Goal: Communication & Community: Answer question/provide support

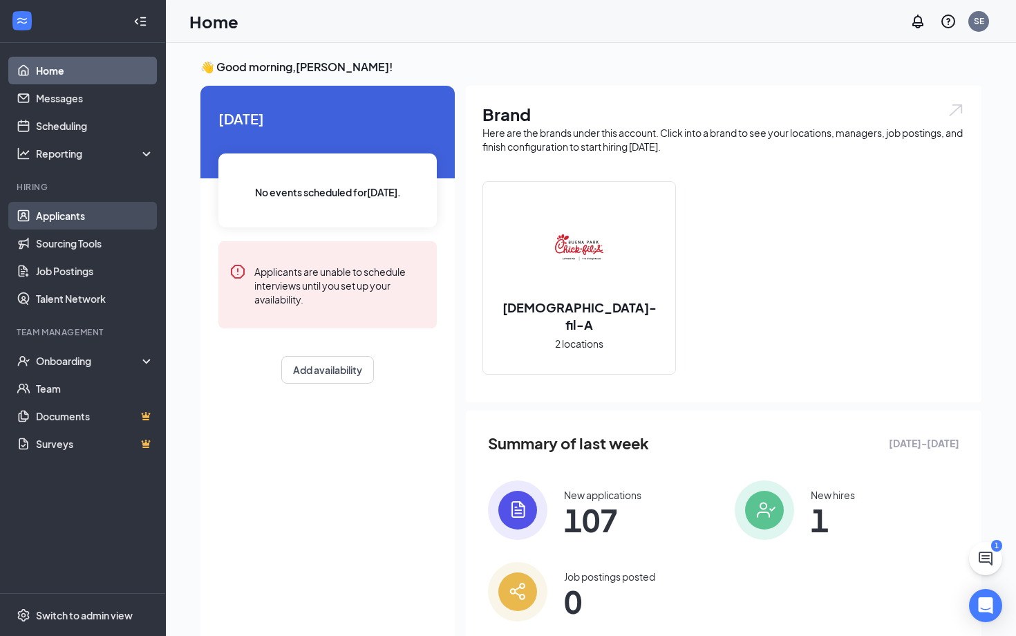
click at [128, 212] on link "Applicants" at bounding box center [95, 216] width 118 height 28
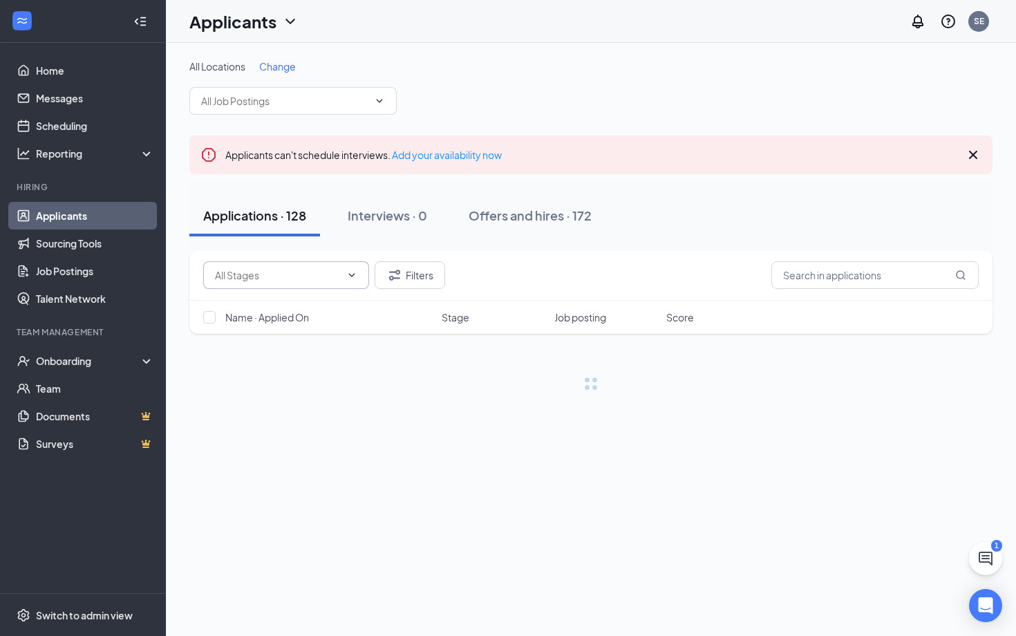
click at [271, 278] on input "text" at bounding box center [278, 275] width 126 height 15
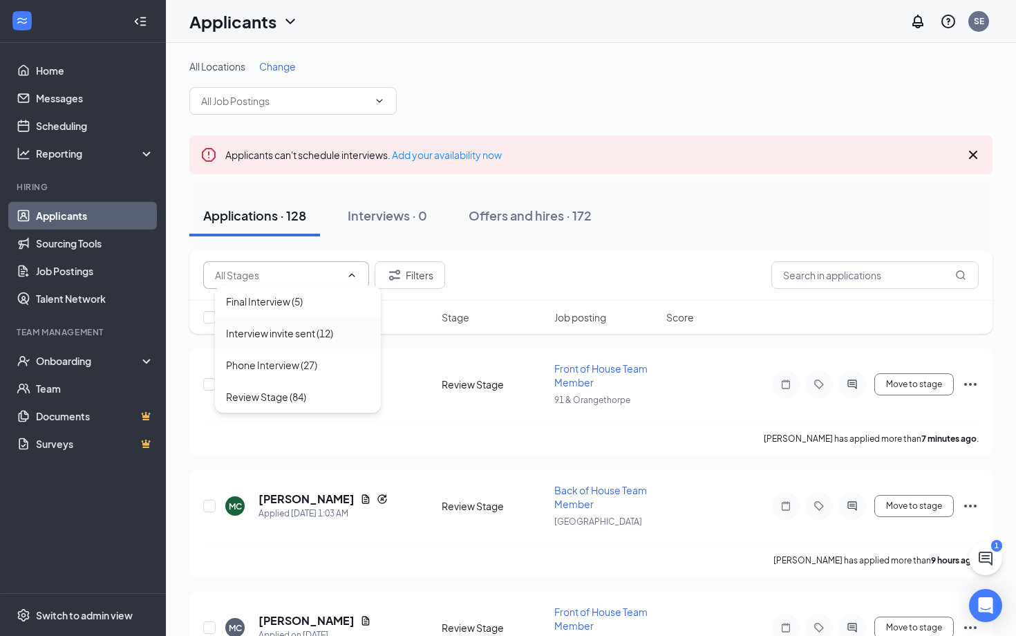
click at [312, 328] on div "Interview invite sent (12)" at bounding box center [279, 333] width 107 height 15
type input "Interview invite sent (12)"
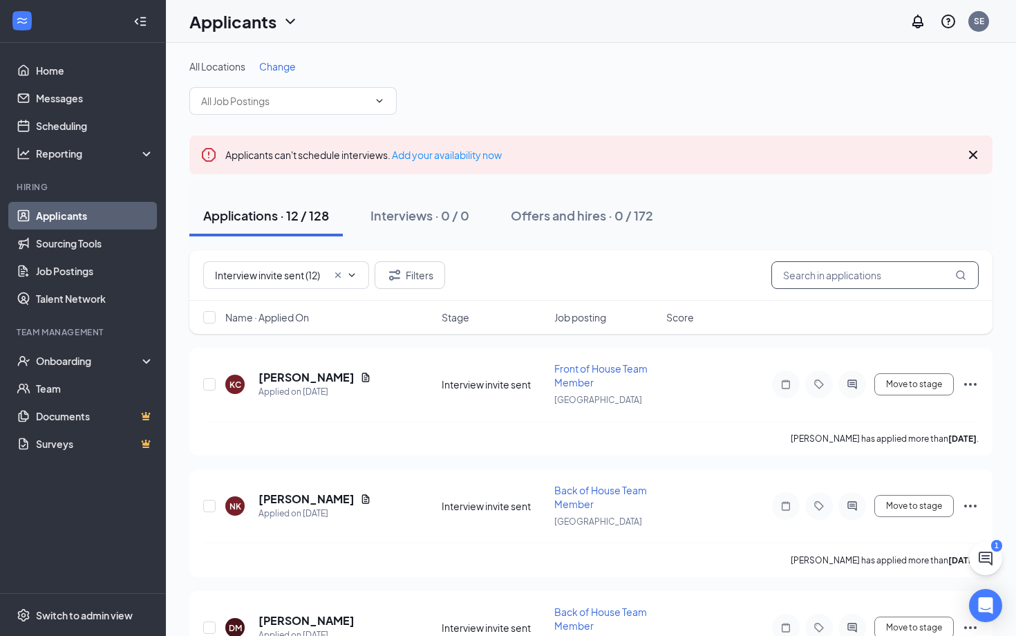
click at [837, 273] on input "text" at bounding box center [875, 275] width 207 height 28
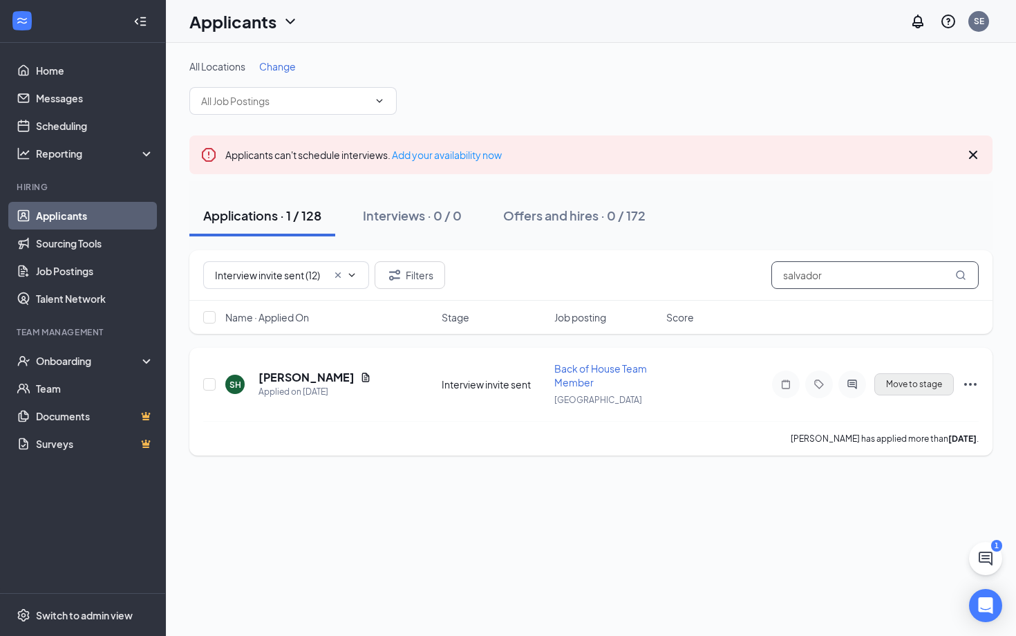
type input "salvador"
click at [913, 384] on button "Move to stage" at bounding box center [915, 384] width 80 height 22
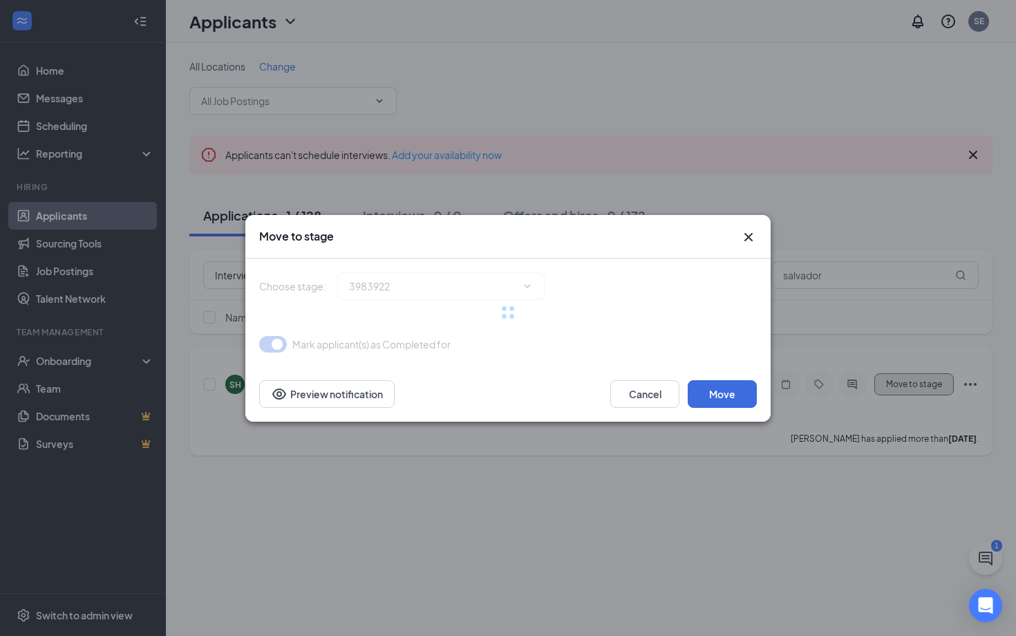
type input "Final Interview (next stage)"
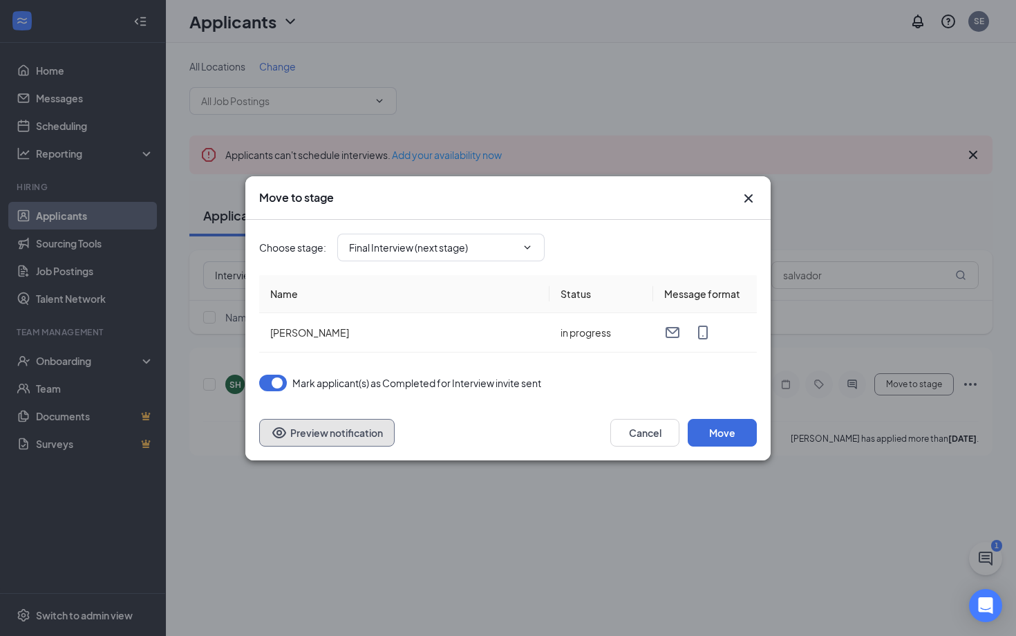
click at [360, 432] on button "Preview notification" at bounding box center [327, 433] width 136 height 28
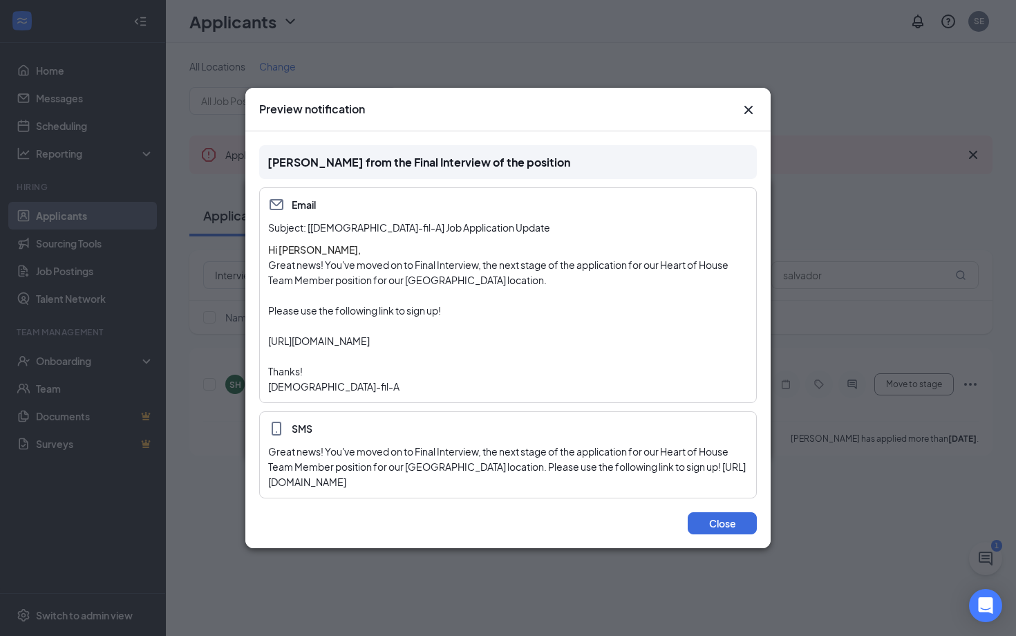
click at [747, 110] on icon "Cross" at bounding box center [749, 110] width 17 height 17
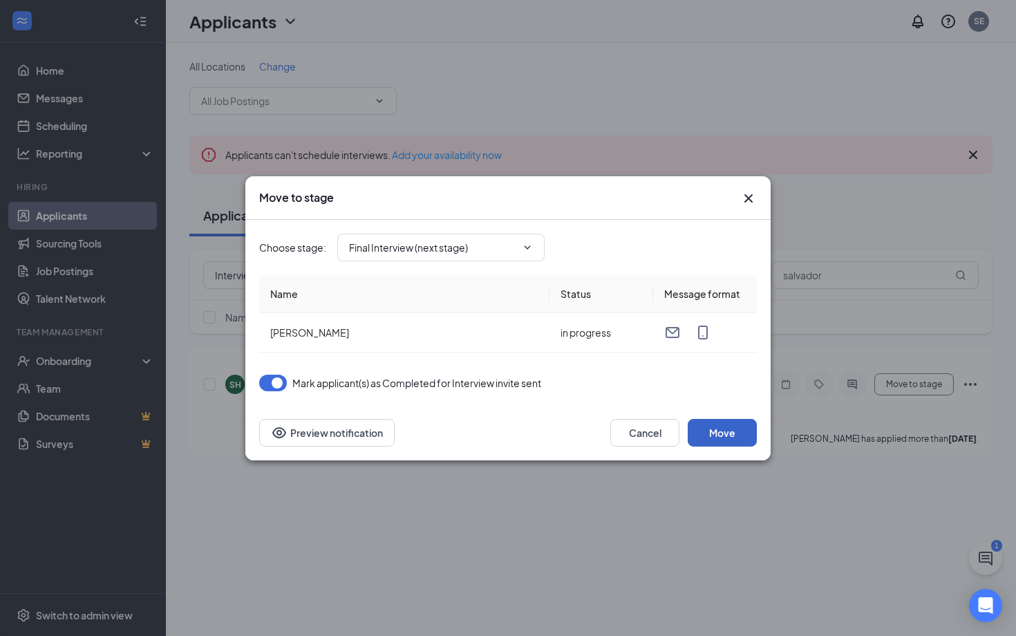
click at [723, 429] on button "Move" at bounding box center [722, 433] width 69 height 28
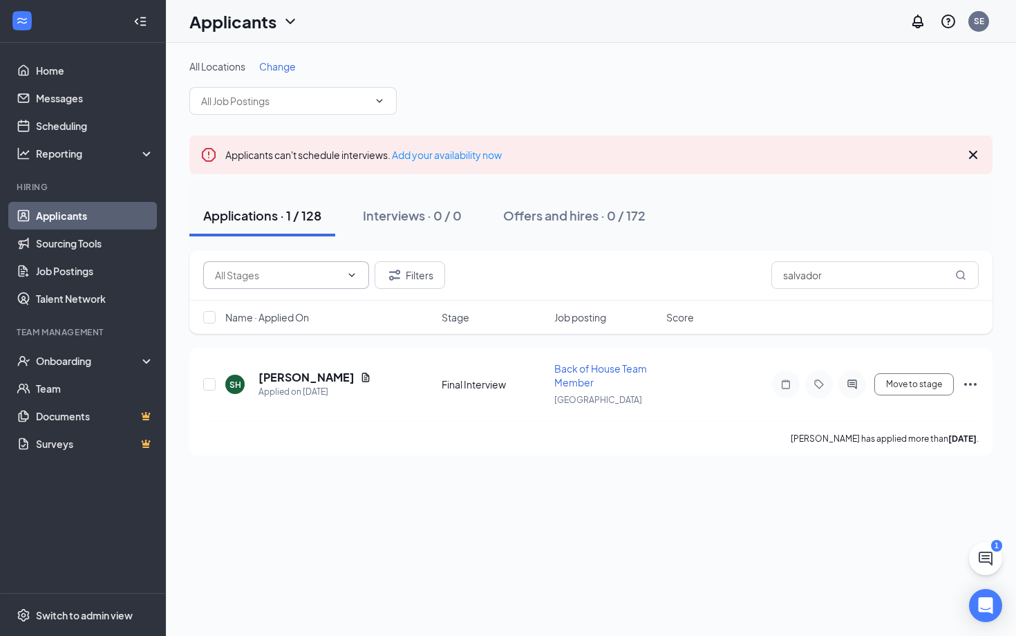
click at [269, 269] on input "text" at bounding box center [278, 275] width 126 height 15
click at [275, 304] on div "Final Interview (6)" at bounding box center [264, 301] width 77 height 15
type input "Final Interview (6)"
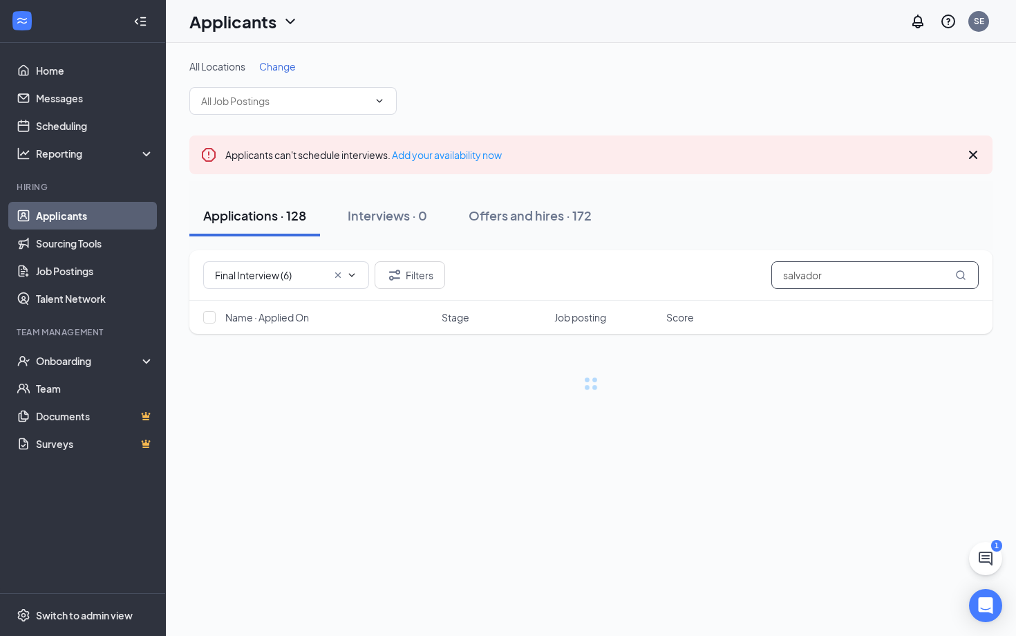
click at [830, 261] on input "salvador" at bounding box center [875, 275] width 207 height 28
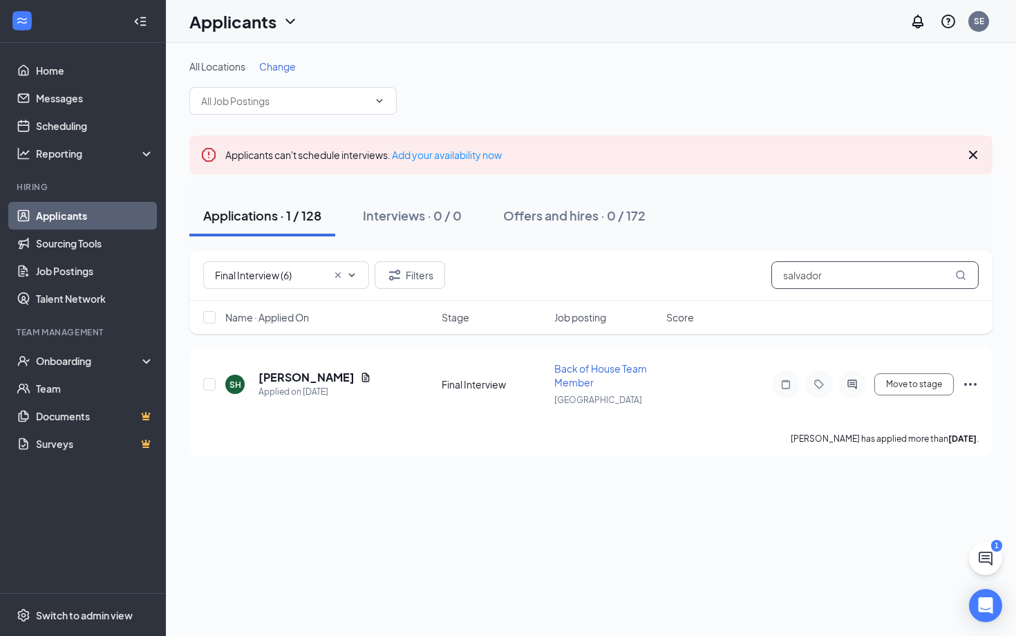
click at [830, 263] on input "salvador" at bounding box center [875, 275] width 207 height 28
click at [830, 264] on input "salvador" at bounding box center [875, 275] width 207 height 28
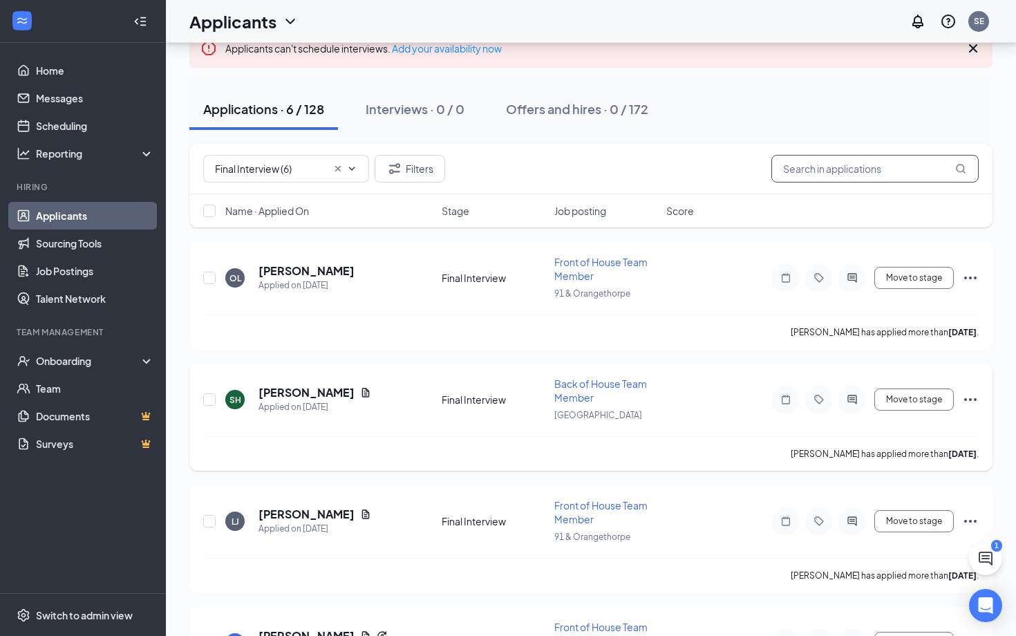
scroll to position [97, 0]
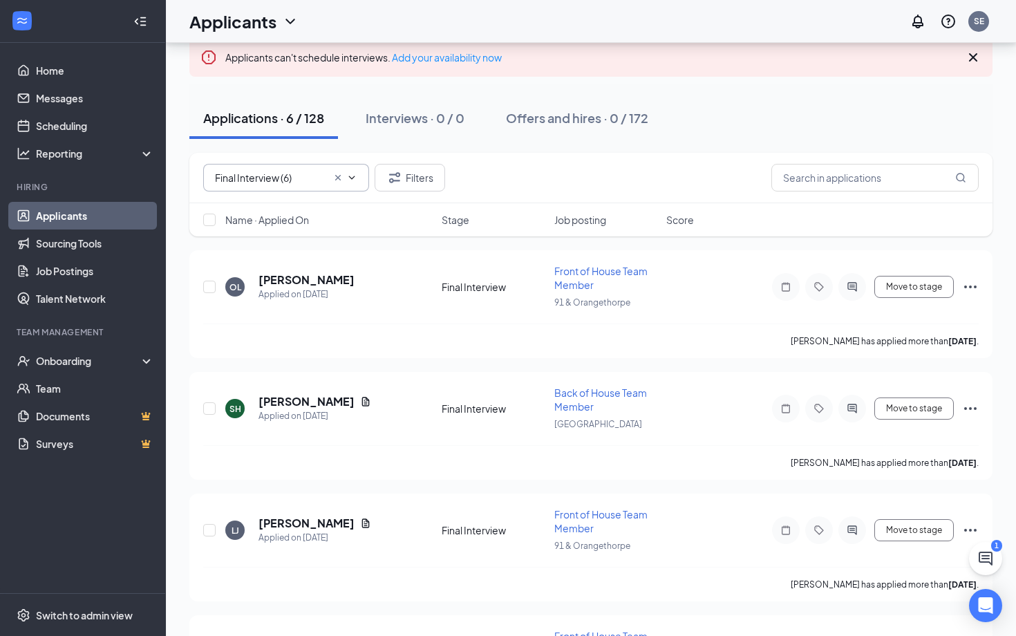
click at [263, 177] on input "Final Interview (6)" at bounding box center [271, 177] width 112 height 15
click at [277, 235] on div "Interview invite sent (11)" at bounding box center [279, 235] width 107 height 15
type input "Interview invite sent (11)"
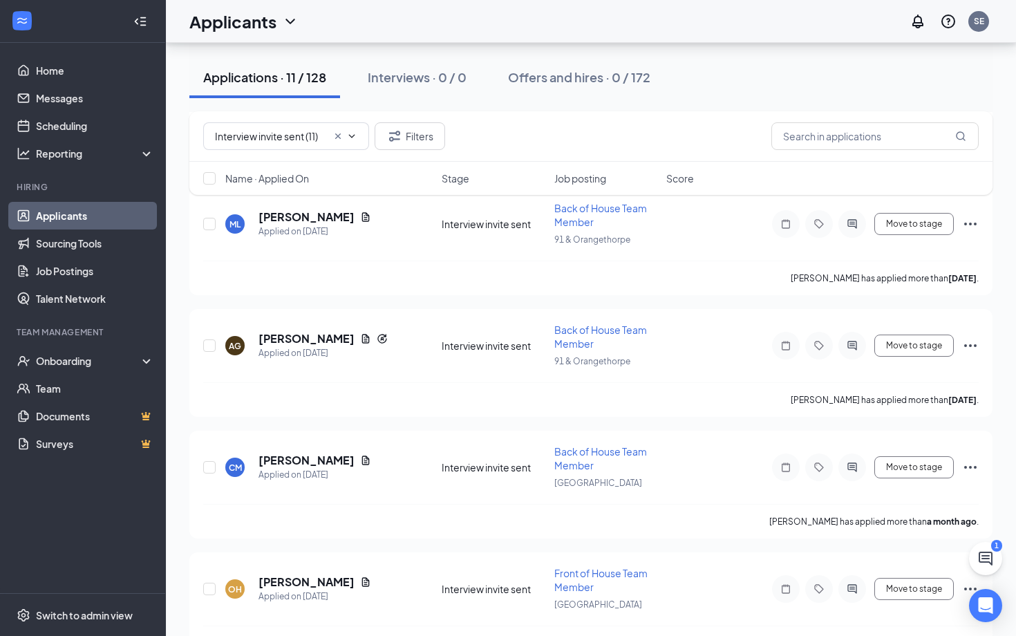
scroll to position [806, 0]
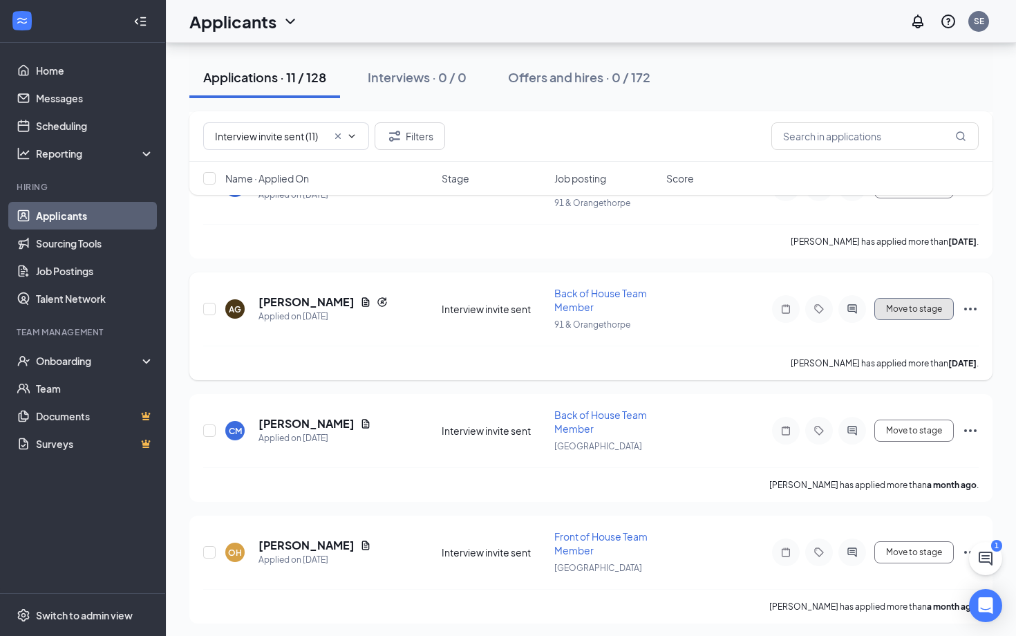
click at [920, 301] on button "Move to stage" at bounding box center [915, 309] width 80 height 22
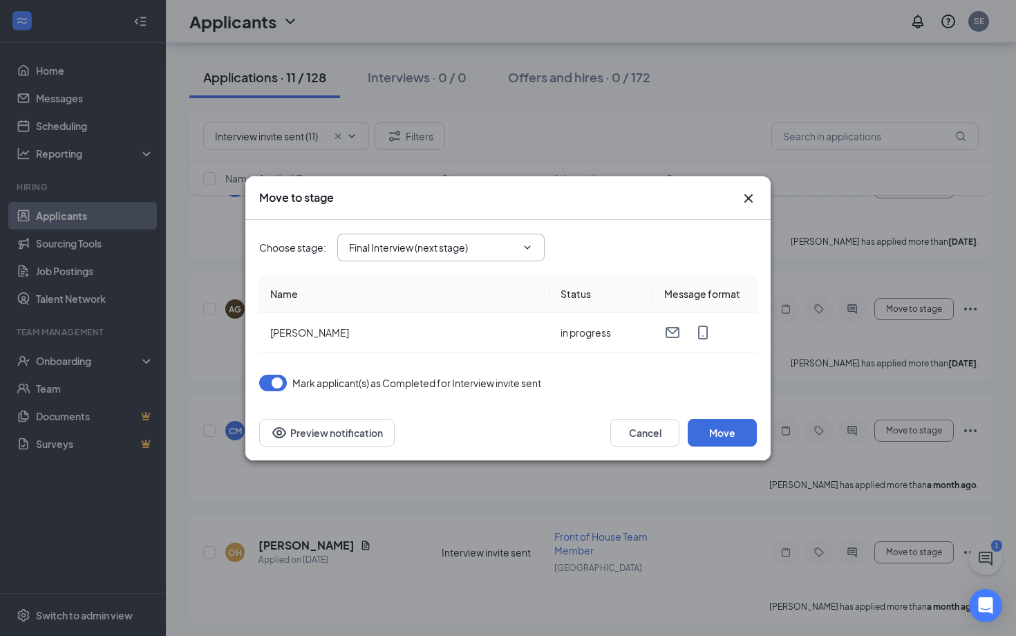
click at [494, 242] on input "Final Interview (next stage)" at bounding box center [432, 247] width 167 height 15
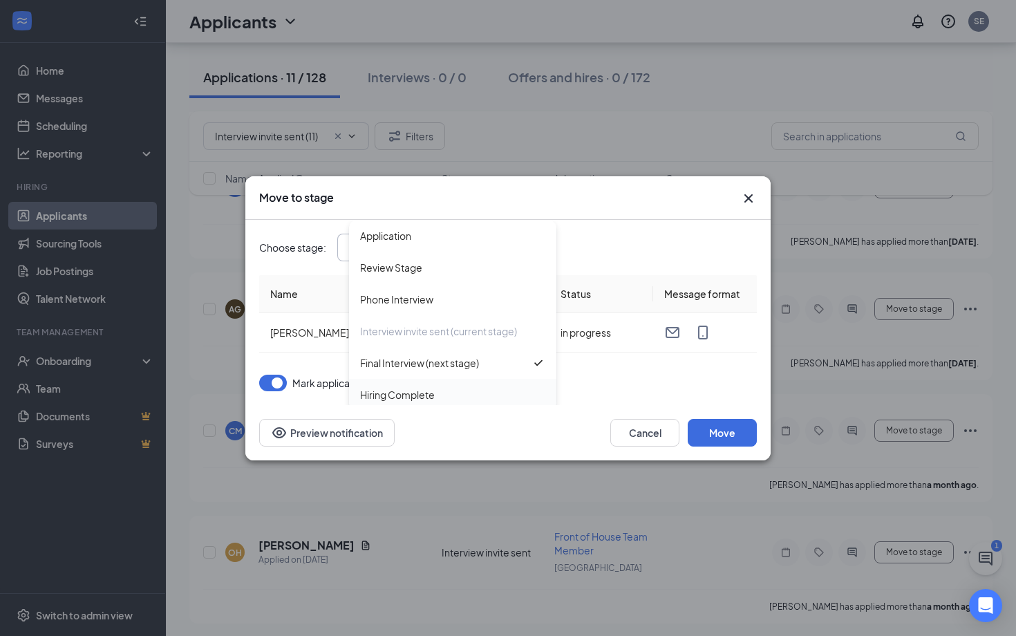
click at [466, 384] on div "Hiring Complete" at bounding box center [452, 395] width 207 height 32
type input "Hiring Complete"
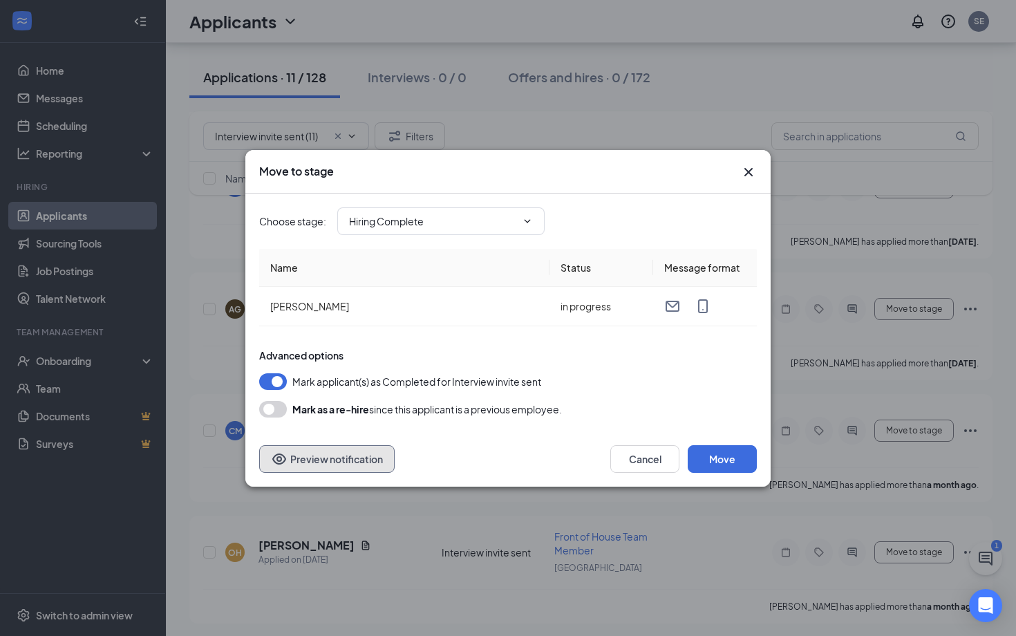
click at [348, 454] on button "Preview notification" at bounding box center [327, 459] width 136 height 28
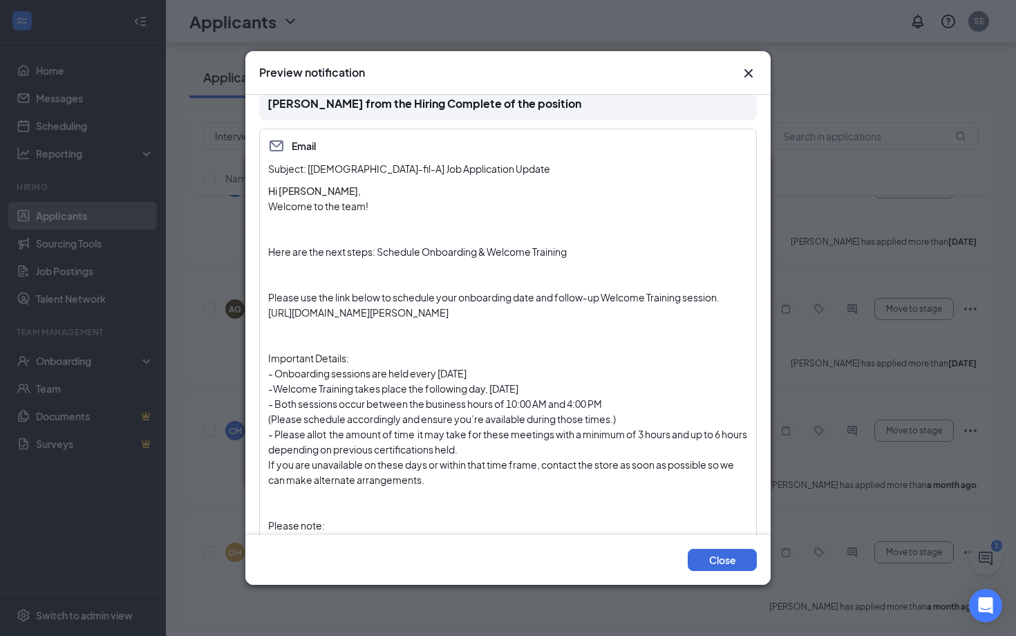
scroll to position [0, 0]
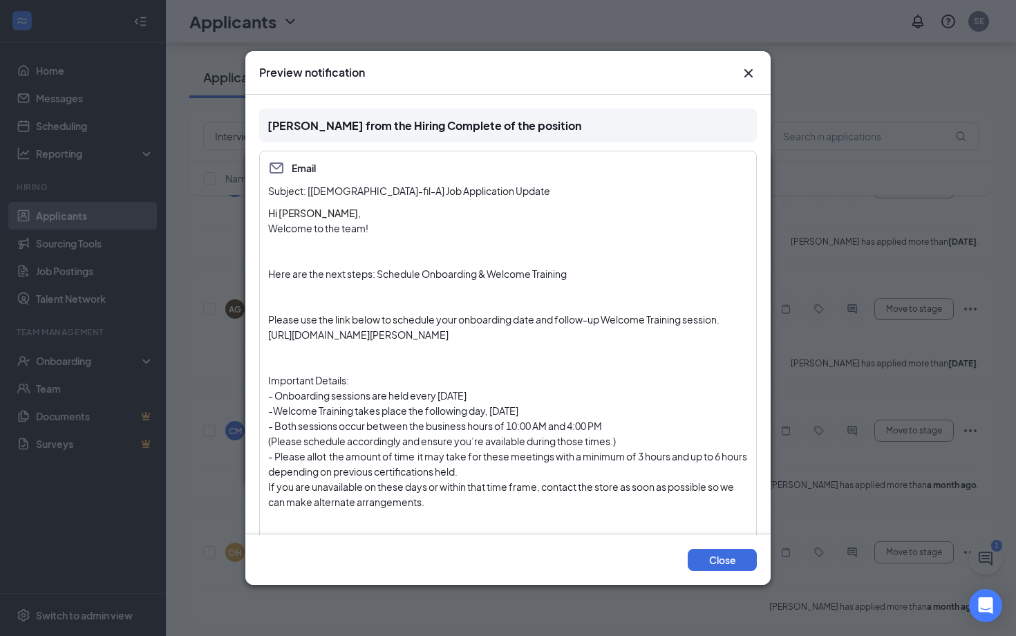
click at [745, 78] on icon "Cross" at bounding box center [749, 73] width 17 height 17
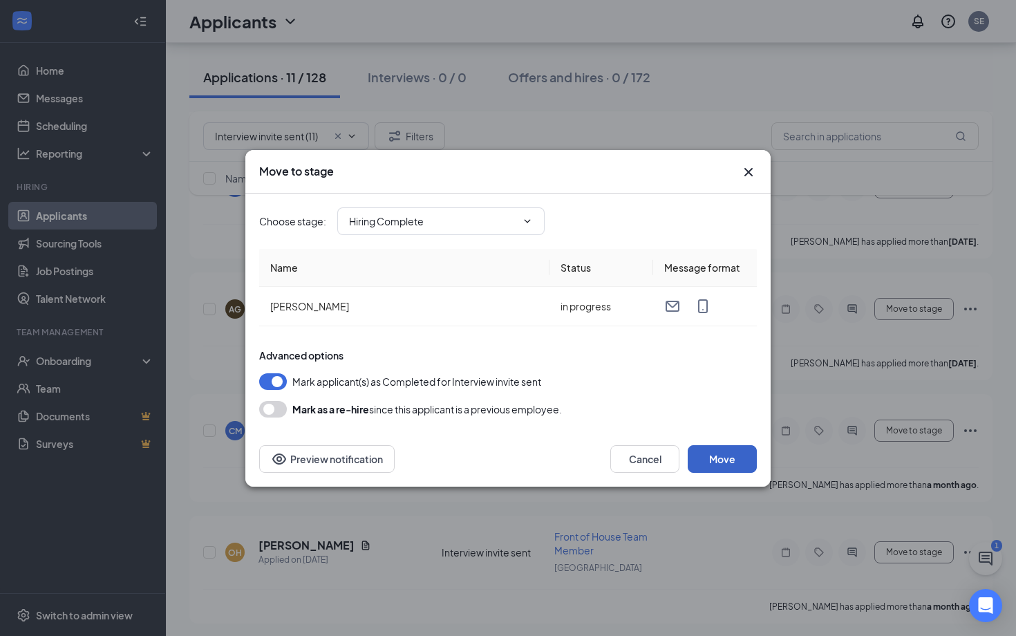
click at [709, 451] on button "Move" at bounding box center [722, 459] width 69 height 28
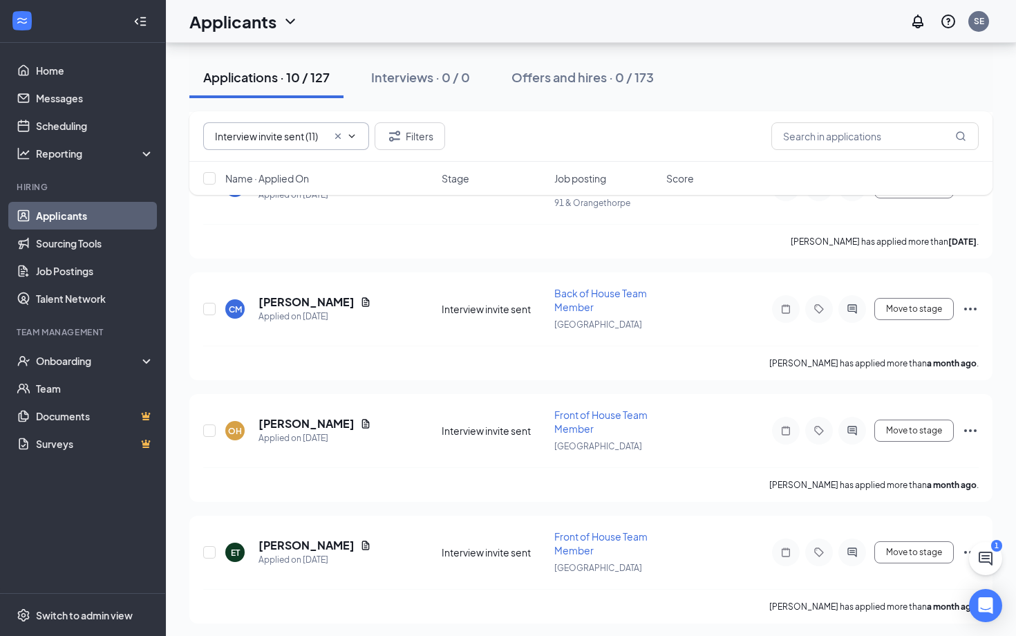
click at [286, 138] on input "Interview invite sent (11)" at bounding box center [271, 136] width 112 height 15
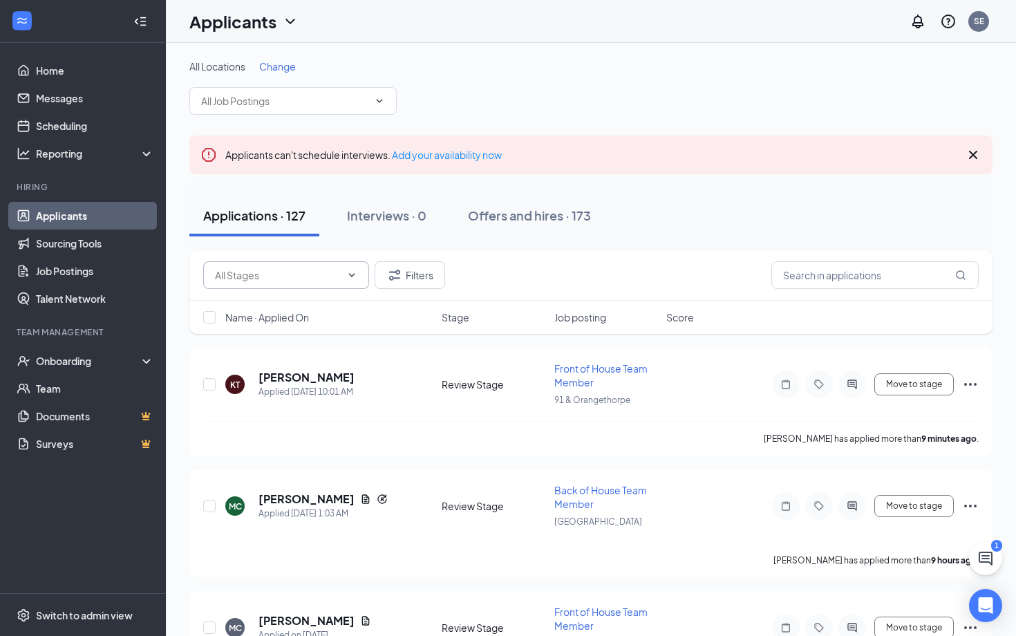
click at [286, 272] on input "text" at bounding box center [278, 275] width 126 height 15
click at [290, 304] on div "Final Interview (6)" at bounding box center [264, 301] width 77 height 15
type input "Final Interview (6)"
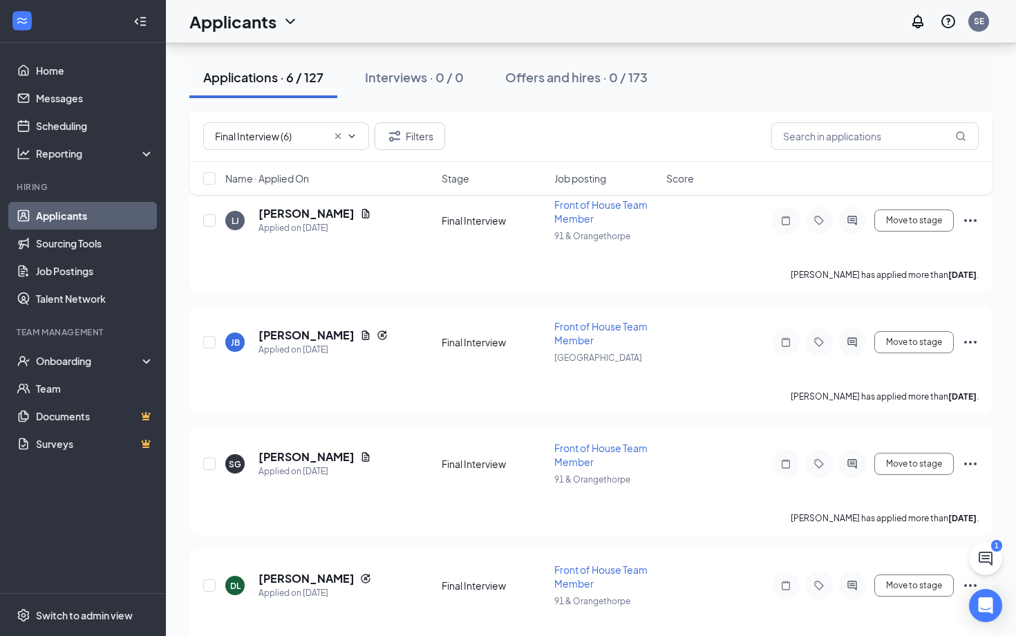
scroll to position [438, 0]
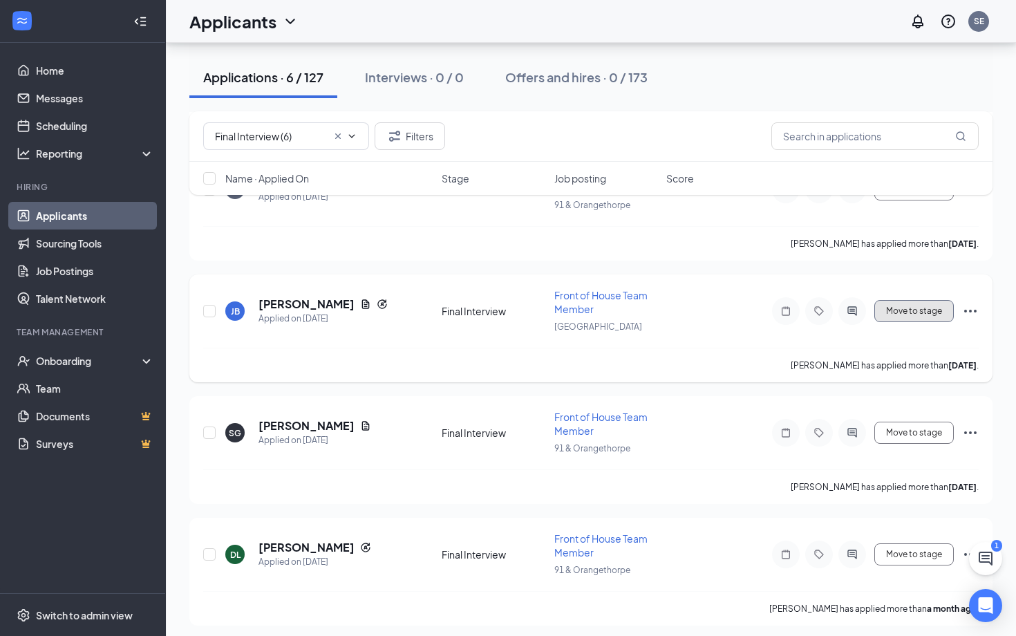
click at [933, 301] on button "Move to stage" at bounding box center [915, 311] width 80 height 22
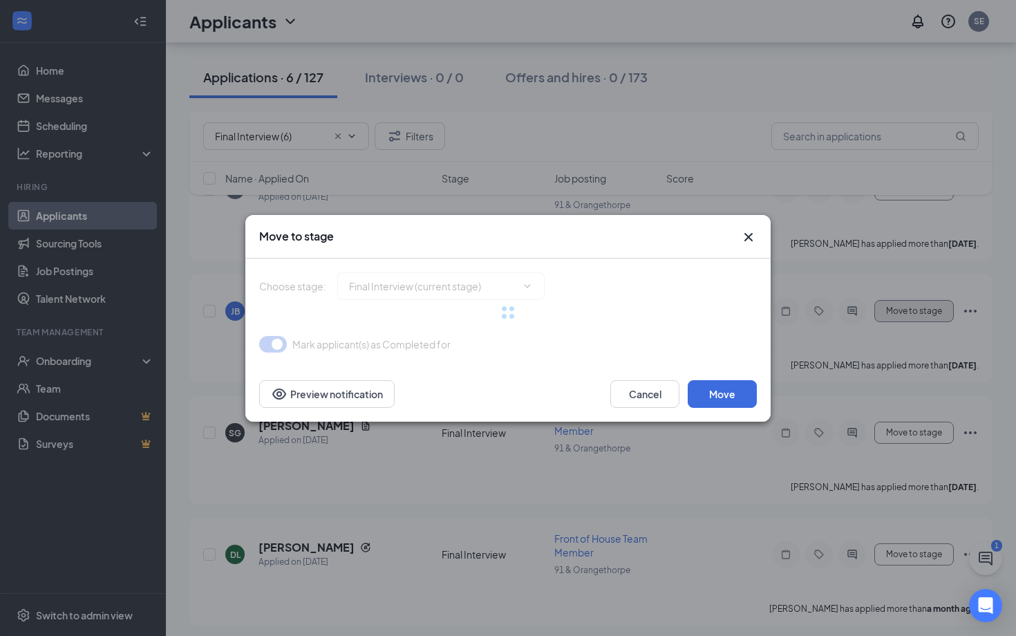
type input "Hiring Complete (final stage)"
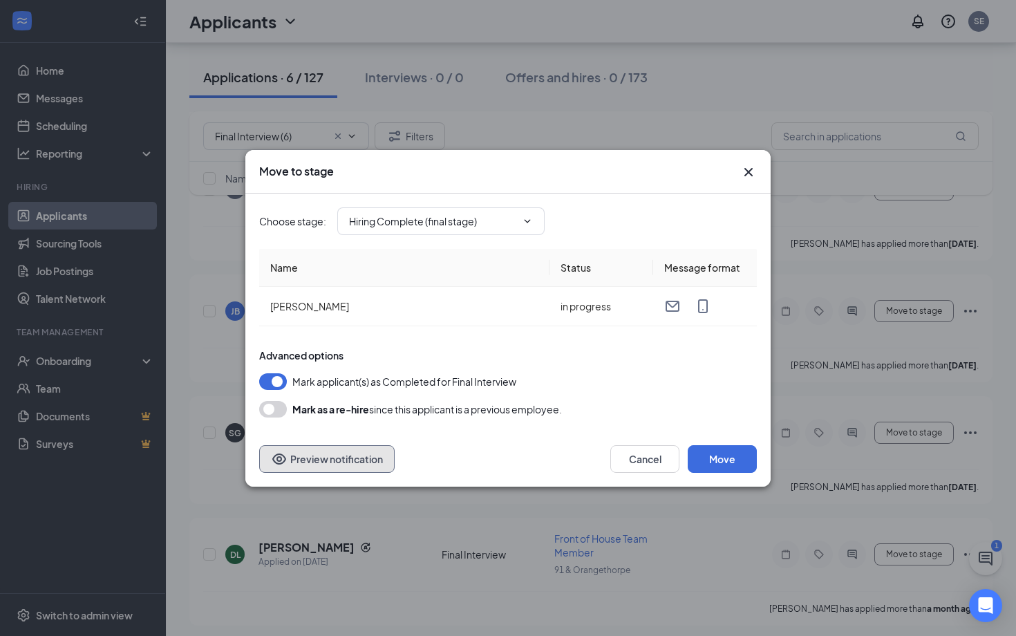
click at [353, 467] on button "Preview notification" at bounding box center [327, 459] width 136 height 28
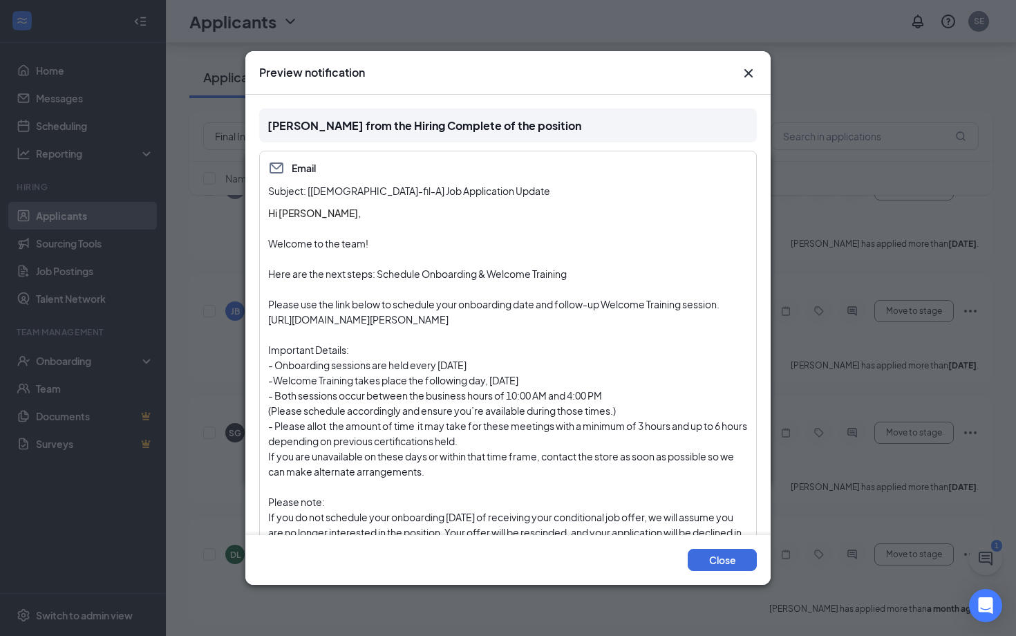
click at [750, 68] on icon "Cross" at bounding box center [749, 73] width 17 height 17
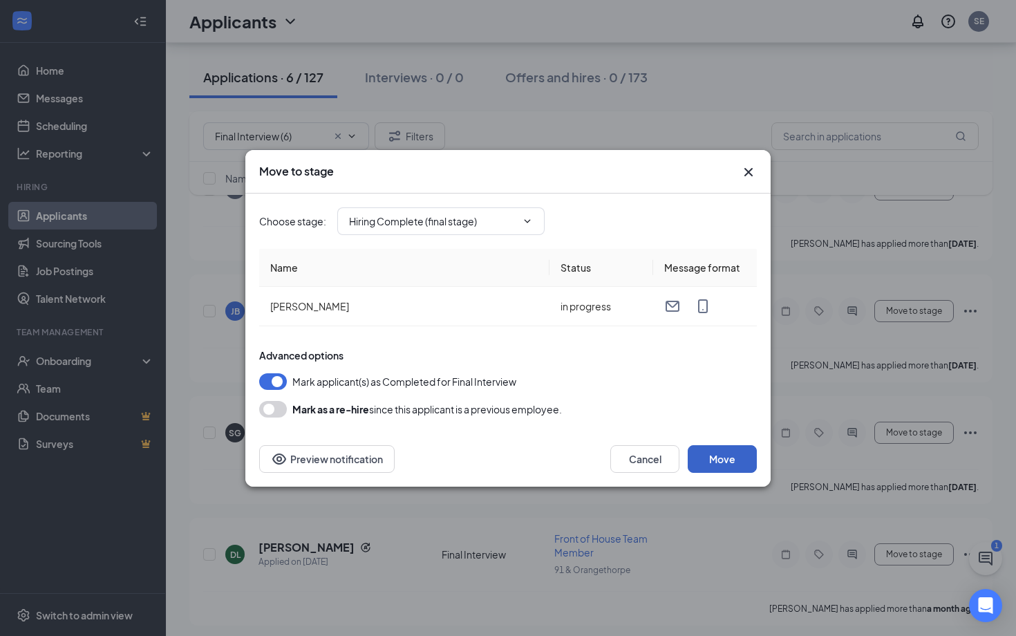
click at [716, 459] on button "Move" at bounding box center [722, 459] width 69 height 28
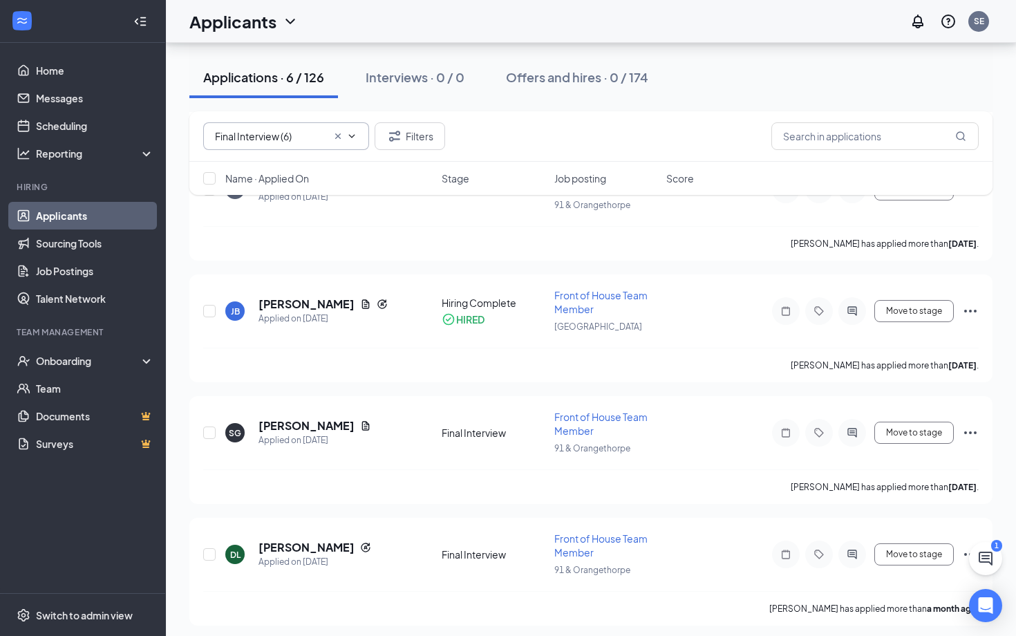
click at [282, 144] on span "Final Interview (6) No options" at bounding box center [286, 136] width 166 height 28
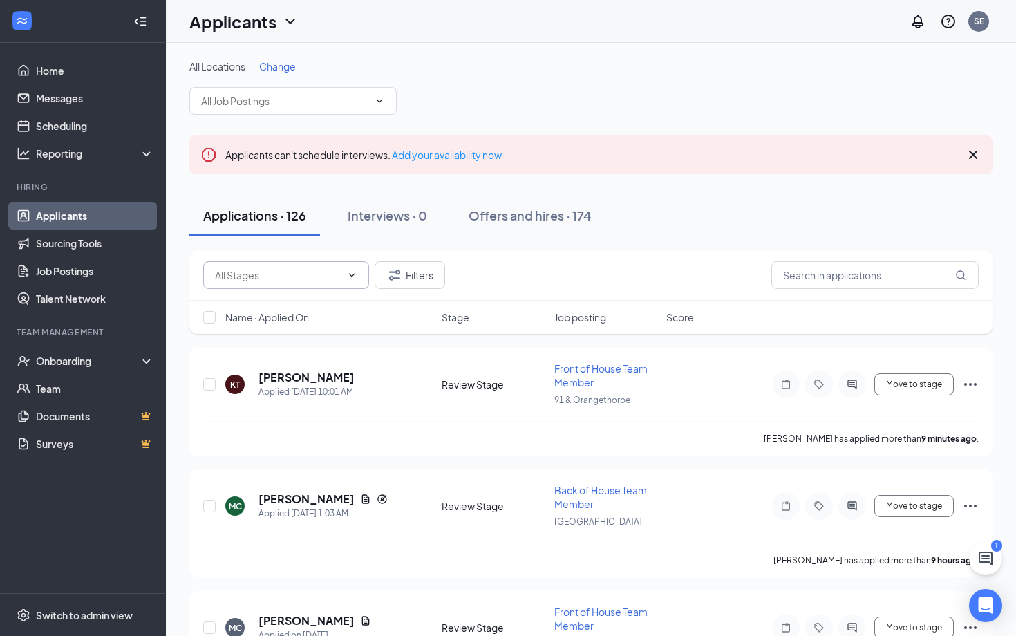
click at [268, 269] on input "text" at bounding box center [278, 275] width 126 height 15
click at [301, 367] on div "Phone Interview (27)" at bounding box center [271, 364] width 91 height 15
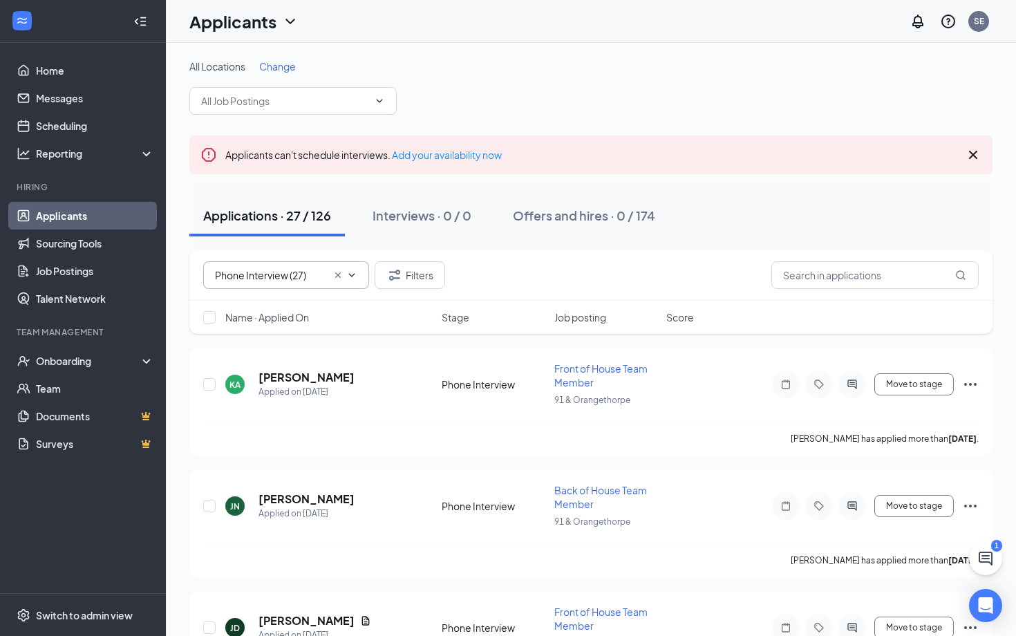
click at [286, 281] on input "Phone Interview (27)" at bounding box center [271, 275] width 112 height 15
click at [295, 331] on div "Interview invite sent (10)" at bounding box center [279, 333] width 107 height 15
type input "Interview invite sent (10)"
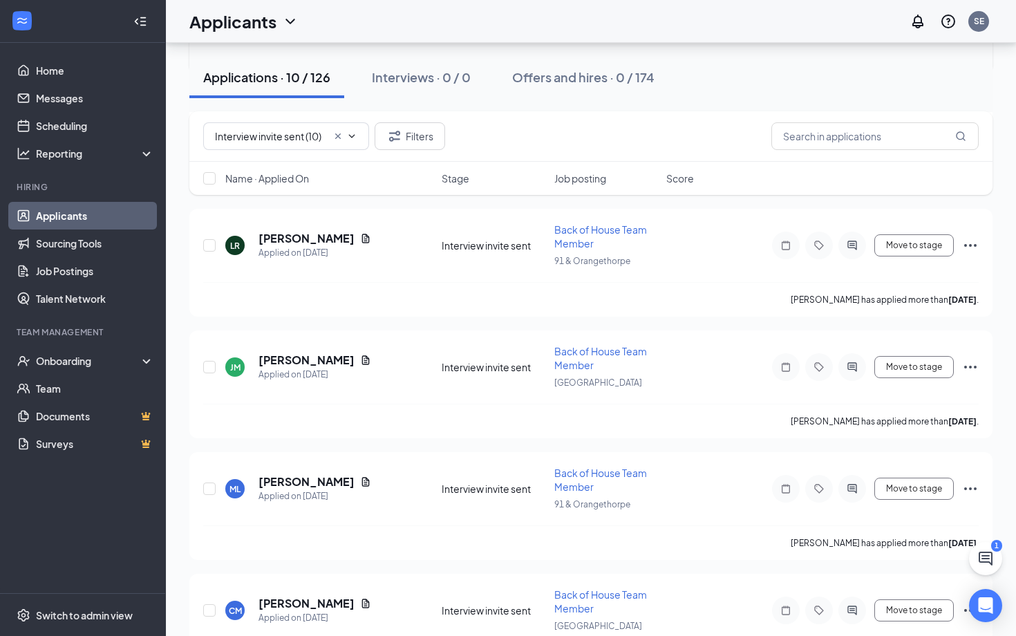
scroll to position [516, 0]
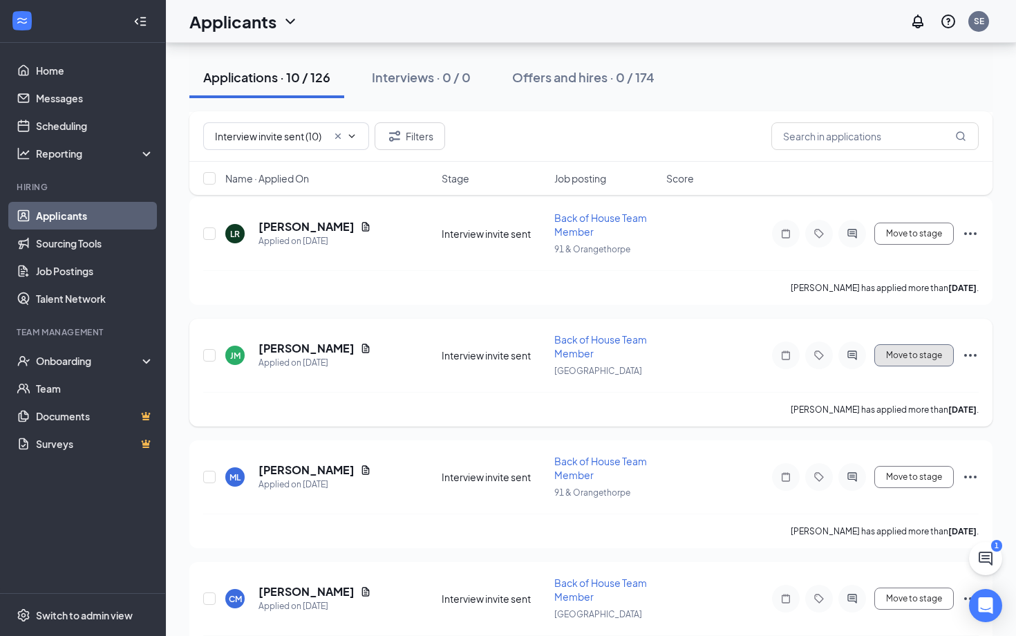
click at [908, 348] on button "Move to stage" at bounding box center [915, 355] width 80 height 22
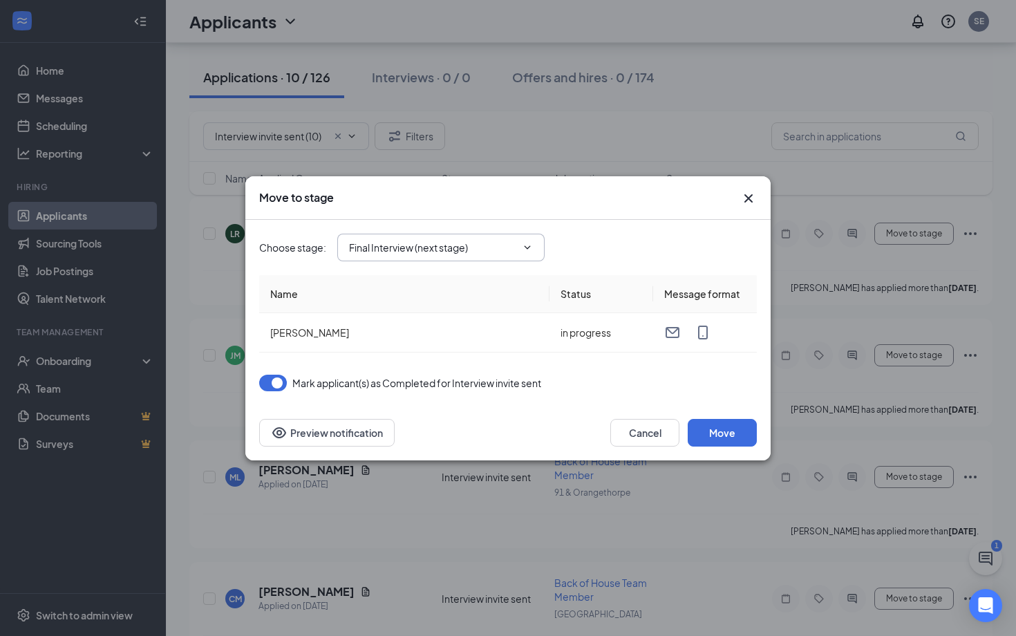
click at [455, 253] on input "Final Interview (next stage)" at bounding box center [432, 247] width 167 height 15
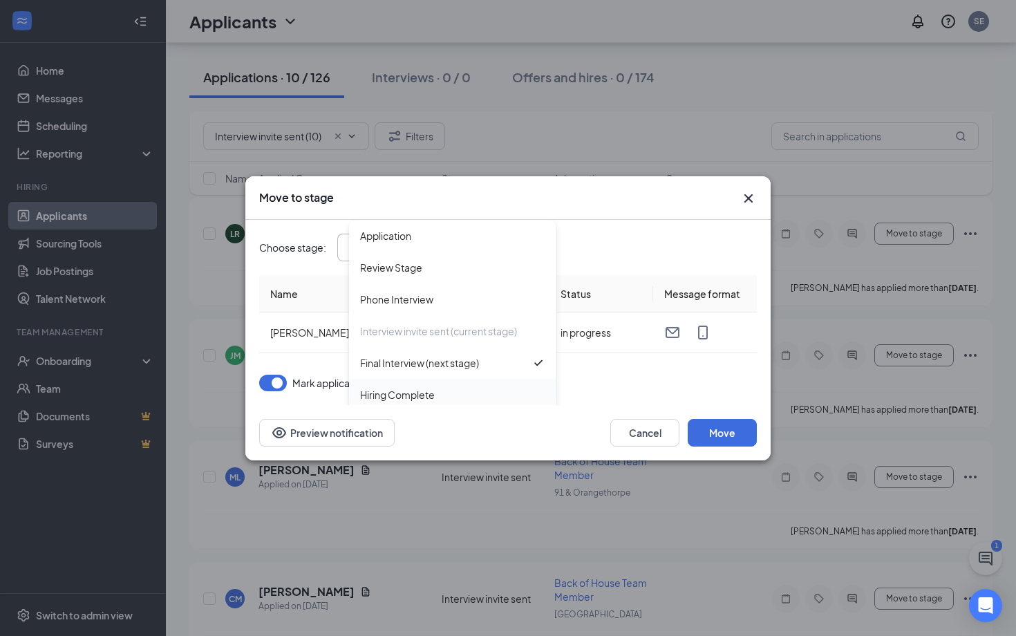
click at [439, 393] on div "Hiring Complete" at bounding box center [452, 394] width 185 height 15
type input "Hiring Complete"
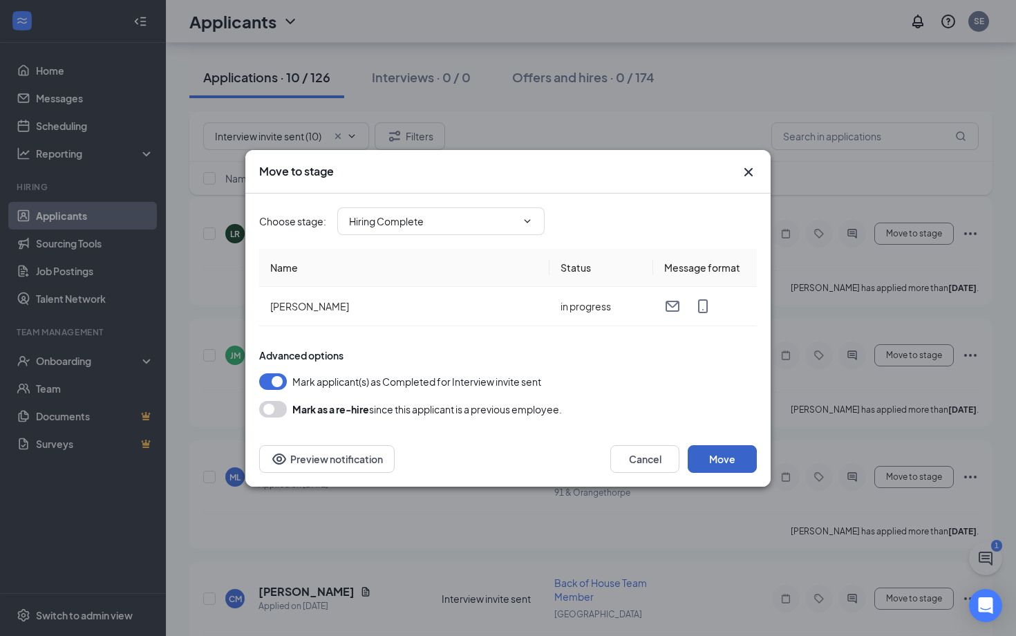
click at [736, 457] on button "Move" at bounding box center [722, 459] width 69 height 28
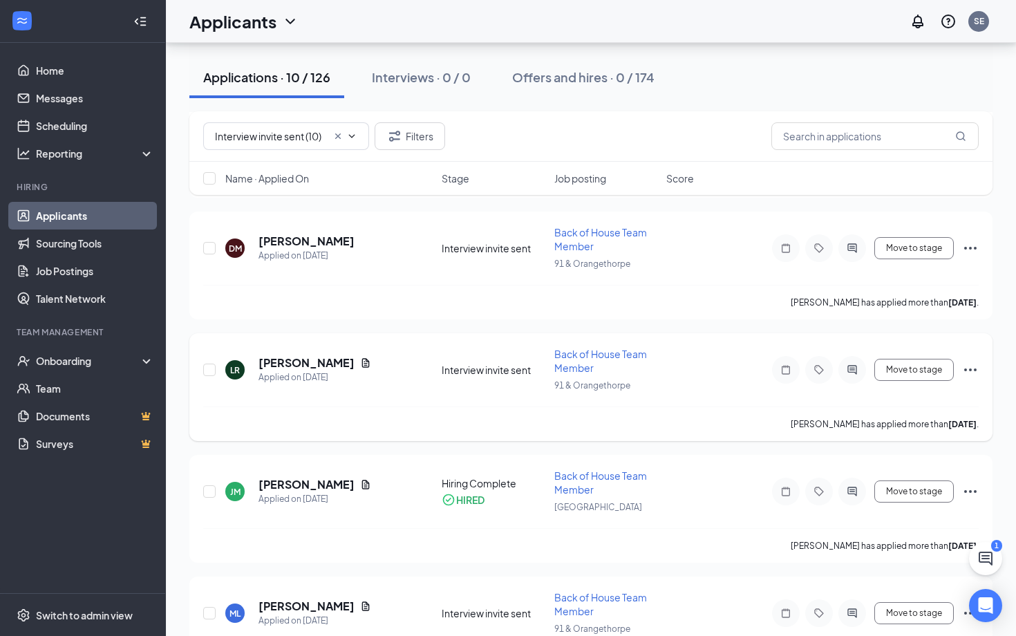
scroll to position [19, 0]
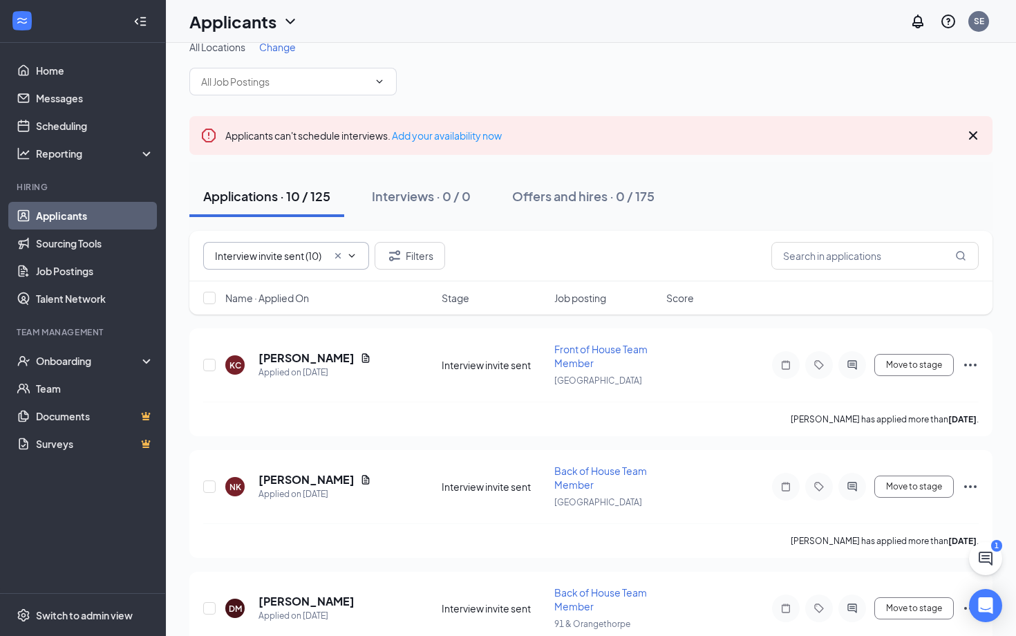
click at [275, 256] on input "Interview invite sent (10)" at bounding box center [271, 255] width 112 height 15
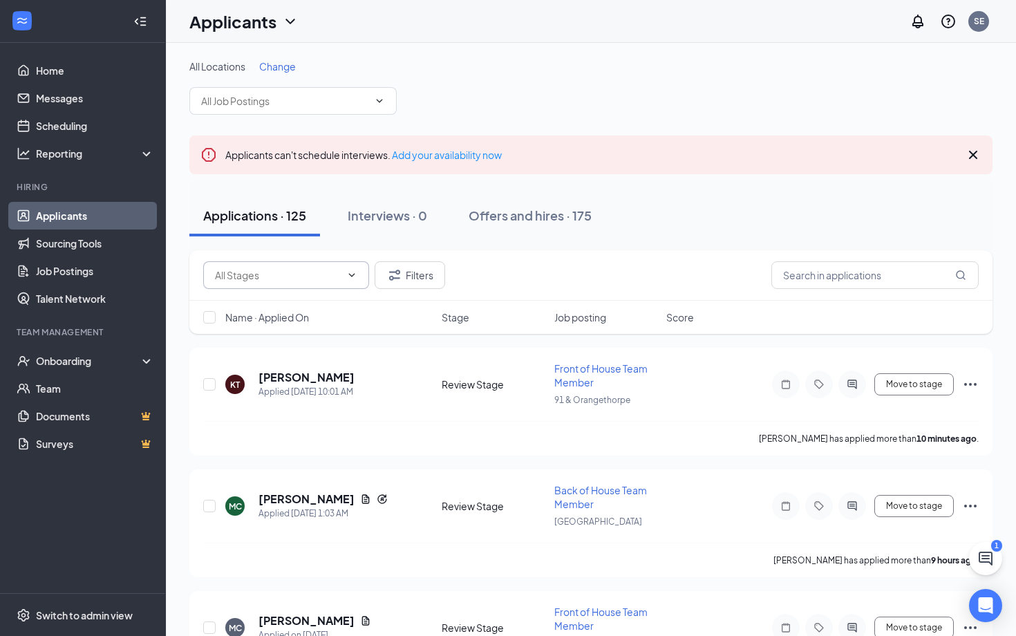
click at [290, 277] on input "text" at bounding box center [278, 275] width 126 height 15
click at [305, 369] on div "Phone Interview (27)" at bounding box center [271, 364] width 91 height 15
type input "Phone Interview (27)"
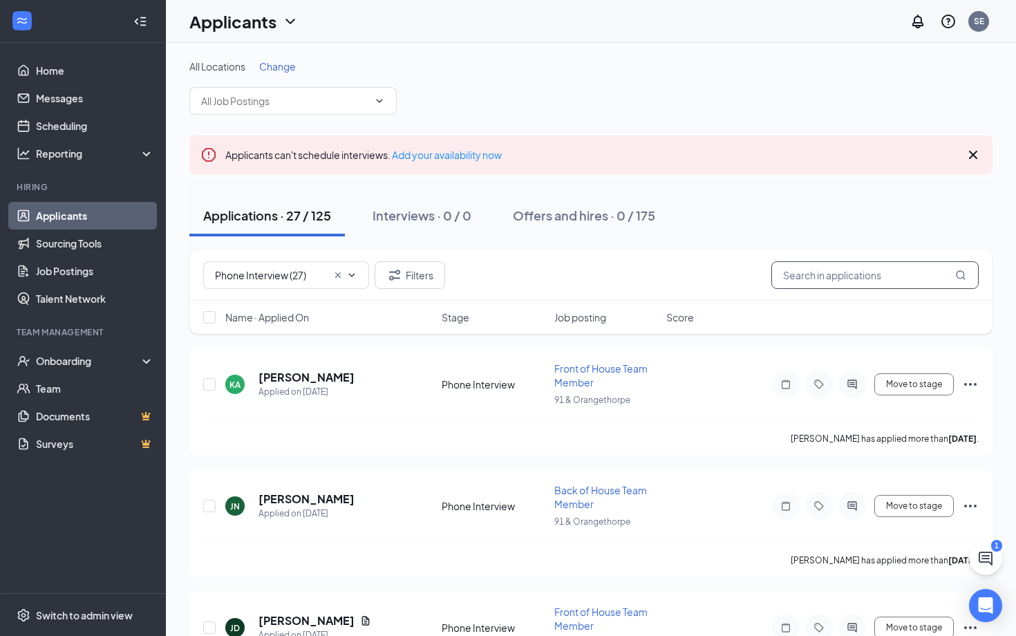
click at [875, 281] on input "text" at bounding box center [875, 275] width 207 height 28
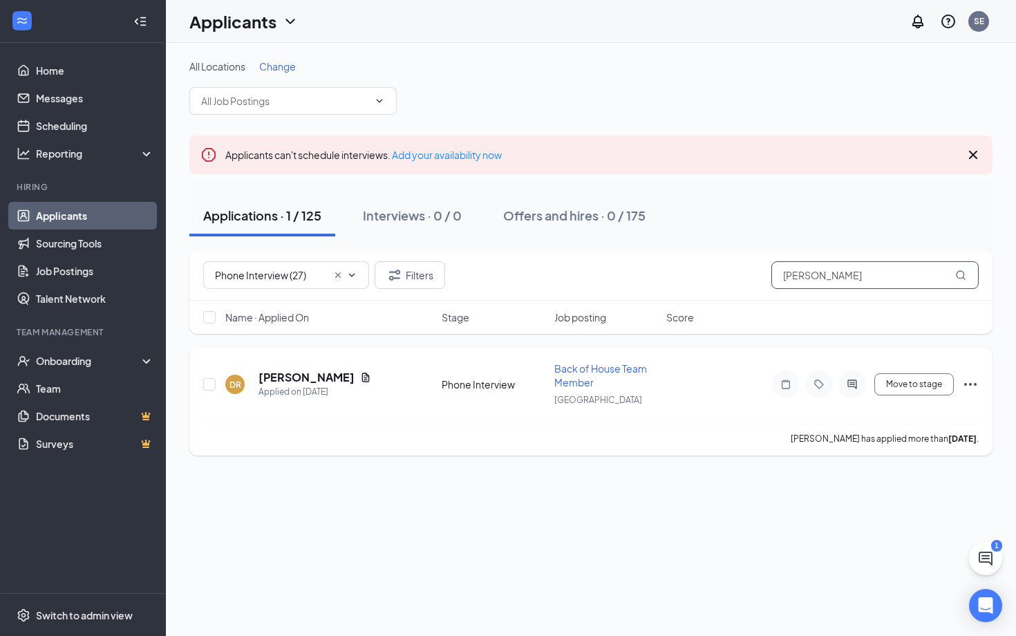
type input "[PERSON_NAME]"
click at [969, 384] on icon "Ellipses" at bounding box center [971, 384] width 12 height 3
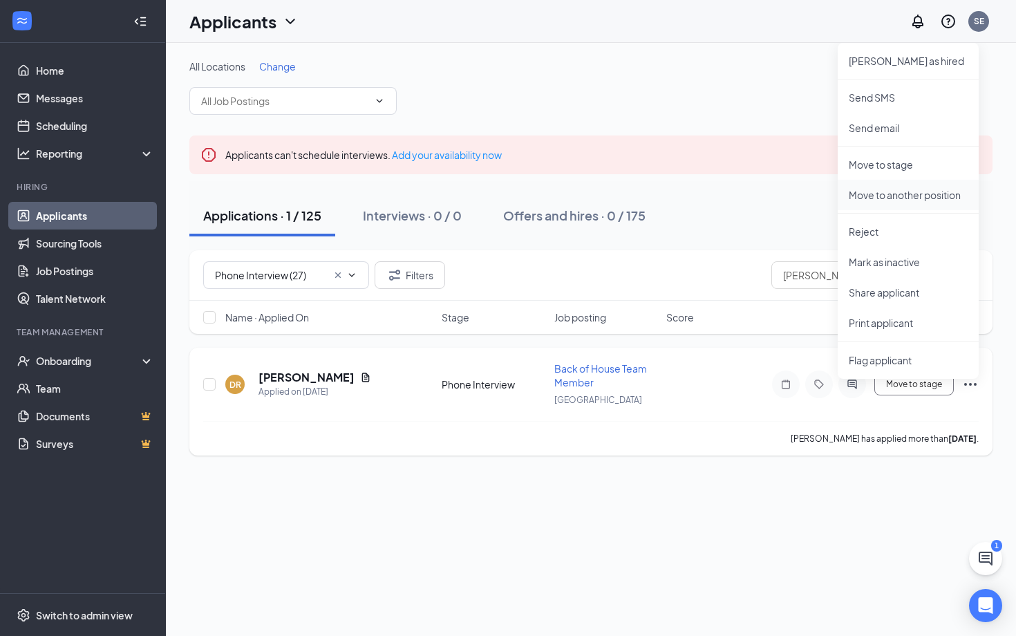
click at [954, 194] on p "Move to another position" at bounding box center [908, 195] width 119 height 14
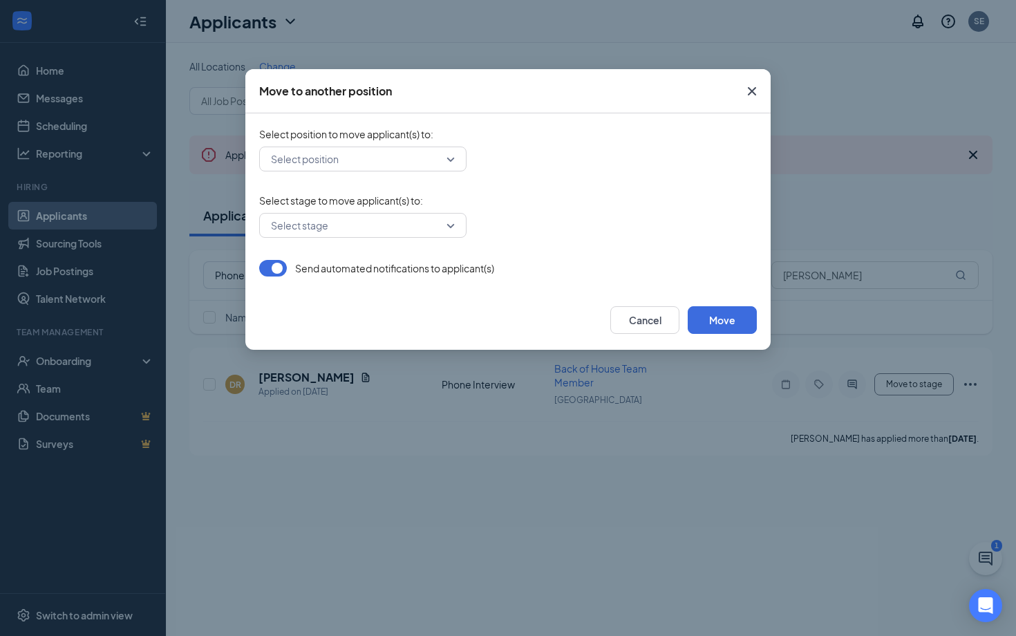
click at [441, 153] on input "search" at bounding box center [358, 159] width 181 height 24
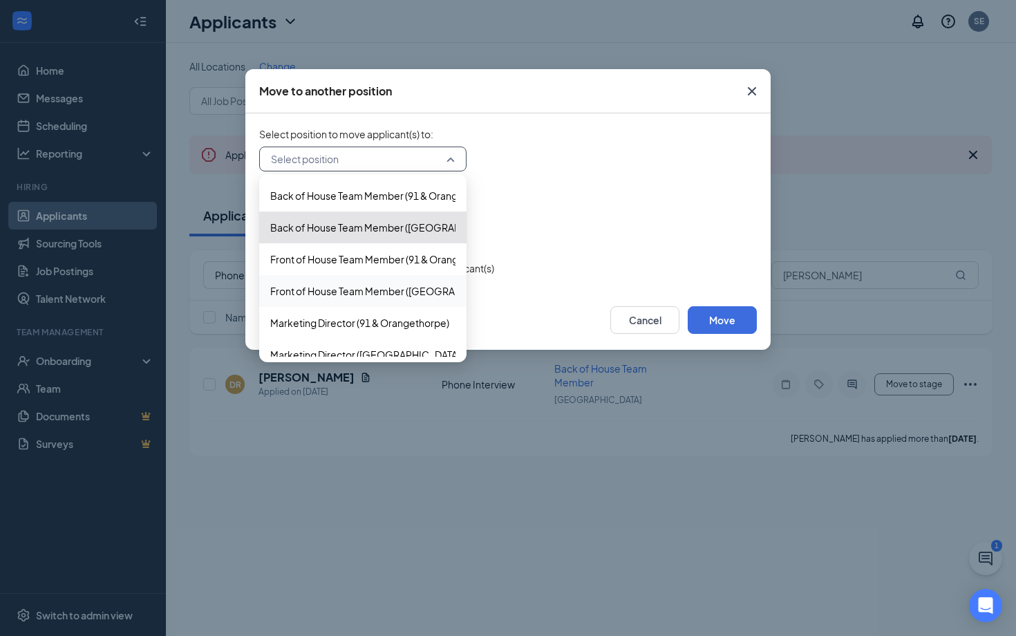
click at [426, 294] on span "Front of House Team Member (La Palma Ave)" at bounding box center [391, 291] width 242 height 15
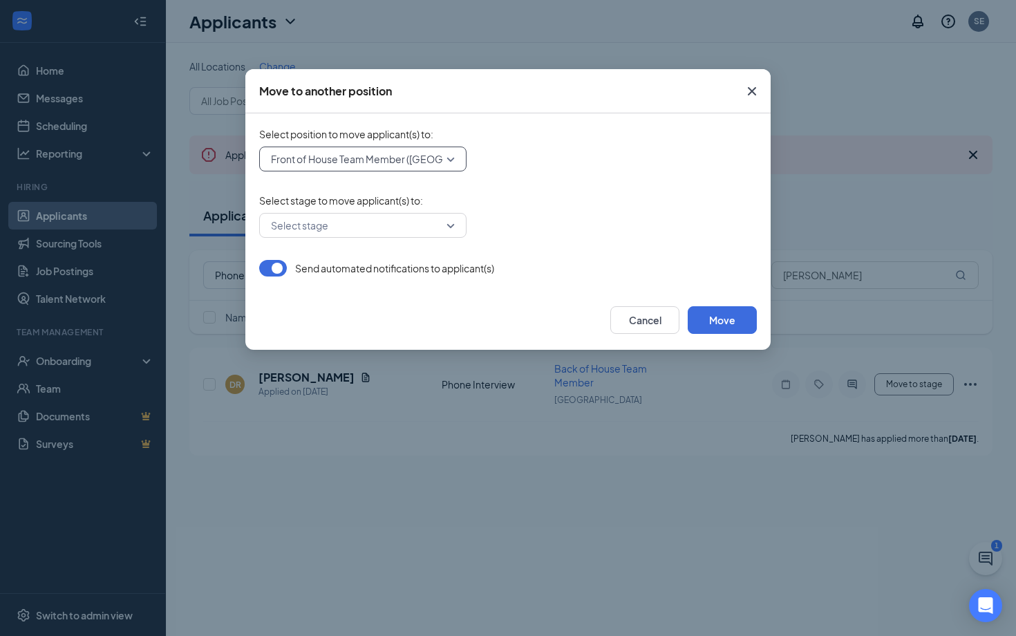
click at [438, 237] on div "Select stage" at bounding box center [362, 225] width 207 height 25
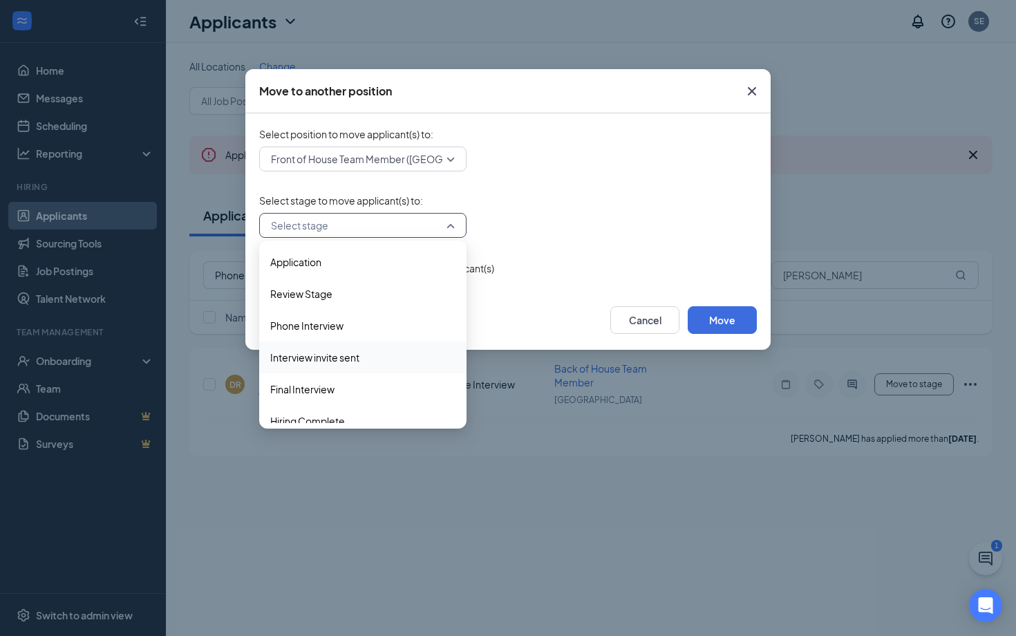
click at [398, 358] on span "Interview invite sent" at bounding box center [362, 357] width 185 height 15
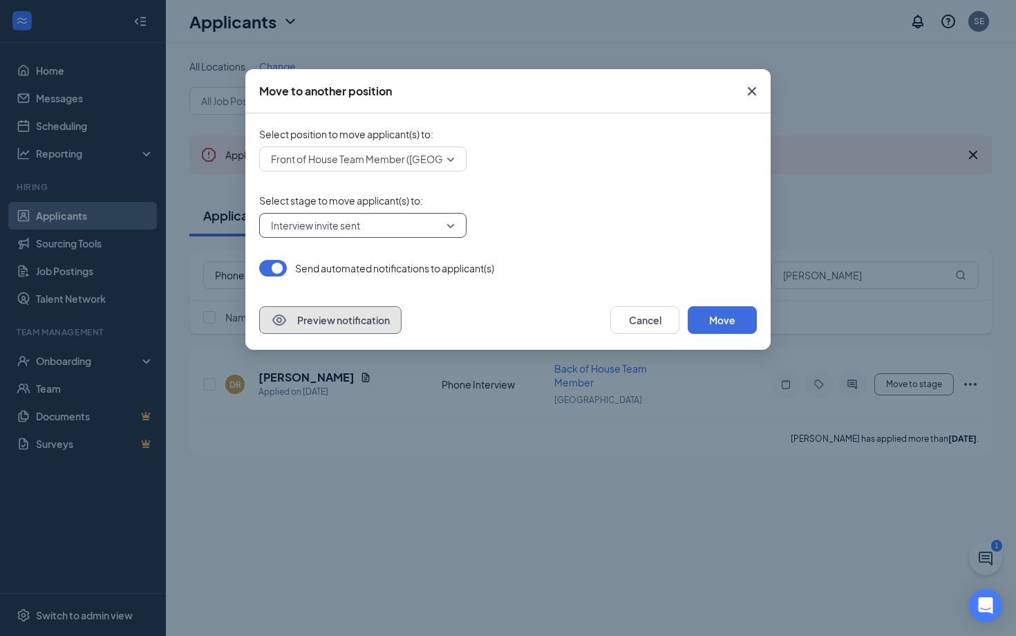
click at [335, 315] on button "Preview notification" at bounding box center [330, 320] width 142 height 28
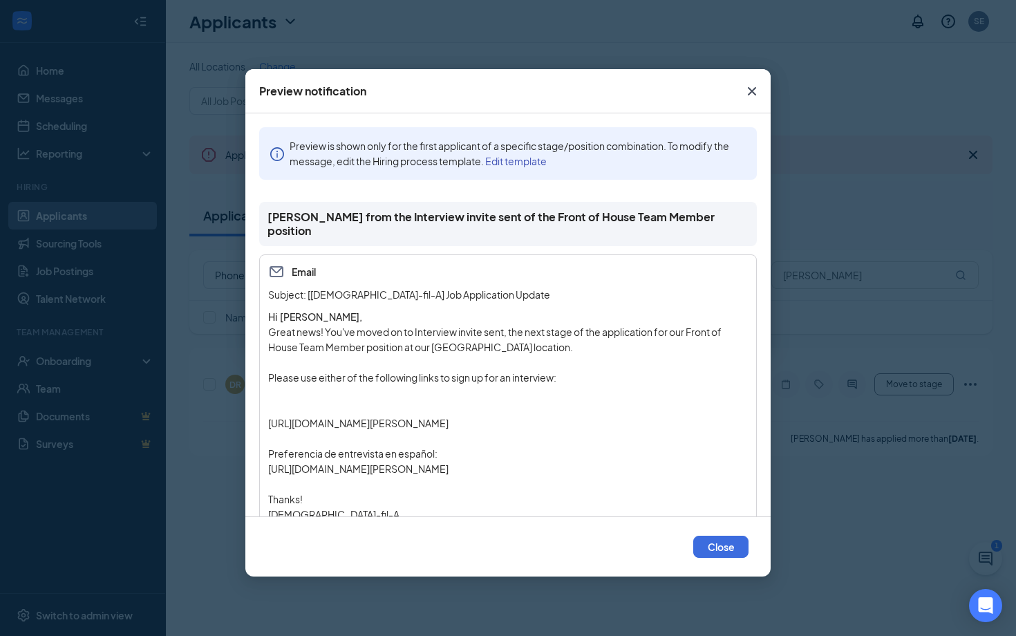
click at [745, 85] on icon "Cross" at bounding box center [752, 91] width 17 height 17
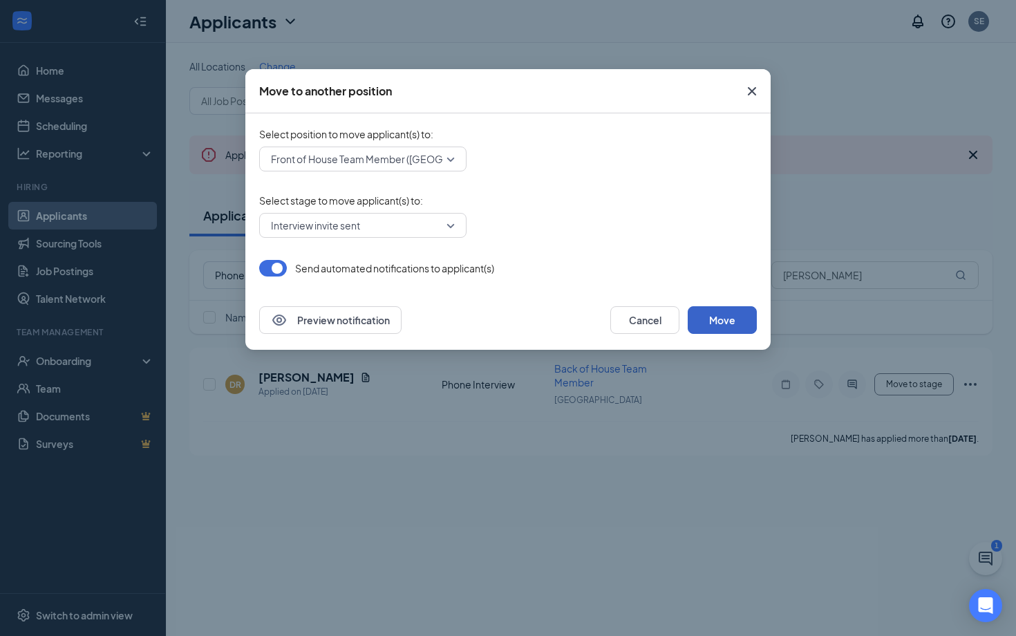
click at [731, 321] on button "Move" at bounding box center [722, 320] width 69 height 28
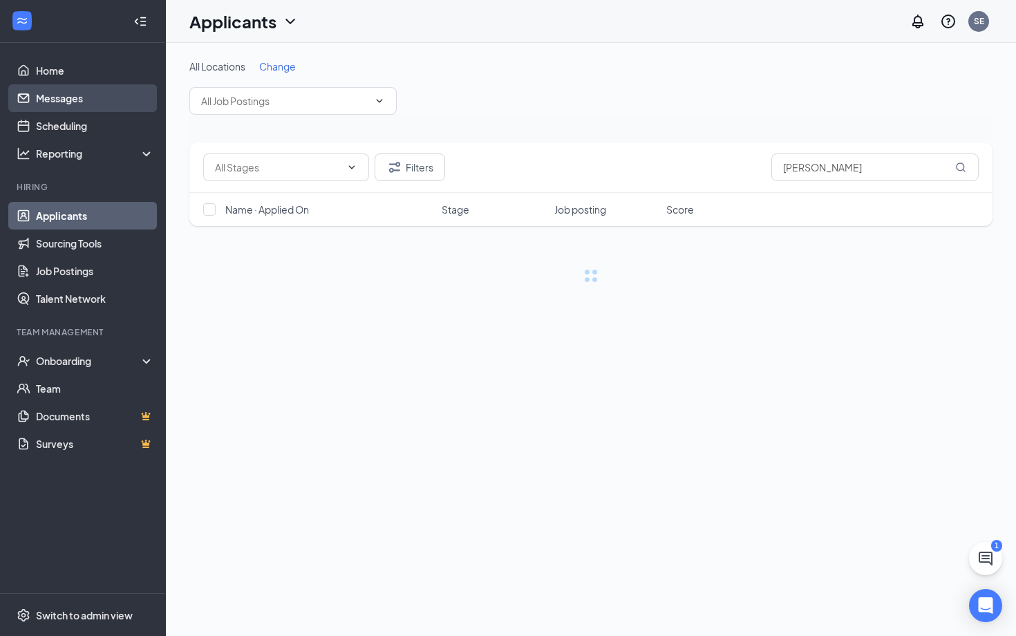
click at [95, 103] on link "Messages" at bounding box center [95, 98] width 118 height 28
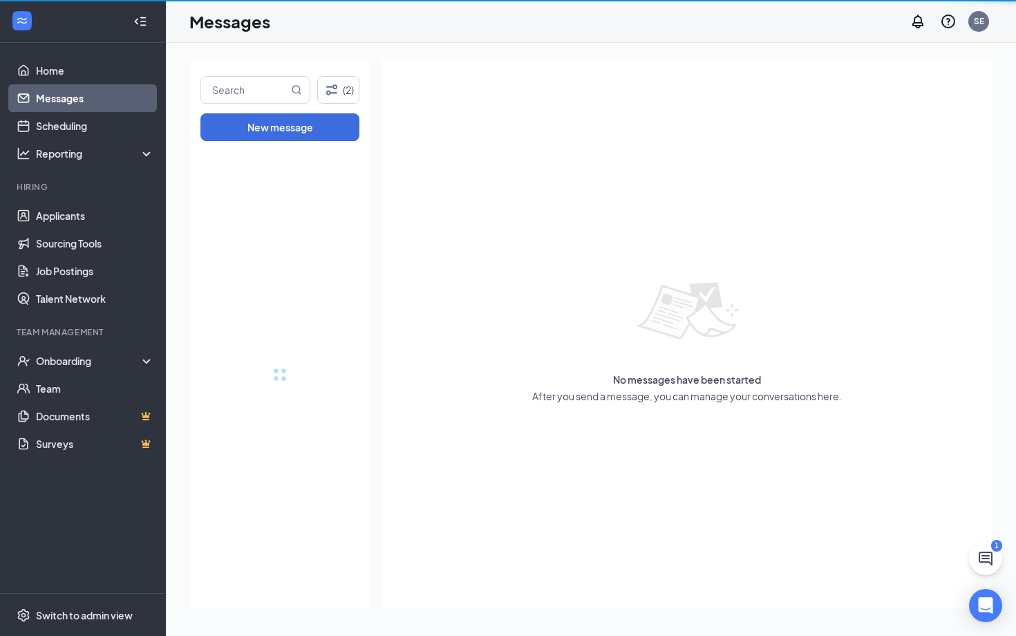
click at [88, 97] on link "Messages" at bounding box center [95, 98] width 118 height 28
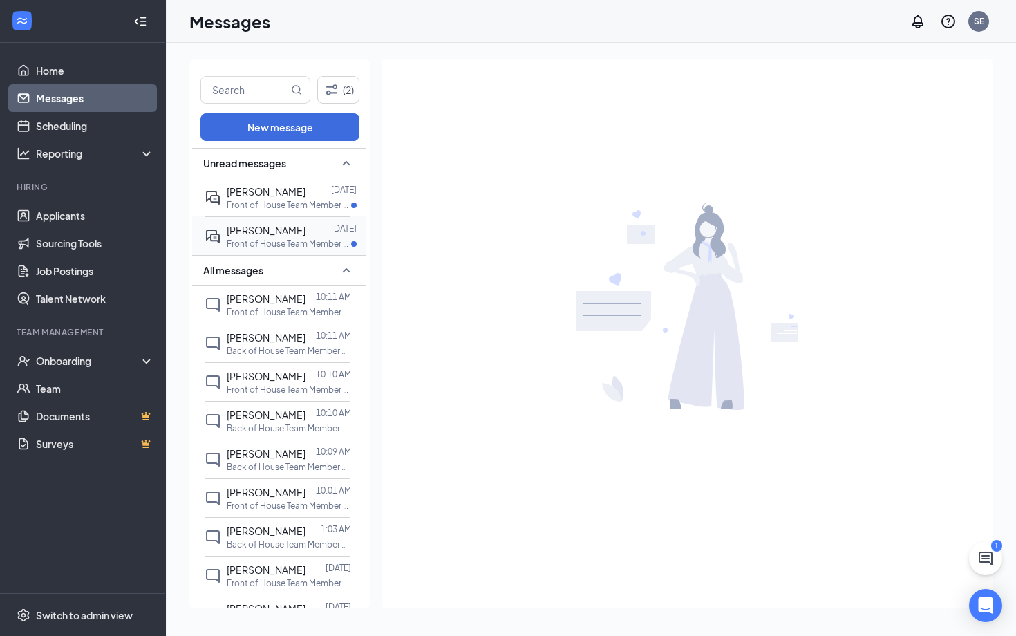
click at [308, 233] on div at bounding box center [319, 230] width 26 height 15
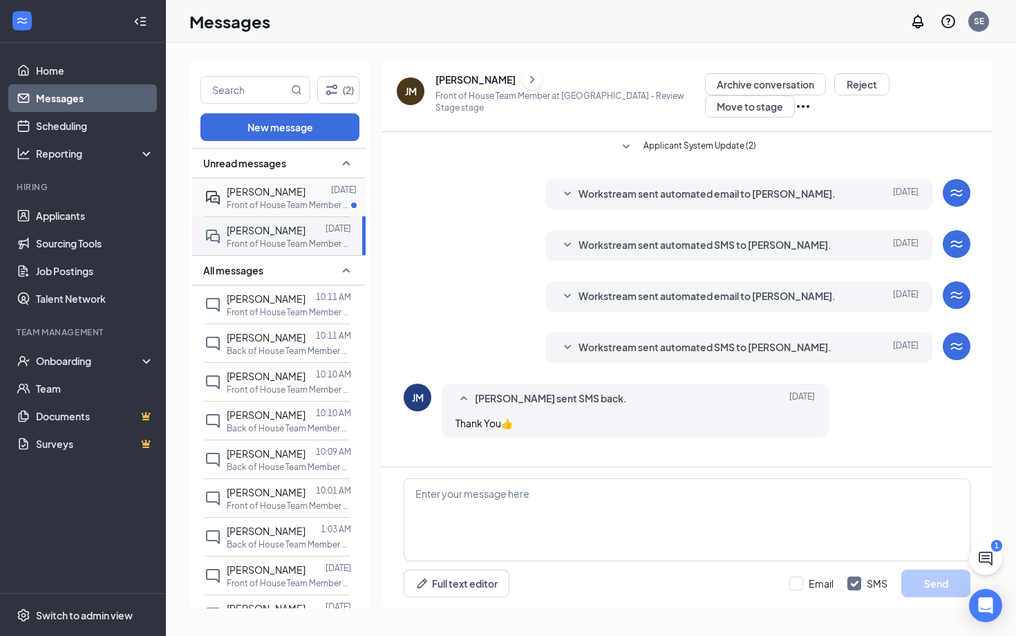
click at [306, 190] on div at bounding box center [319, 191] width 26 height 15
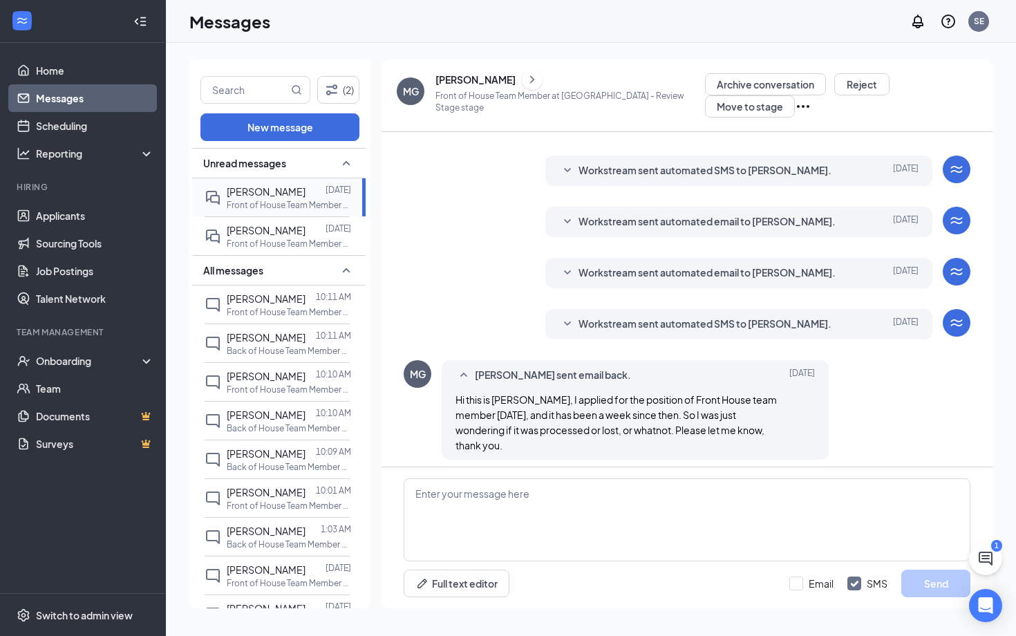
scroll to position [25, 0]
click at [84, 206] on link "Applicants" at bounding box center [95, 216] width 118 height 28
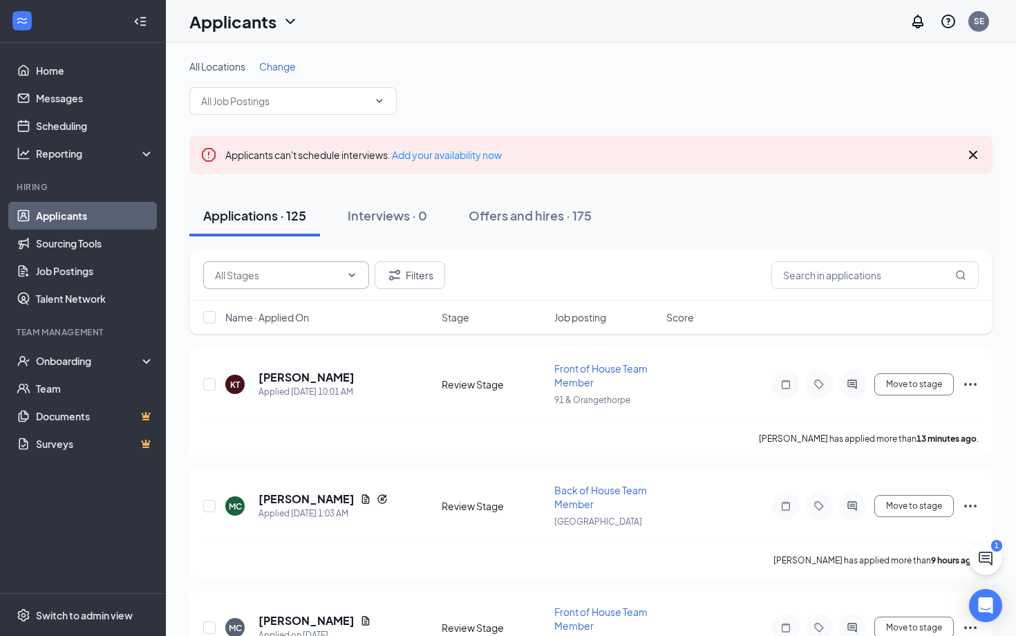
click at [305, 280] on input "text" at bounding box center [278, 275] width 126 height 15
click at [298, 397] on div "Review Stage (84)" at bounding box center [266, 396] width 80 height 15
type input "Review Stage (84)"
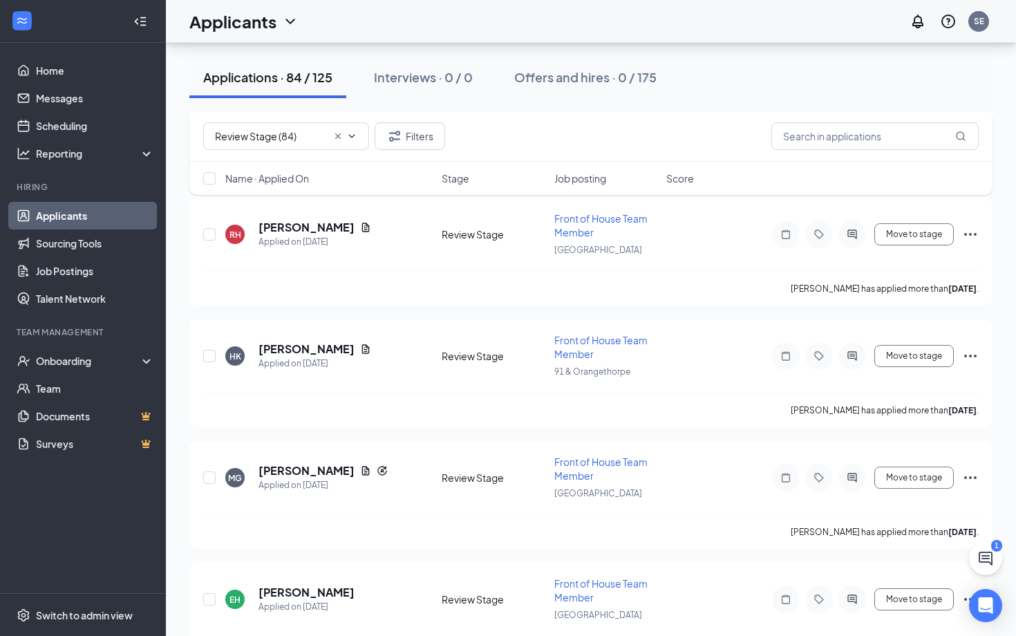
scroll to position [8419, 0]
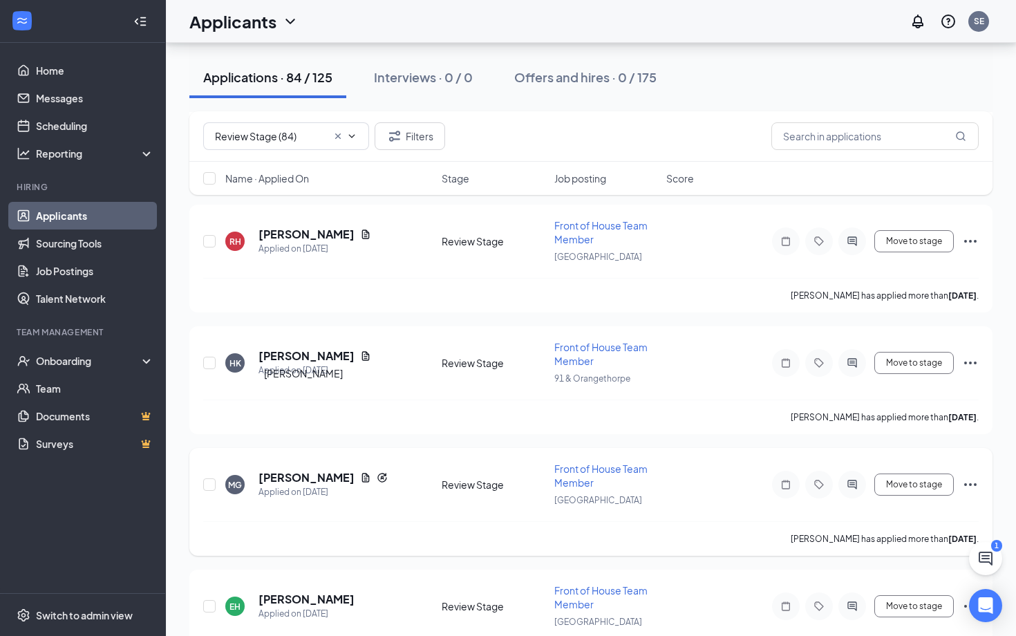
click at [288, 470] on h5 "Michael Garcia" at bounding box center [307, 477] width 96 height 15
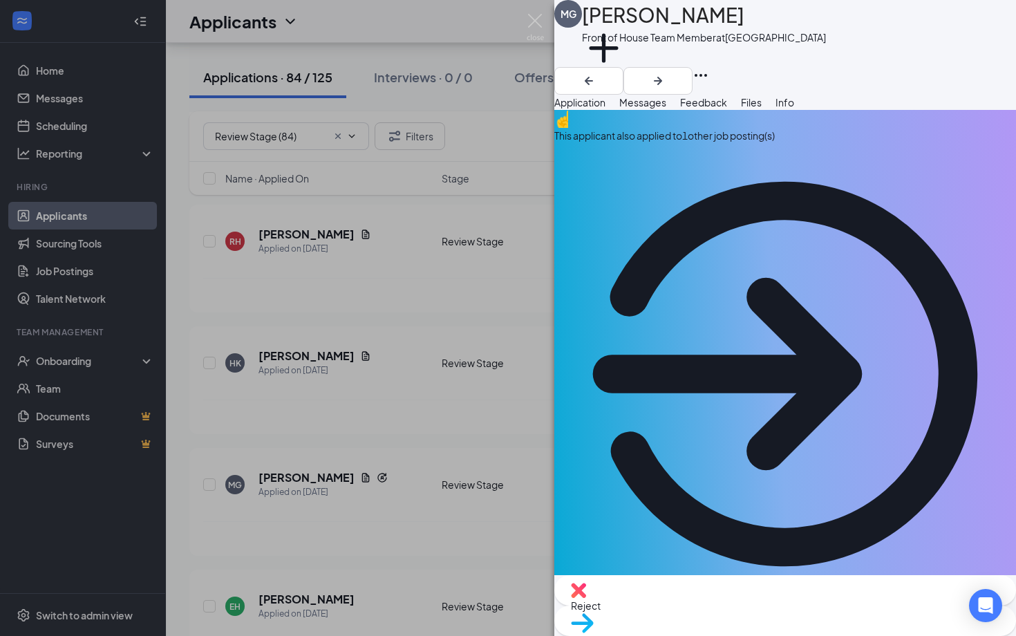
click at [681, 149] on div "This applicant also applied to 1 other job posting(s)" at bounding box center [786, 357] width 462 height 495
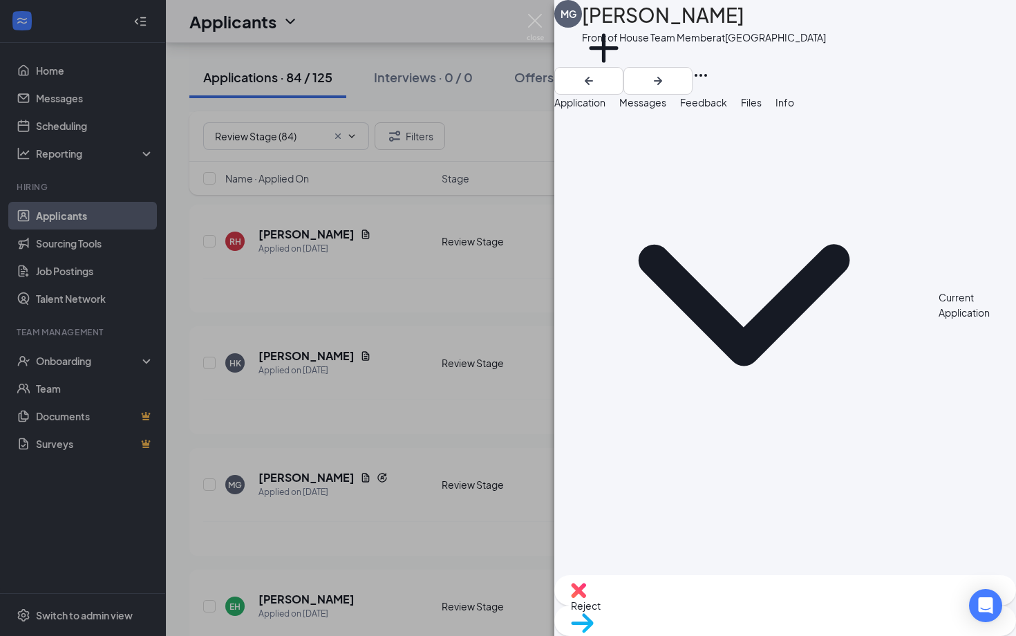
click at [606, 110] on button "Application" at bounding box center [580, 102] width 51 height 15
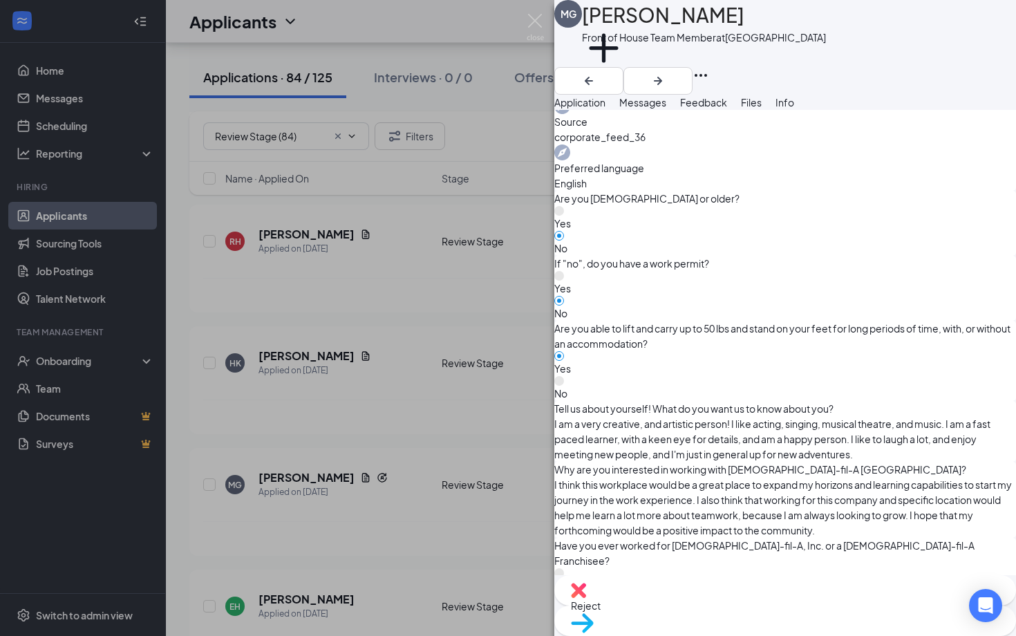
scroll to position [1073, 0]
click at [586, 598] on img at bounding box center [578, 590] width 15 height 15
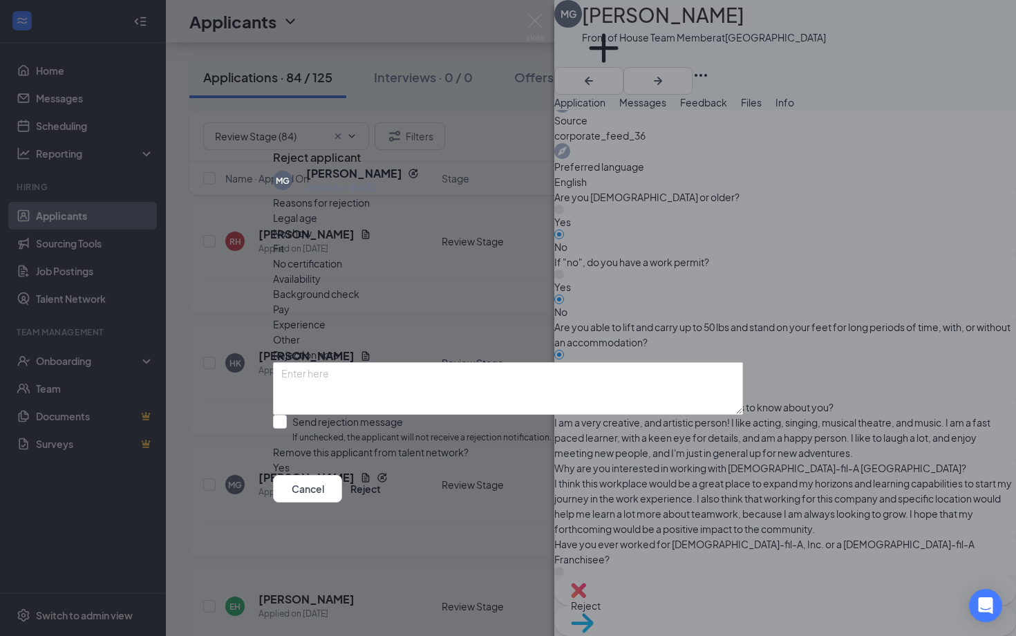
click at [321, 271] on span "Availability" at bounding box center [297, 278] width 48 height 15
click at [317, 225] on span "Legal age" at bounding box center [295, 217] width 44 height 15
click at [403, 415] on input "Send rejection message If unchecked, the applicant will not receive a rejection…" at bounding box center [412, 430] width 279 height 30
checkbox input "true"
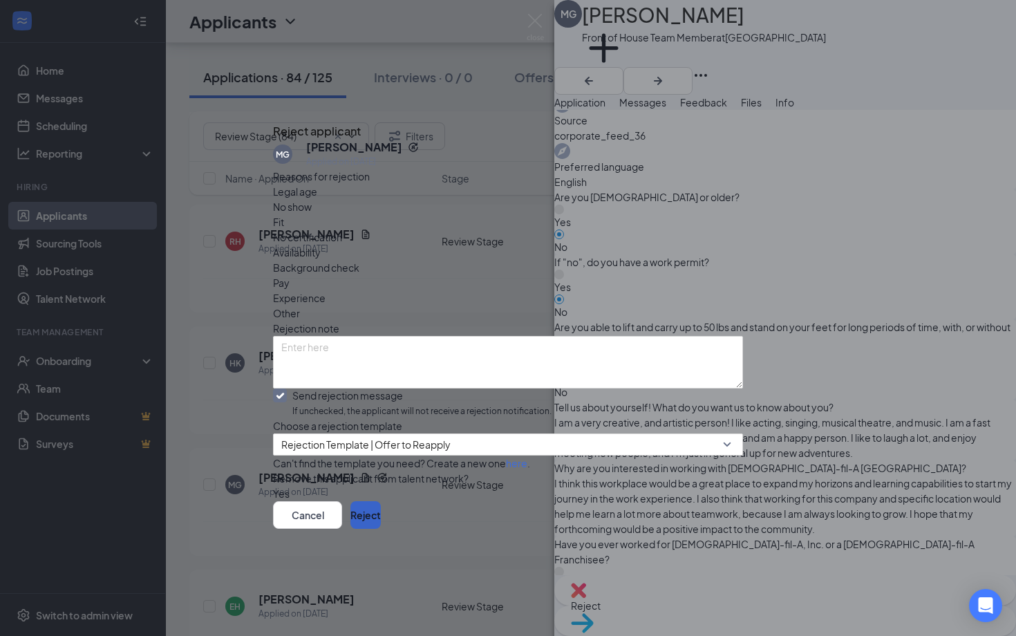
click at [381, 529] on button "Reject" at bounding box center [366, 515] width 30 height 28
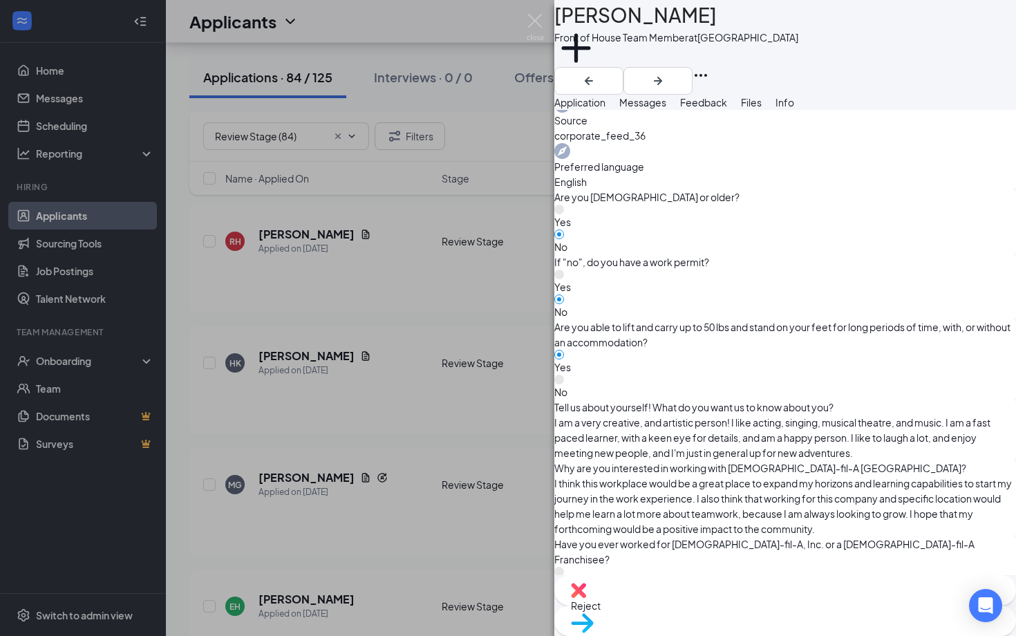
click at [334, 266] on div "MG Michael Garcia Front of House Team Member at La Palma Ave Add a tag Applicat…" at bounding box center [508, 318] width 1016 height 636
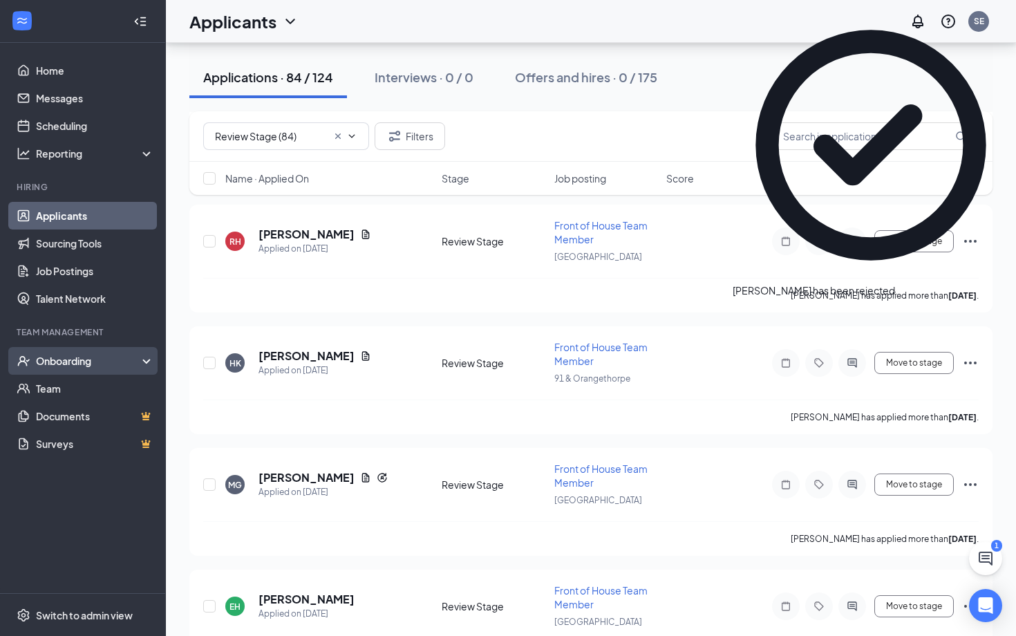
click at [89, 360] on div "Onboarding" at bounding box center [89, 361] width 106 height 14
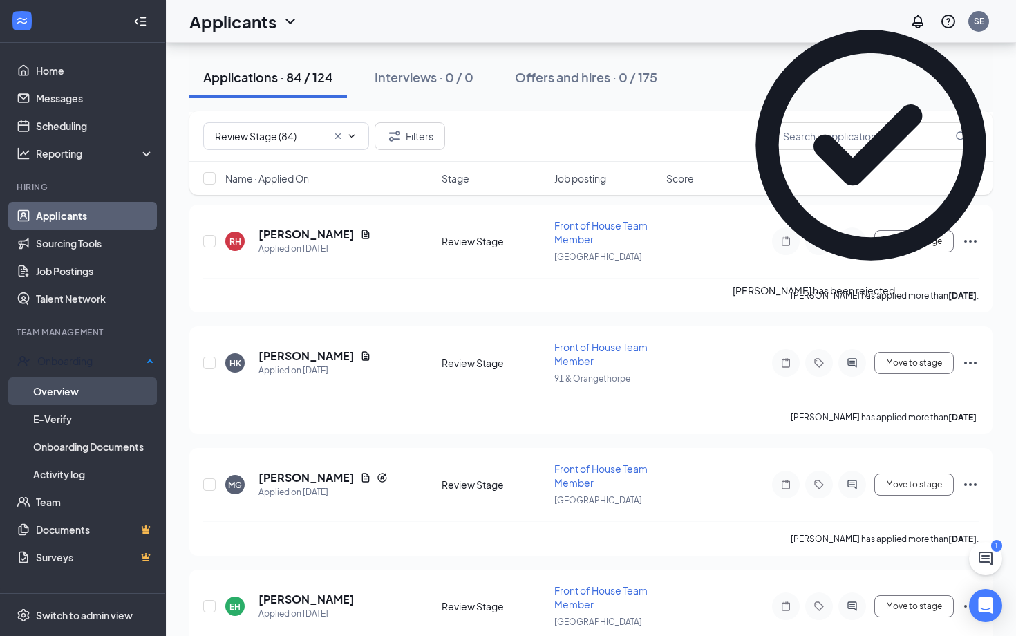
click at [80, 390] on link "Overview" at bounding box center [93, 392] width 121 height 28
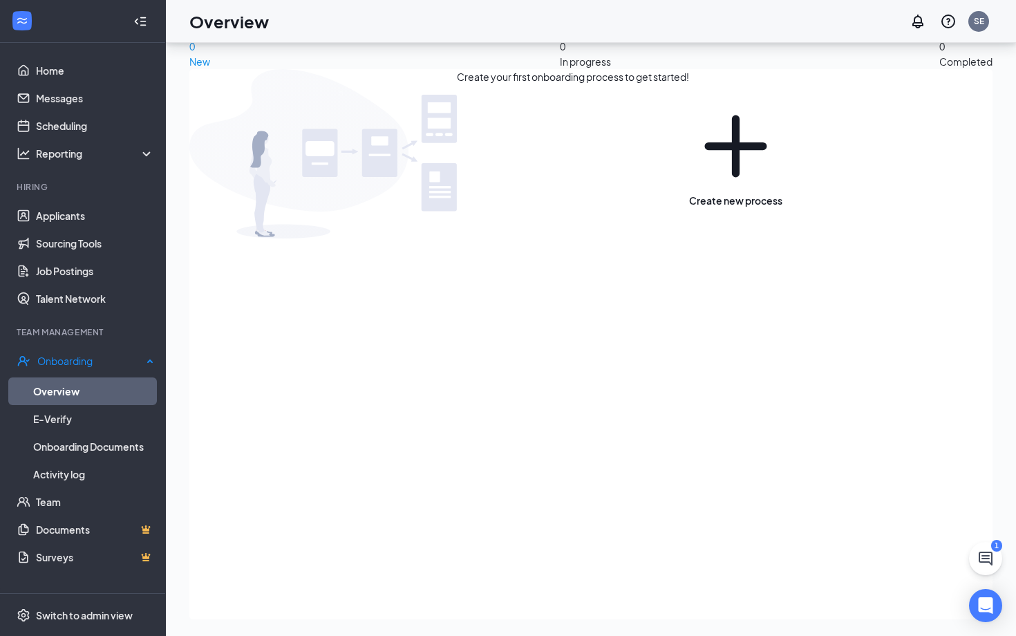
scroll to position [62, 0]
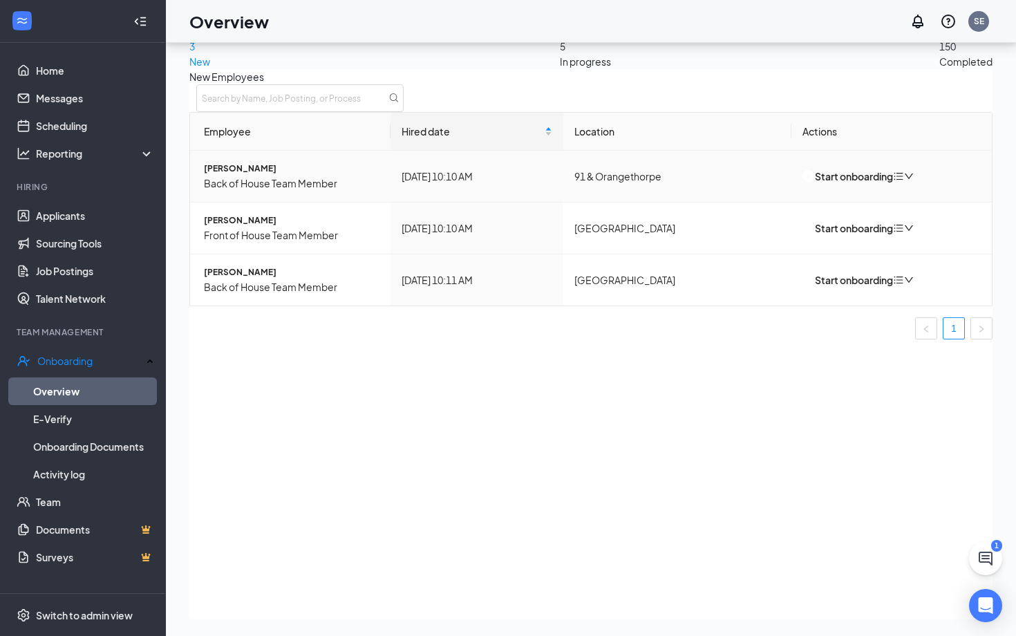
click at [267, 176] on span "[PERSON_NAME]" at bounding box center [292, 169] width 176 height 14
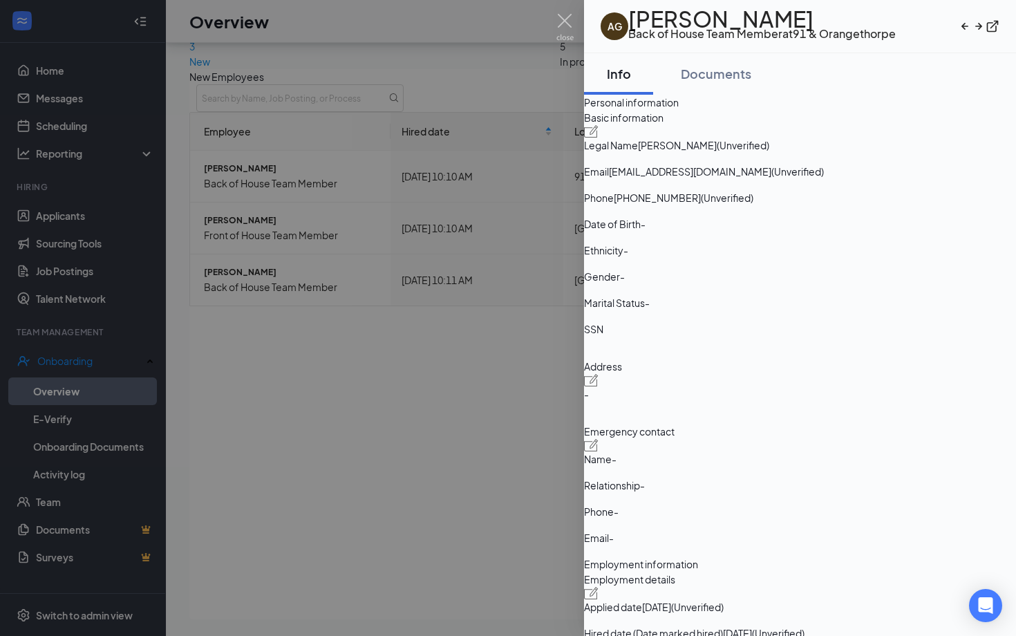
click at [407, 418] on div at bounding box center [508, 318] width 1016 height 636
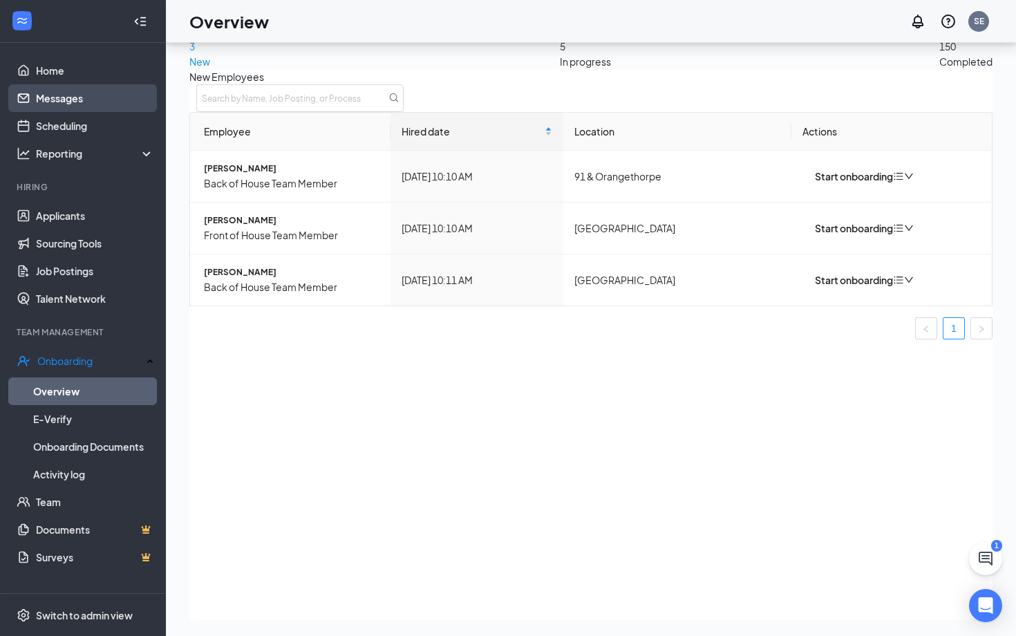
click at [109, 96] on link "Messages" at bounding box center [95, 98] width 118 height 28
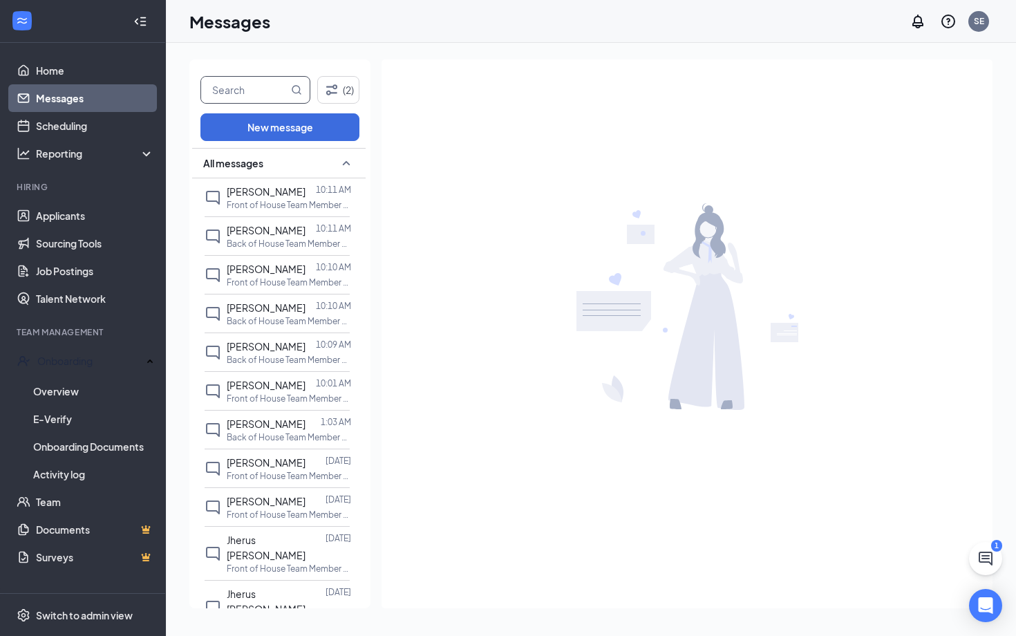
click at [266, 90] on input "text" at bounding box center [244, 90] width 87 height 26
type input "alejandro"
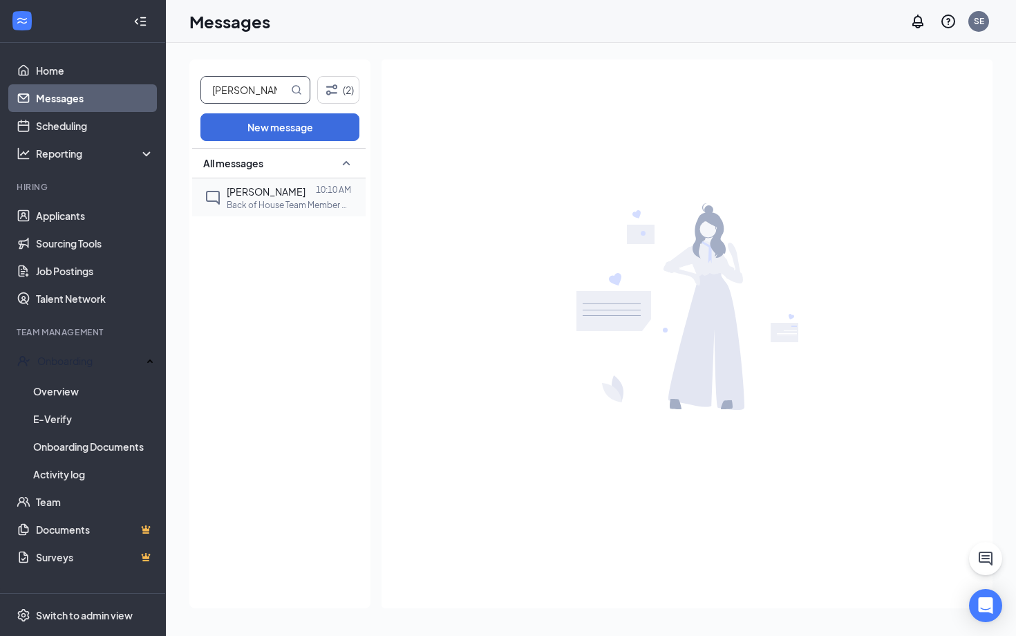
click at [279, 199] on p "Back of House Team Member at [GEOGRAPHIC_DATA]" at bounding box center [289, 205] width 124 height 12
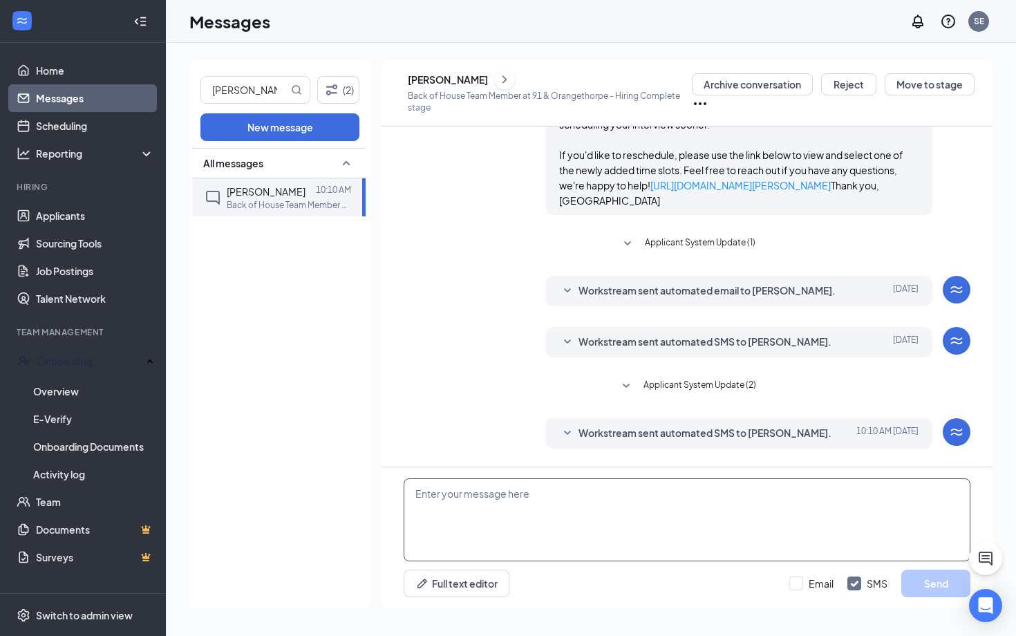
click at [543, 510] on textarea at bounding box center [687, 519] width 567 height 83
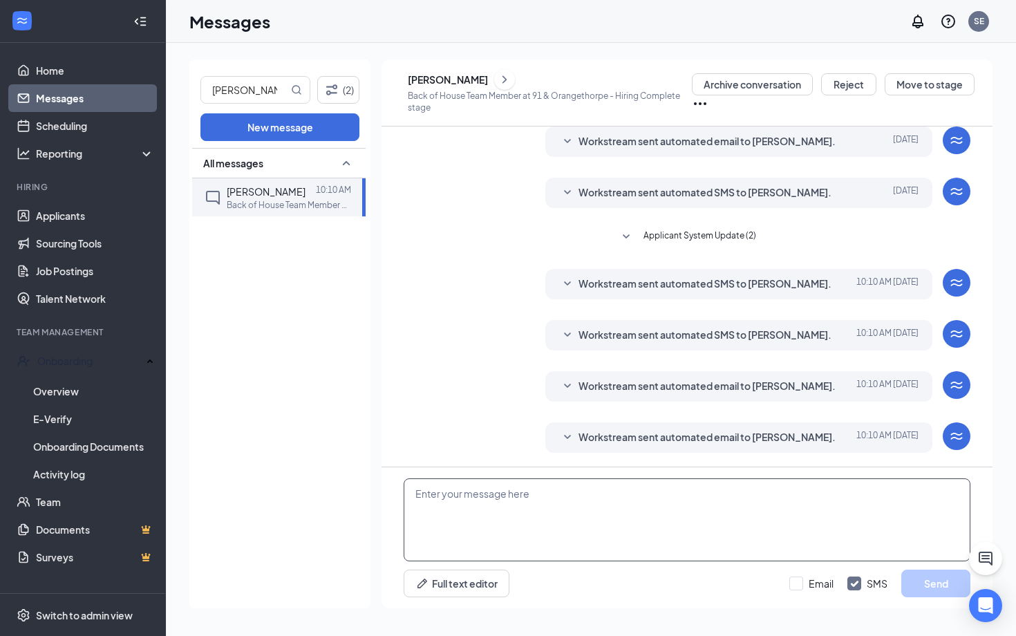
scroll to position [384, 0]
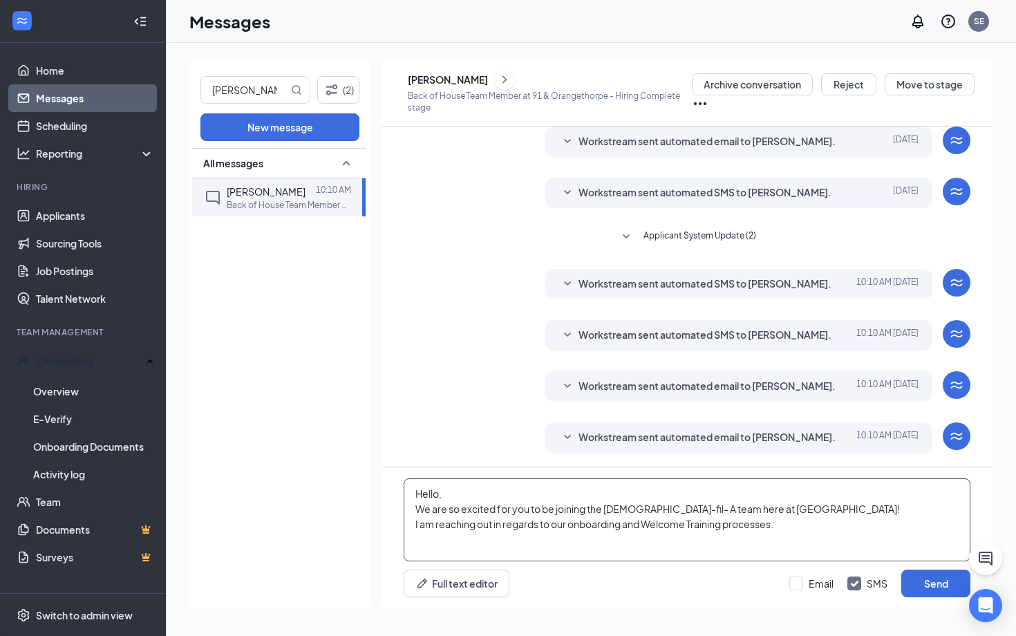
drag, startPoint x: 589, startPoint y: 481, endPoint x: 573, endPoint y: 521, distance: 43.4
click at [573, 521] on textarea "Hello, We are so excited for you to be joining the Chick-fil- A team here at Bu…" at bounding box center [687, 519] width 567 height 83
click at [573, 523] on textarea "Hello, We are so excited for you to be joining the Chick-fil- A team here at Bu…" at bounding box center [687, 519] width 567 height 83
click at [577, 525] on textarea "Hello, We are so excited for you to be joining the Chick-fil- A team here at Bu…" at bounding box center [687, 519] width 567 height 83
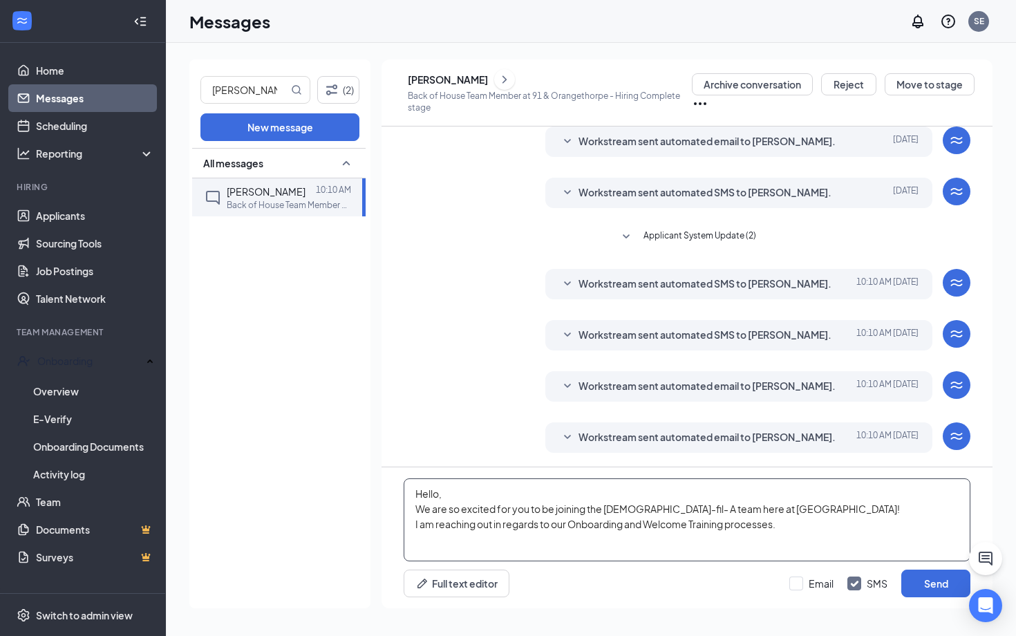
click at [791, 527] on textarea "Hello, We are so excited for you to be joining the Chick-fil- A team here at Bu…" at bounding box center [687, 519] width 567 height 83
click at [652, 535] on textarea "Hello, We are so excited for you to be joining the Chick-fil- A team here at Bu…" at bounding box center [687, 519] width 567 height 83
click at [783, 521] on textarea "Hello, We are so excited for you to be joining the Chick-fil- A team here at Bu…" at bounding box center [687, 519] width 567 height 83
click at [764, 535] on textarea "Hello, We are so excited for you to be joining the Chick-fil- A team here at Bu…" at bounding box center [687, 519] width 567 height 83
click at [629, 509] on textarea "Hello, We are so excited for you to be joining the Chick-fil- A team here at Bu…" at bounding box center [687, 519] width 567 height 83
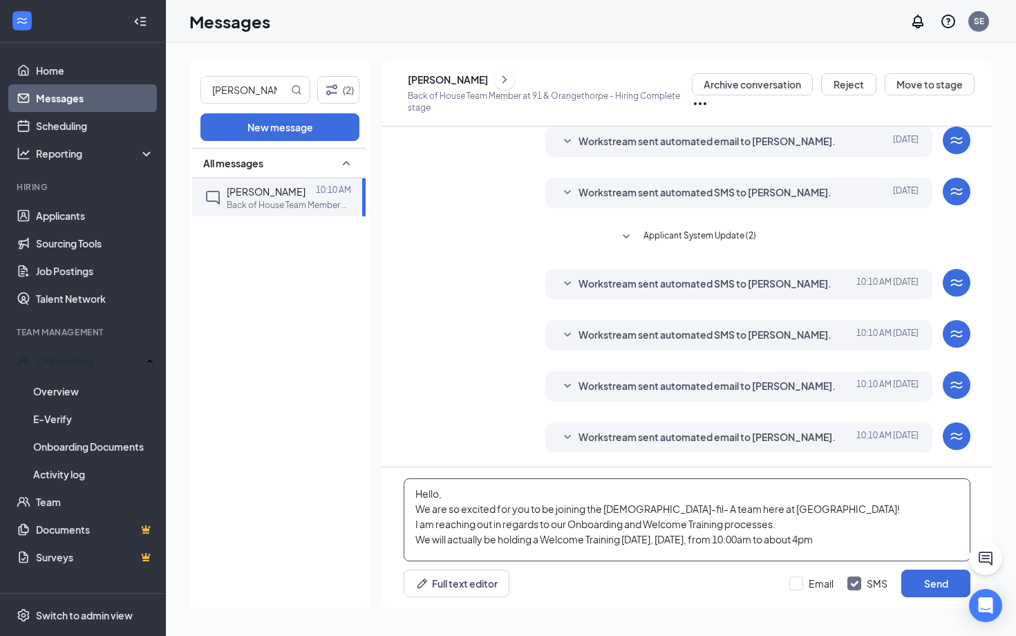
click at [932, 540] on textarea "Hello, We are so excited for you to be joining the Chick-fil- A team here at Bu…" at bounding box center [687, 519] width 567 height 83
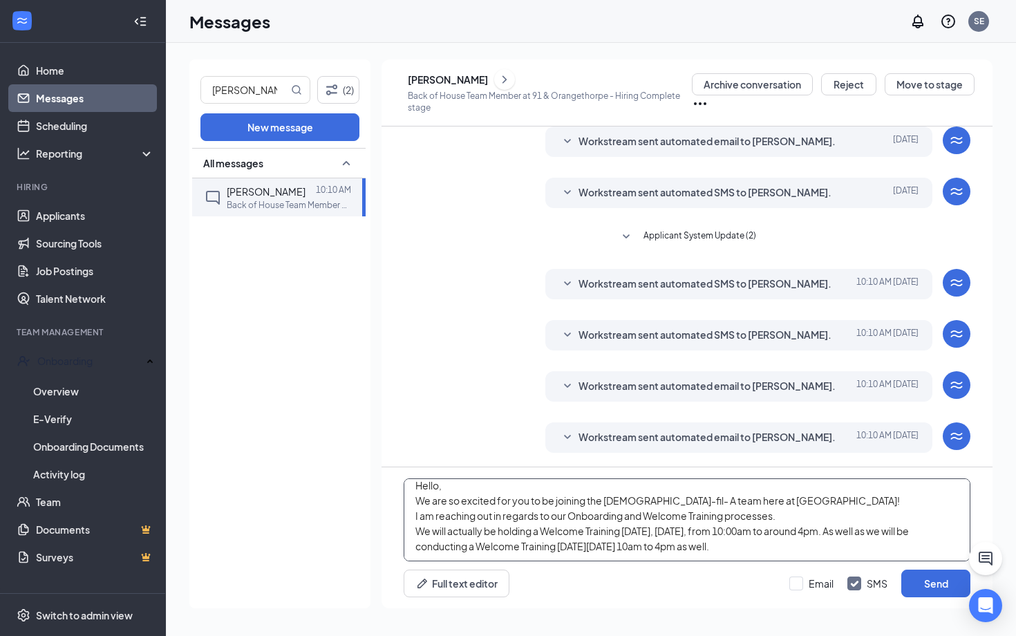
click at [944, 531] on textarea "Hello, We are so excited for you to be joining the Chick-fil- A team here at Bu…" at bounding box center [687, 519] width 567 height 83
click at [938, 530] on textarea "Hello, We are so excited for you to be joining the Chick-fil- A team here at Bu…" at bounding box center [687, 519] width 567 height 83
click at [917, 543] on textarea "Hello, We are so excited for you to be joining the Chick-fil- A team here at Bu…" at bounding box center [687, 519] width 567 height 83
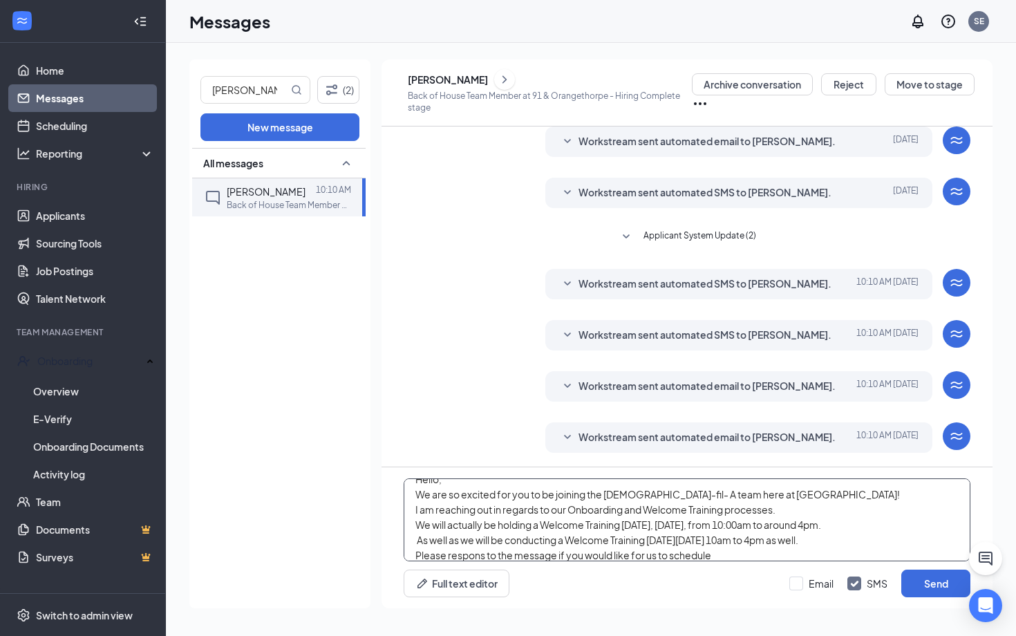
click at [485, 549] on textarea "Hello, We are so excited for you to be joining the Chick-fil- A team here at Bu…" at bounding box center [687, 519] width 567 height 83
click at [727, 559] on textarea "Hello, We are so excited for you to be joining the Chick-fil- A team here at Bu…" at bounding box center [687, 519] width 567 height 83
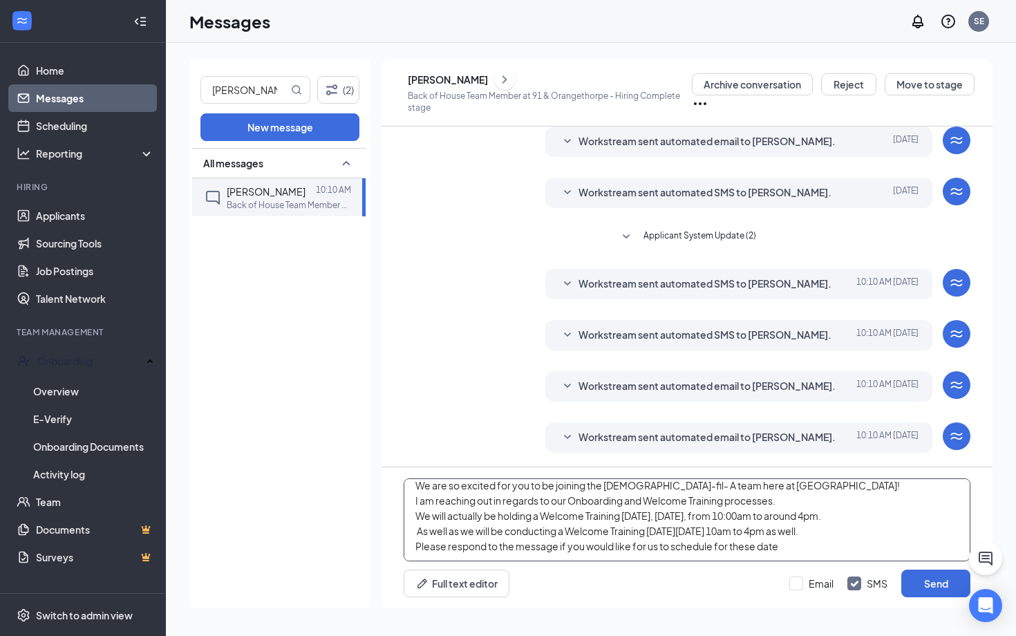
click at [718, 548] on textarea "Hello, We are so excited for you to be joining the Chick-fil- A team here at Bu…" at bounding box center [687, 519] width 567 height 83
click at [819, 544] on textarea "Hello, We are so excited for you to be joining the Chick-fil- A team here at Bu…" at bounding box center [687, 519] width 567 height 83
drag, startPoint x: 415, startPoint y: 496, endPoint x: 906, endPoint y: 576, distance: 497.4
click at [906, 576] on div "Hello, We are so excited for you to be joining the Chick-fil- A team here at Bu…" at bounding box center [687, 537] width 611 height 141
type textarea "Hello, We are so excited for you to be joining the [DEMOGRAPHIC_DATA]-fil- A te…"
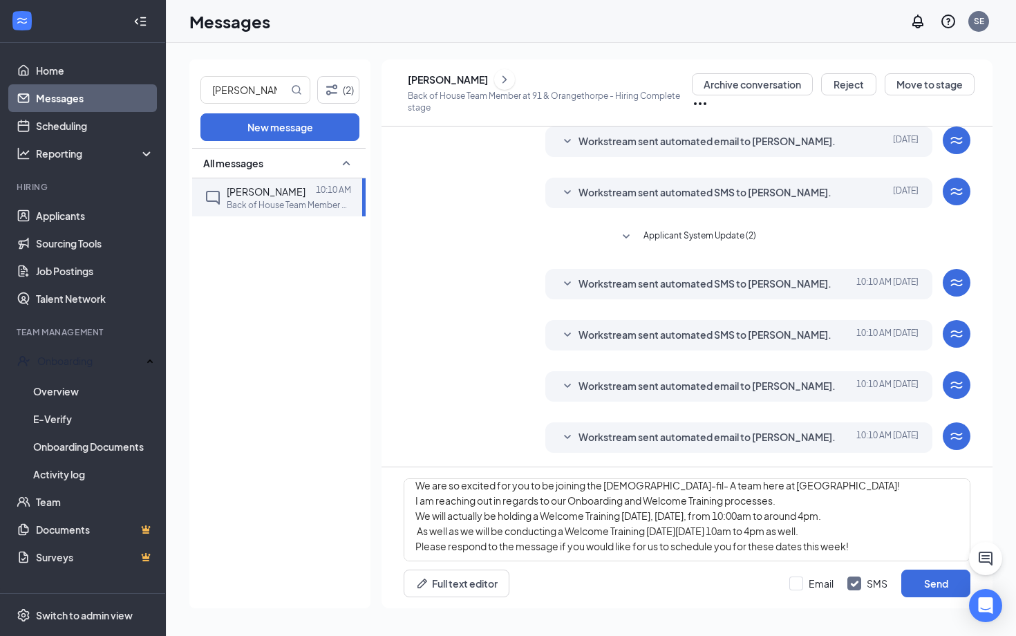
drag, startPoint x: 790, startPoint y: 587, endPoint x: 653, endPoint y: 373, distance: 254.3
click at [790, 587] on input "Email" at bounding box center [812, 584] width 44 height 14
checkbox input "true"
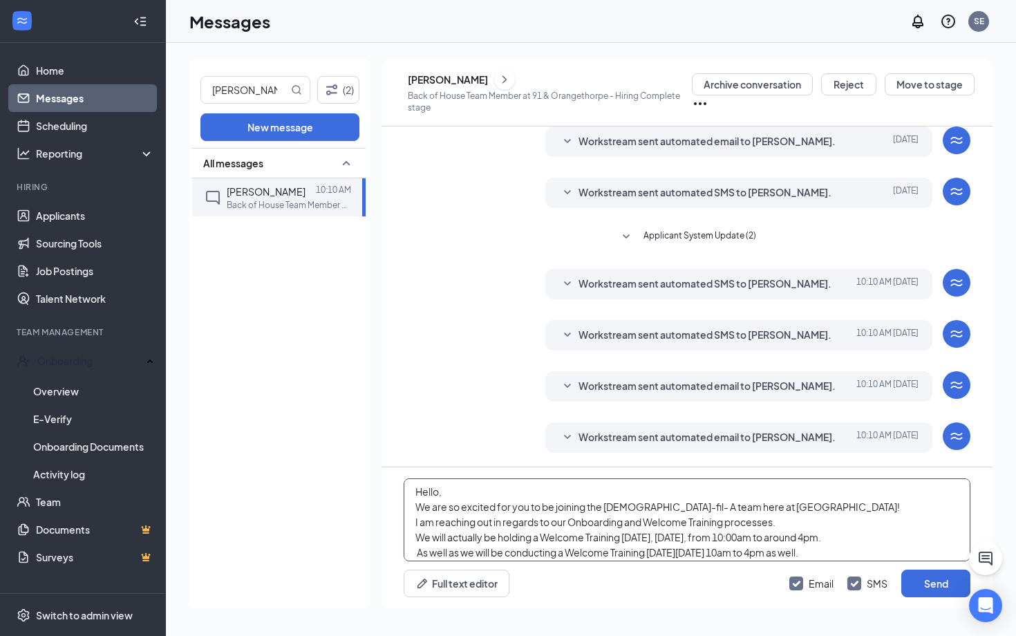
scroll to position [0, 0]
drag, startPoint x: 863, startPoint y: 550, endPoint x: 400, endPoint y: 485, distance: 467.9
click at [400, 485] on div "Hello, We are so excited for you to be joining the Chick-fil- A team here at Bu…" at bounding box center [687, 537] width 611 height 141
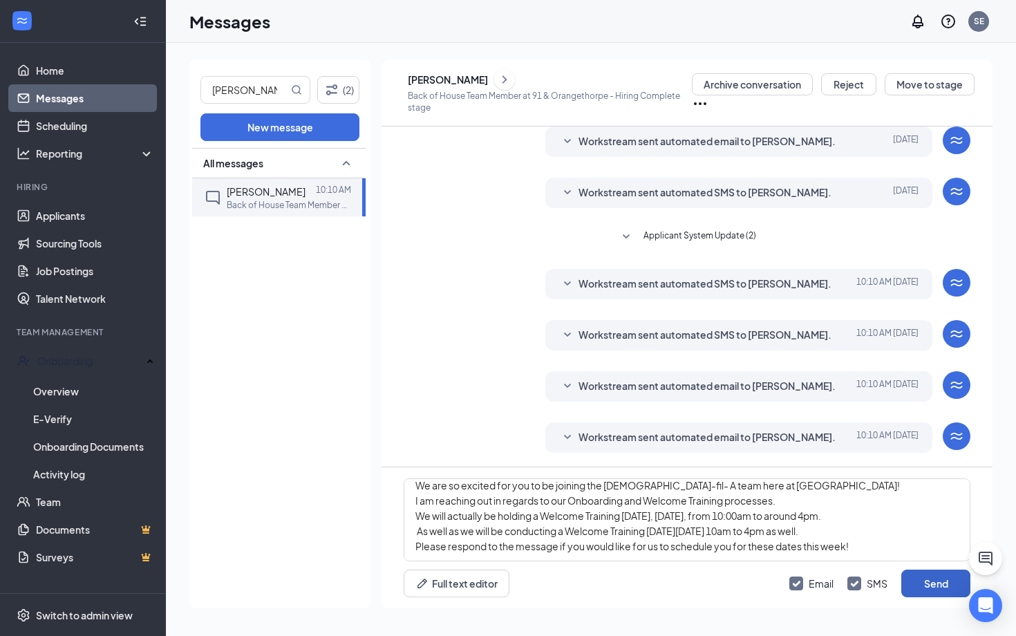
click at [924, 581] on button "Send" at bounding box center [936, 584] width 69 height 28
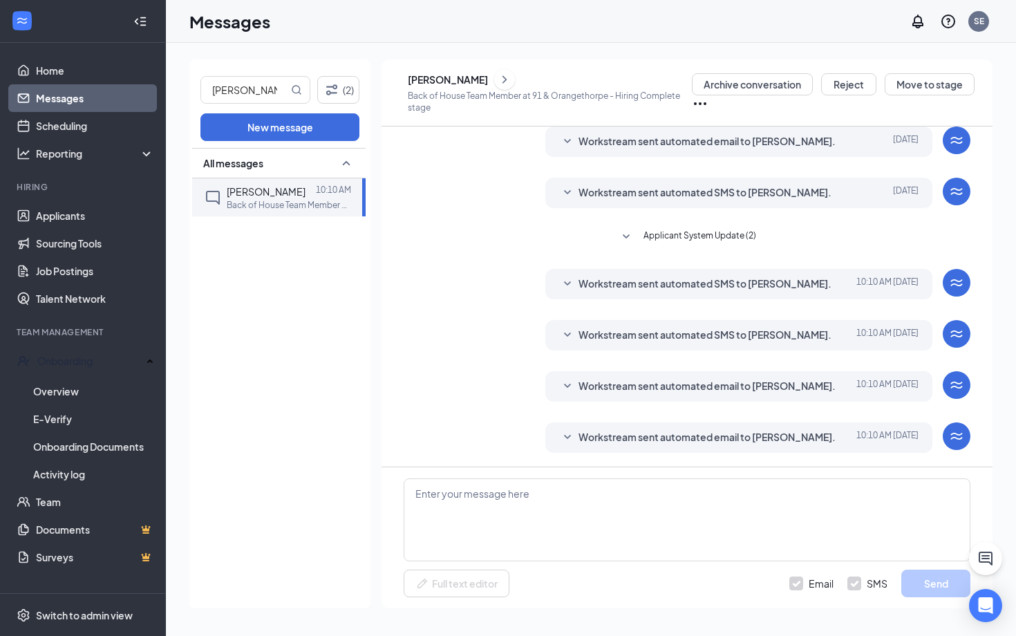
scroll to position [0, 0]
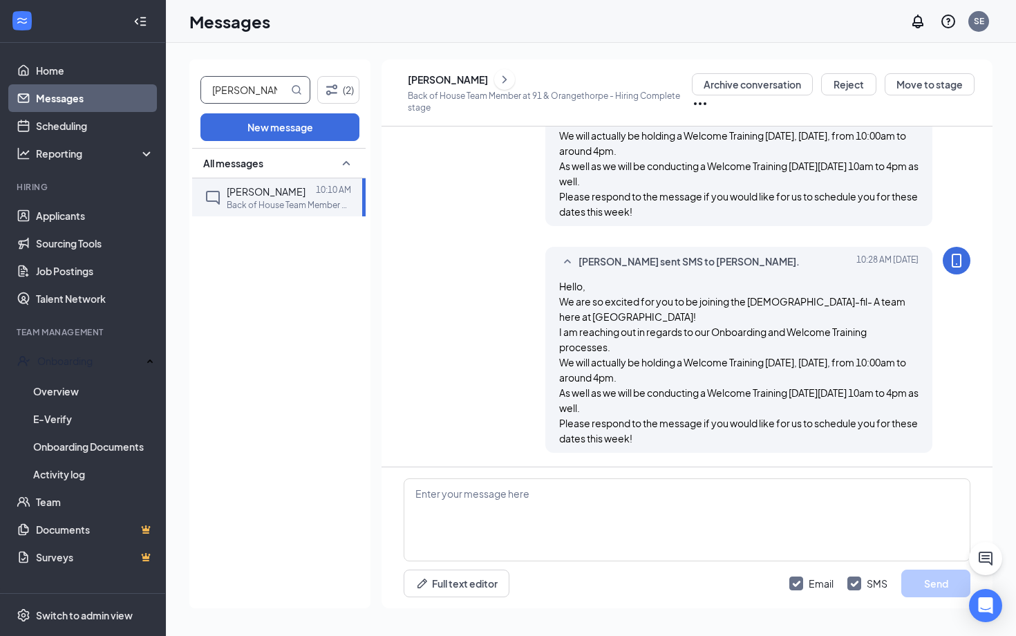
click at [258, 95] on input "alejandro" at bounding box center [244, 90] width 87 height 26
type input "jordyn"
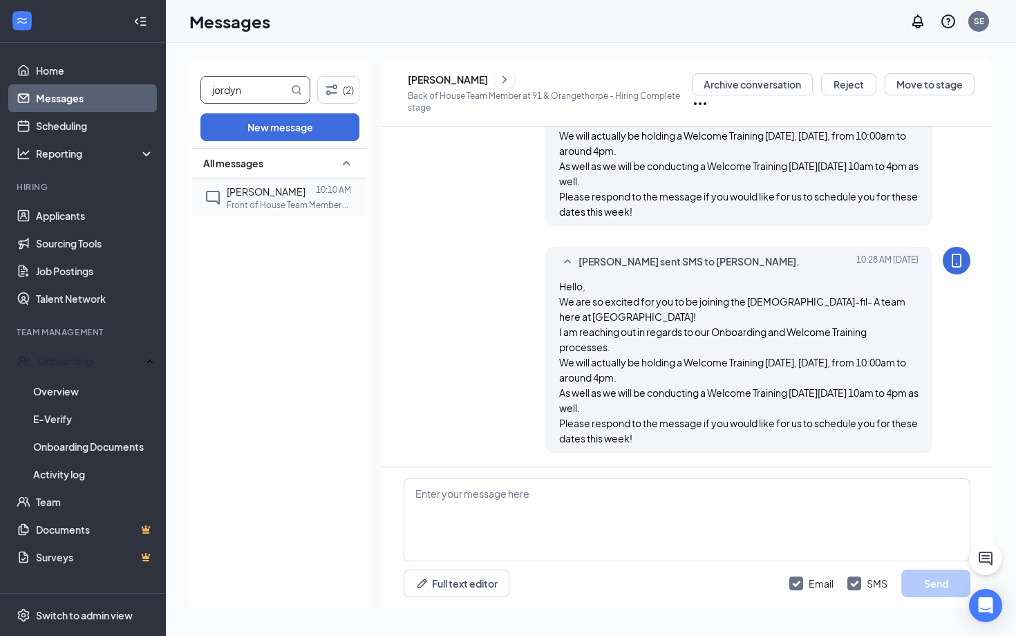
click at [254, 201] on p "Front of House Team Member at [GEOGRAPHIC_DATA]" at bounding box center [289, 205] width 124 height 12
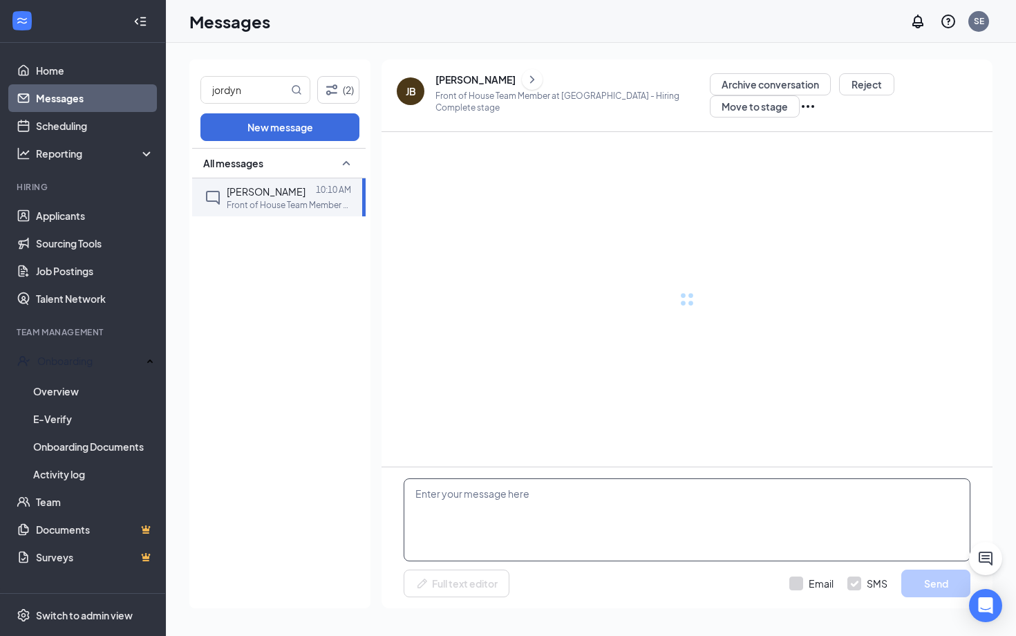
click at [454, 498] on textarea at bounding box center [687, 519] width 567 height 83
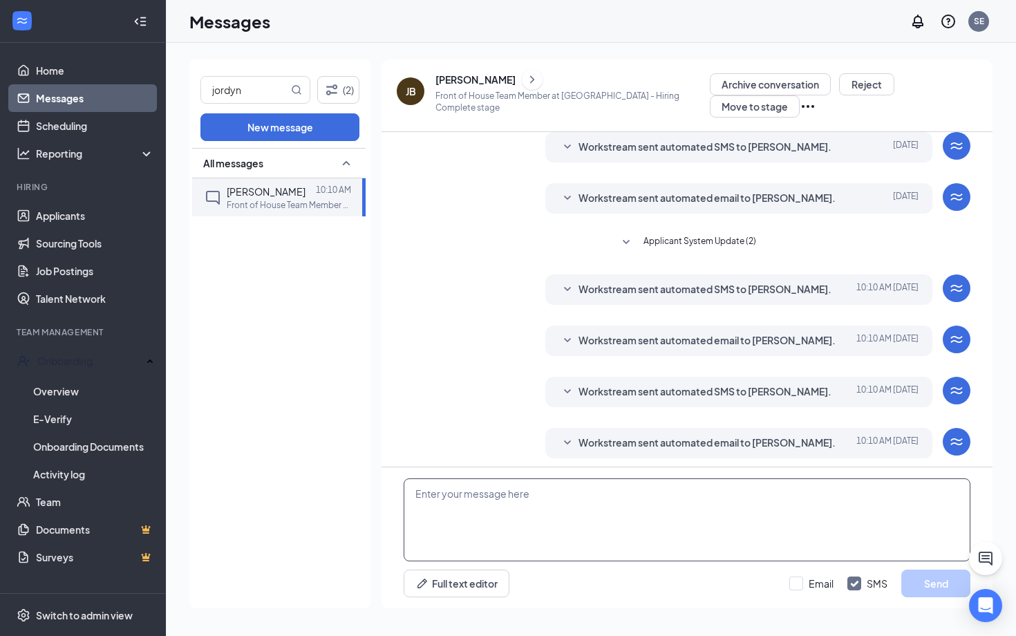
scroll to position [142, 0]
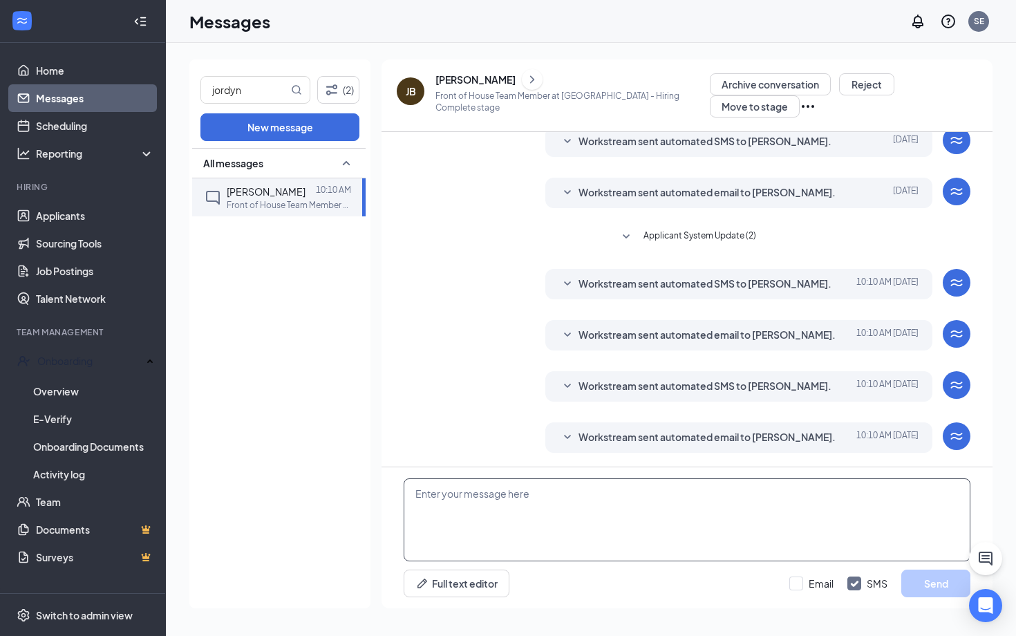
paste textarea "Hello, We are so excited for you to be joining the [DEMOGRAPHIC_DATA]-fil- A te…"
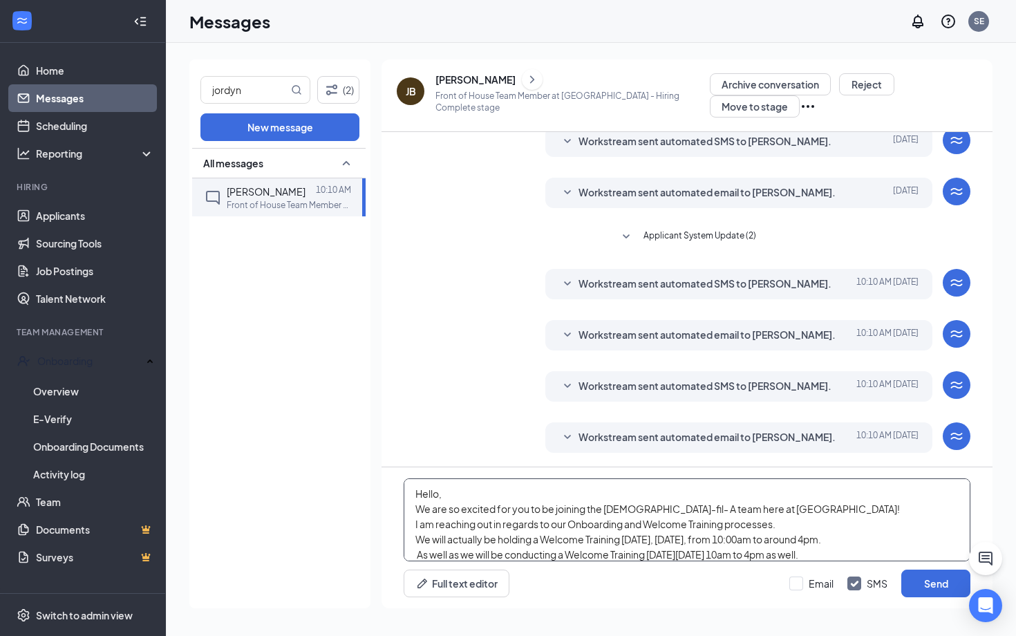
scroll to position [24, 0]
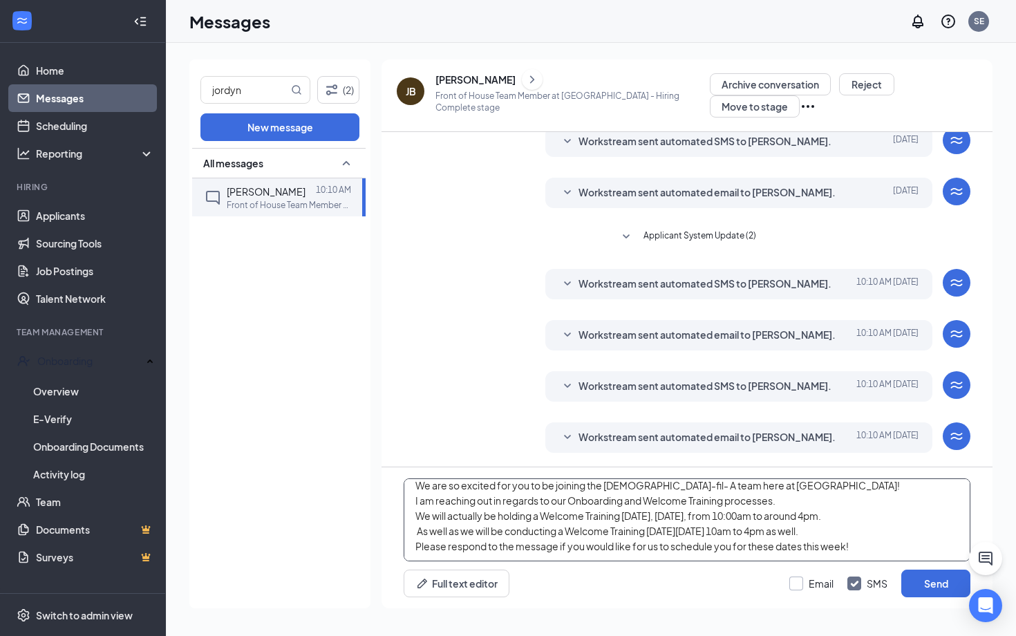
type textarea "Hello, We are so excited for you to be joining the [DEMOGRAPHIC_DATA]-fil- A te…"
click at [807, 590] on input "Email" at bounding box center [812, 584] width 44 height 14
checkbox input "true"
click at [930, 577] on button "Send" at bounding box center [936, 584] width 69 height 28
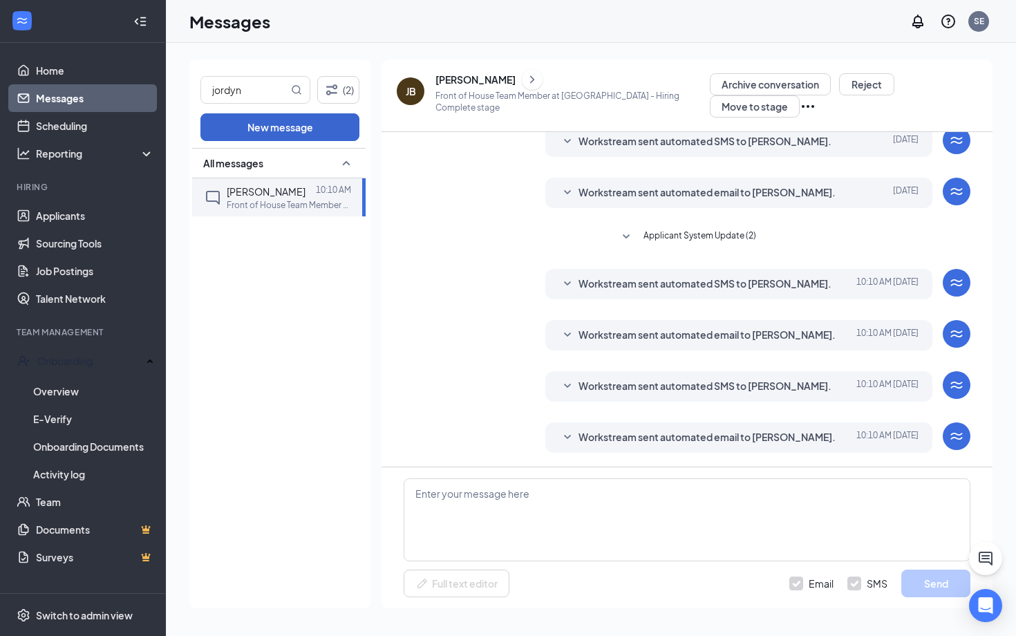
scroll to position [0, 0]
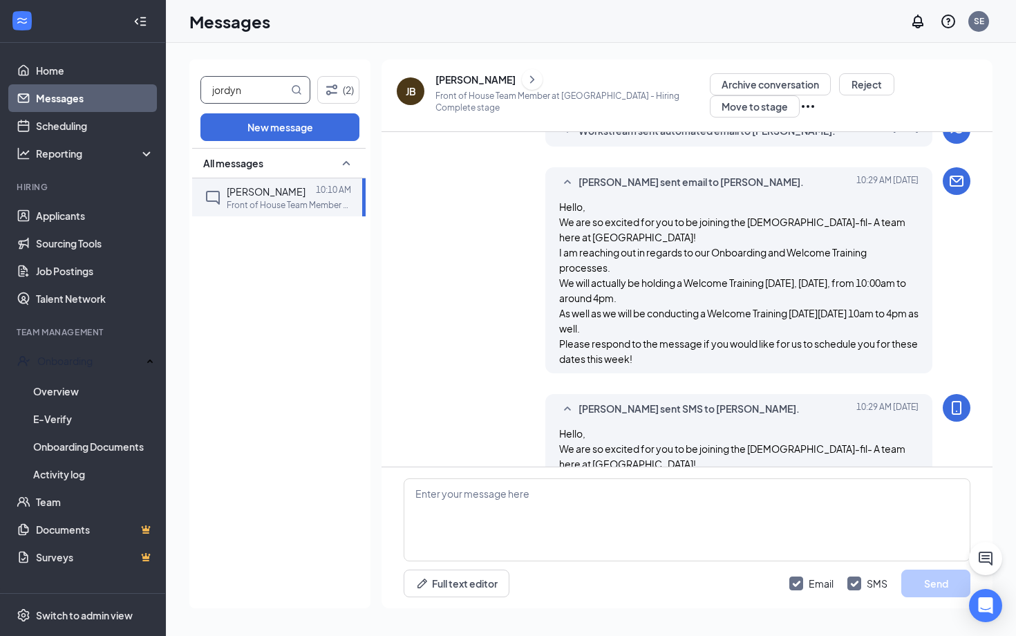
click at [236, 90] on input "jordyn" at bounding box center [244, 90] width 87 height 26
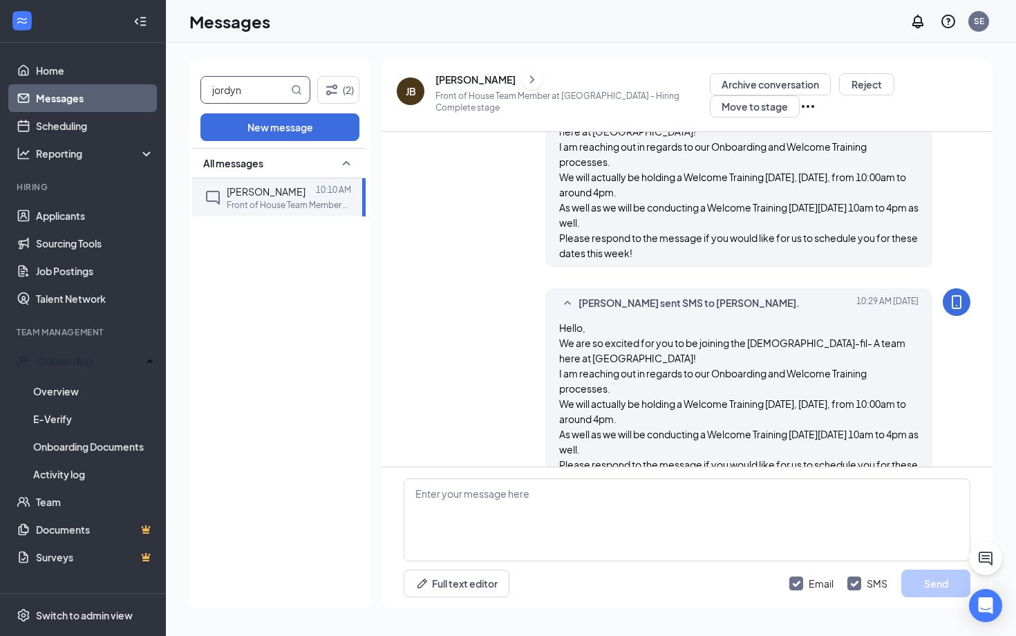
scroll to position [566, 0]
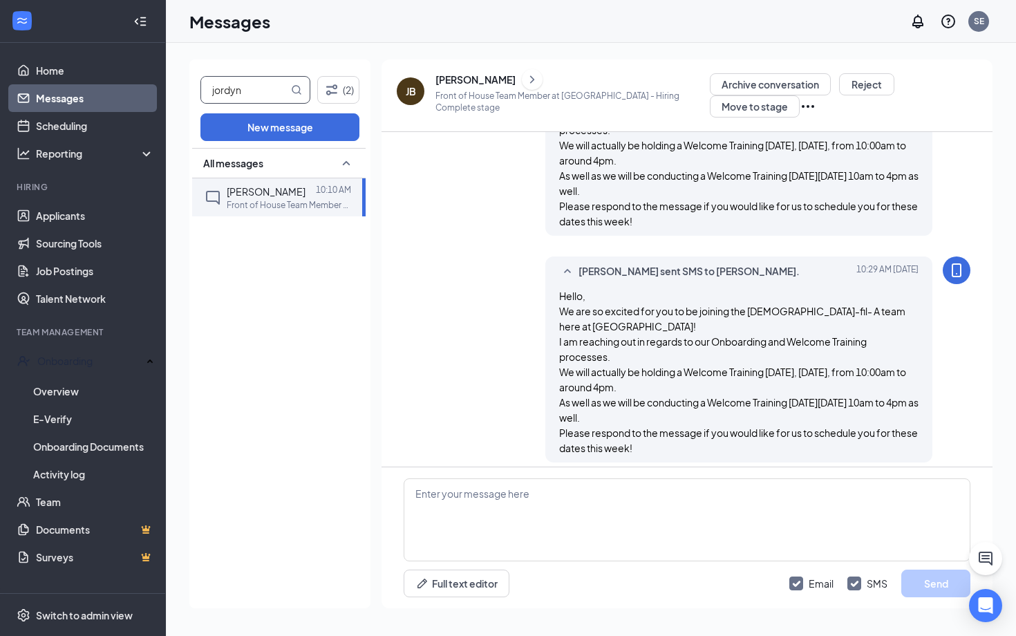
click at [236, 90] on input "jordyn" at bounding box center [244, 90] width 87 height 26
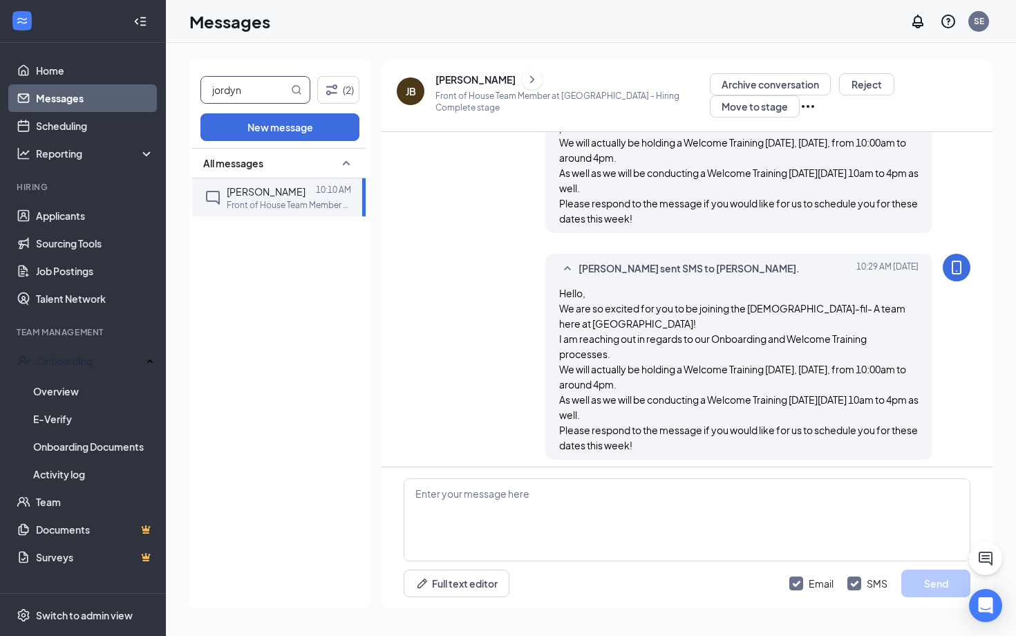
click at [236, 90] on input "jordyn" at bounding box center [244, 90] width 87 height 26
type input "jorge"
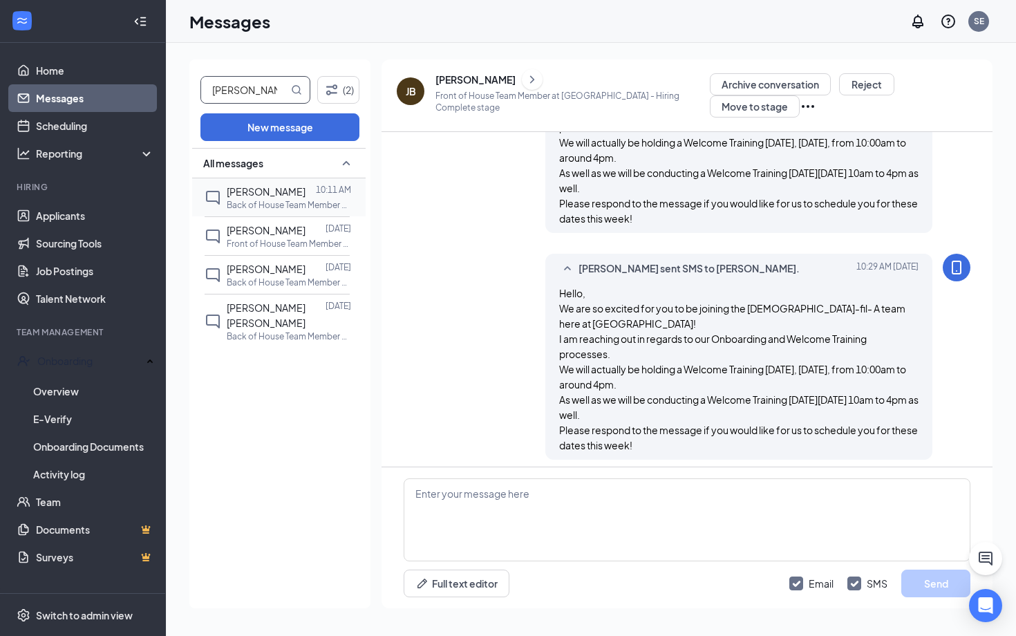
click at [271, 196] on span "[PERSON_NAME]" at bounding box center [266, 191] width 79 height 12
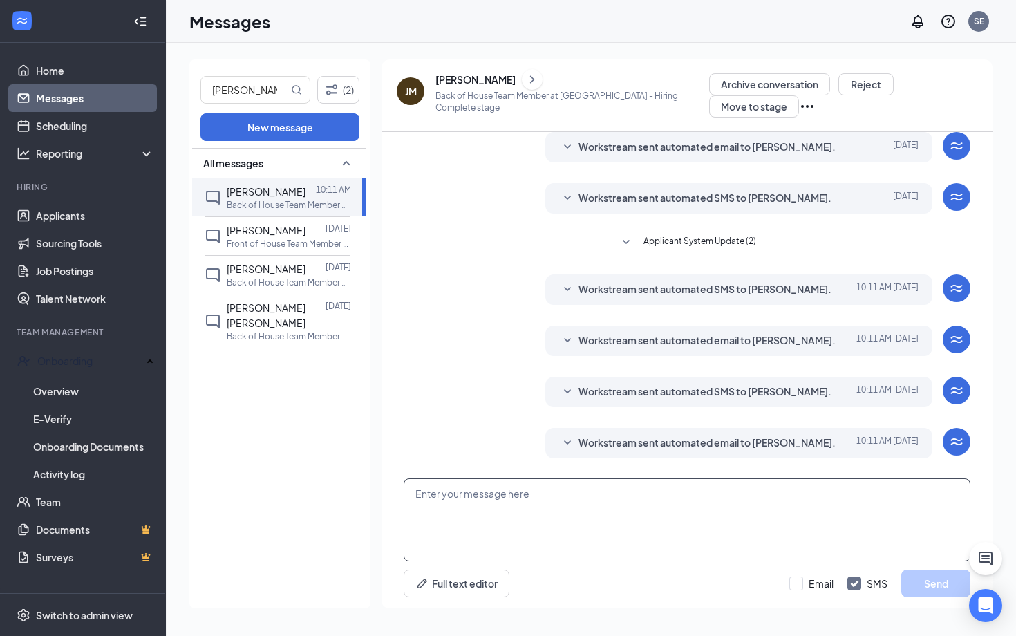
scroll to position [142, 0]
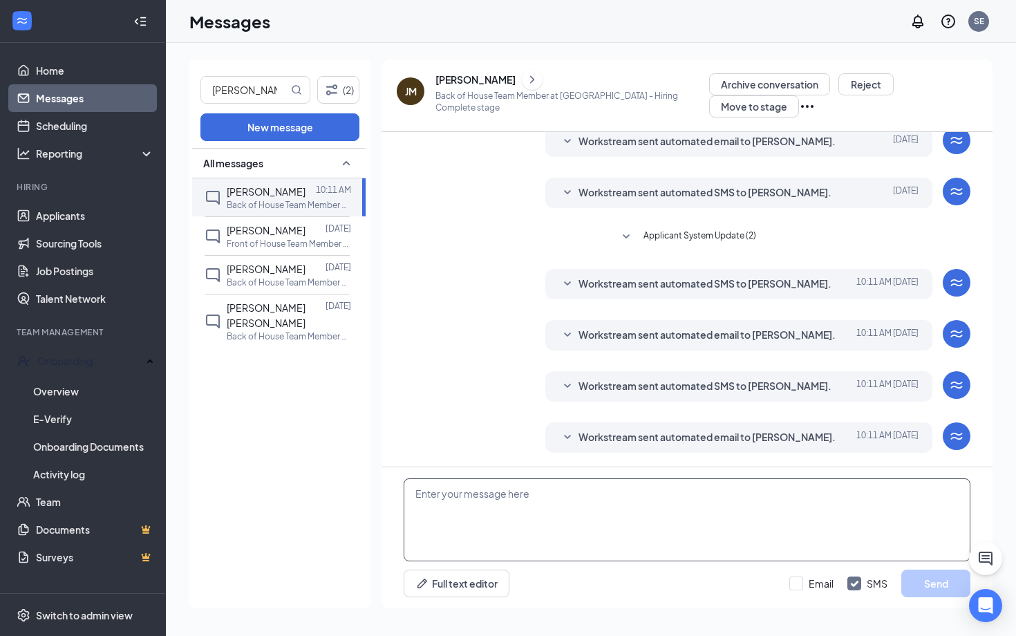
click at [479, 504] on textarea at bounding box center [687, 519] width 567 height 83
paste textarea "Hello, We are so excited for you to be joining the [DEMOGRAPHIC_DATA]-fil- A te…"
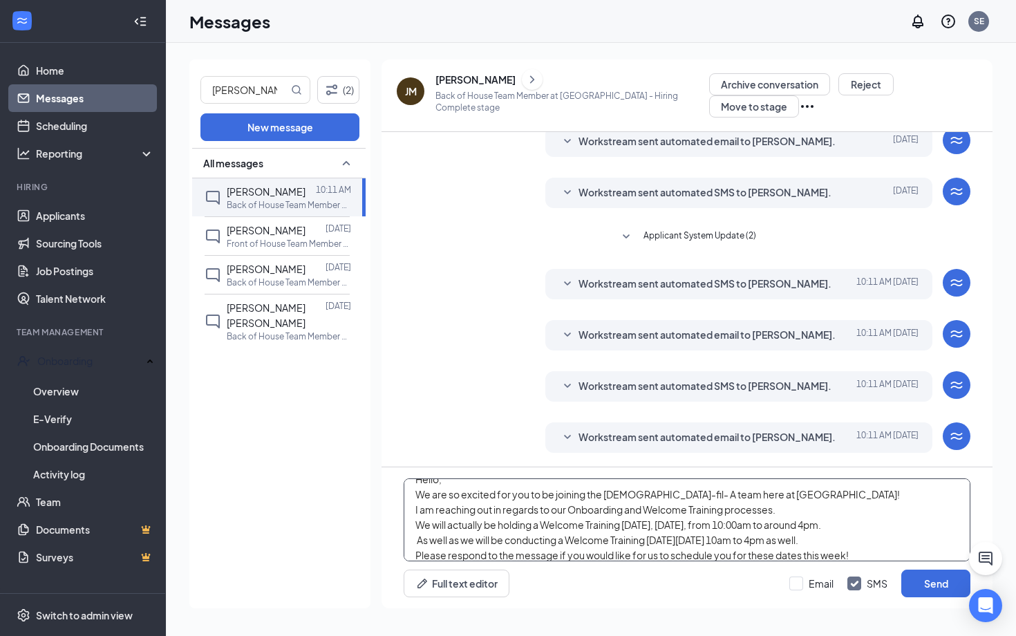
scroll to position [0, 0]
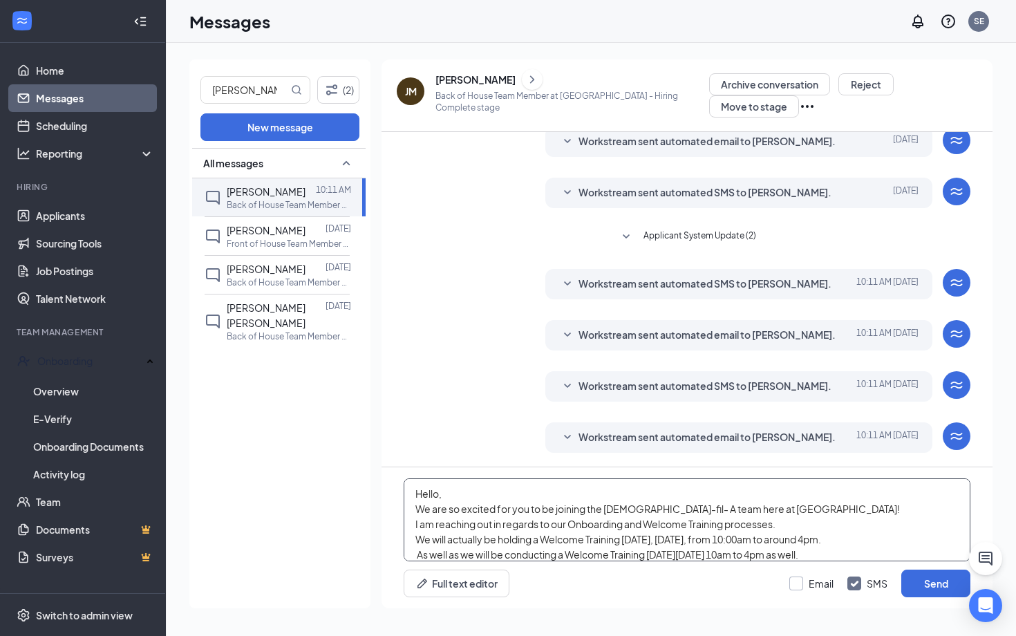
type textarea "Hello, We are so excited for you to be joining the [DEMOGRAPHIC_DATA]-fil- A te…"
click at [806, 580] on input "Email" at bounding box center [812, 584] width 44 height 14
checkbox input "true"
click at [914, 585] on button "Send" at bounding box center [936, 584] width 69 height 28
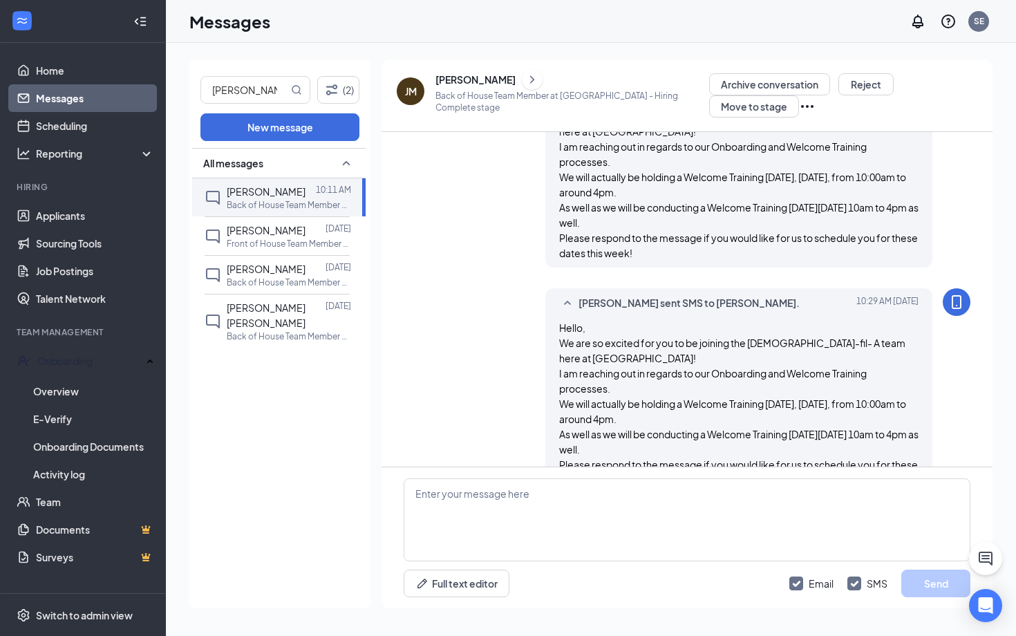
scroll to position [566, 0]
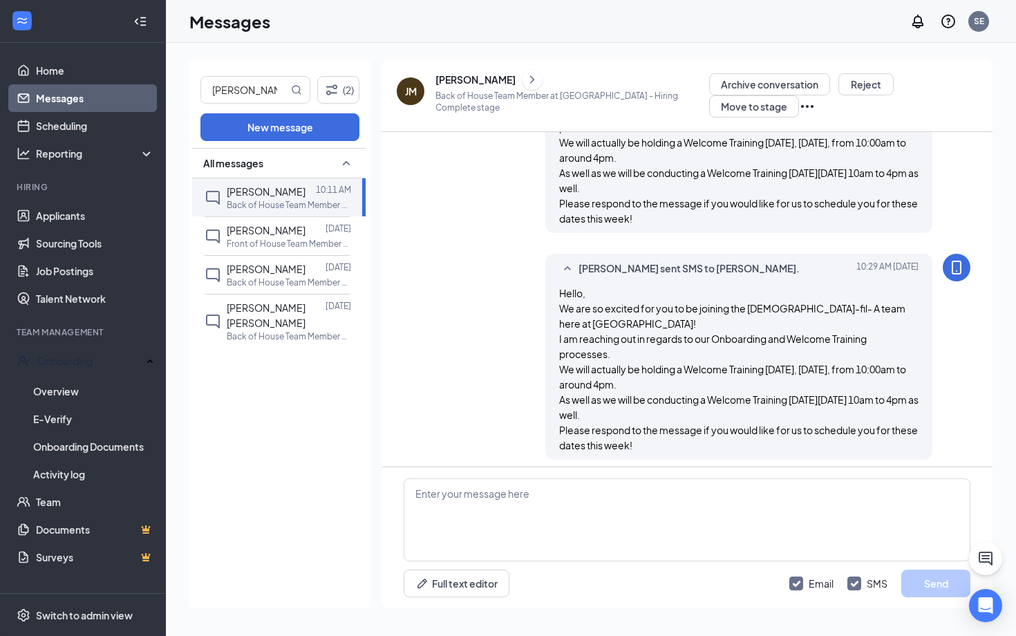
click at [91, 102] on link "Messages" at bounding box center [95, 98] width 118 height 28
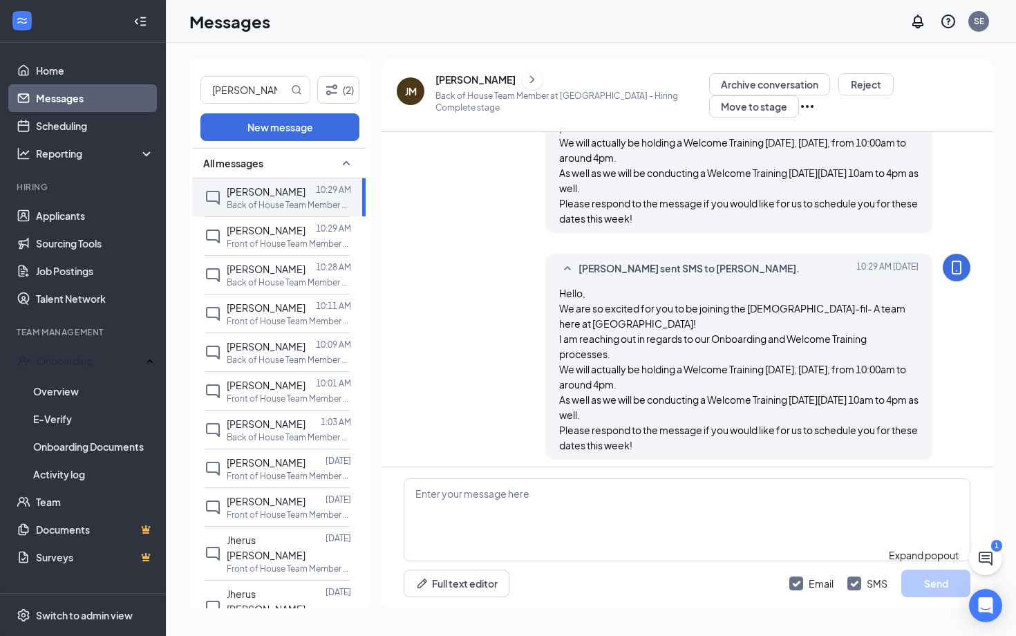
click at [991, 556] on icon "ChatActive" at bounding box center [986, 558] width 17 height 17
click at [879, 613] on icon "ChevronUp" at bounding box center [870, 604] width 17 height 17
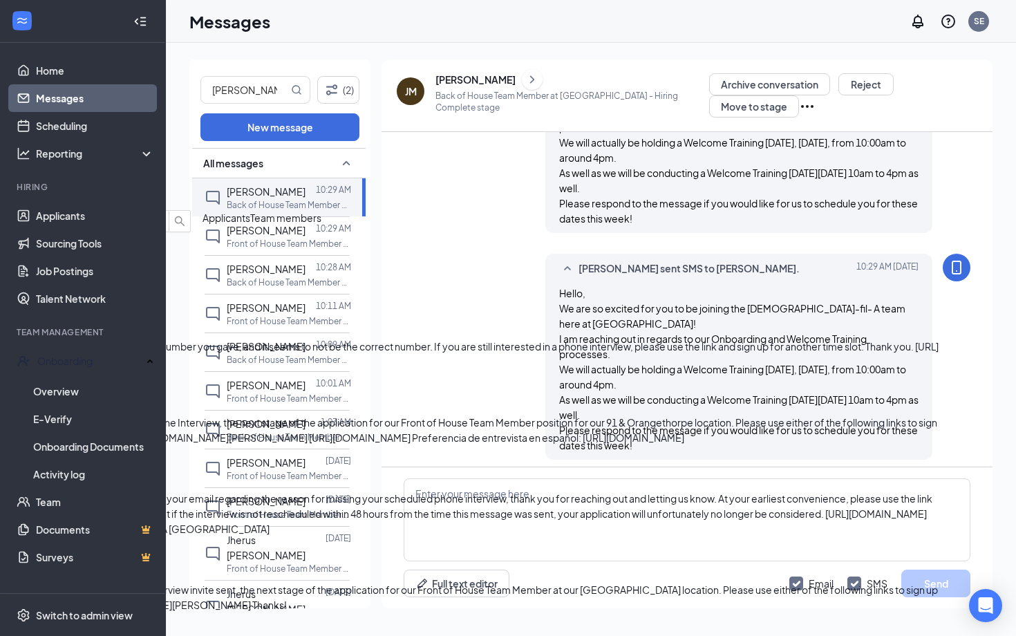
click at [322, 225] on button "Team members" at bounding box center [285, 217] width 71 height 15
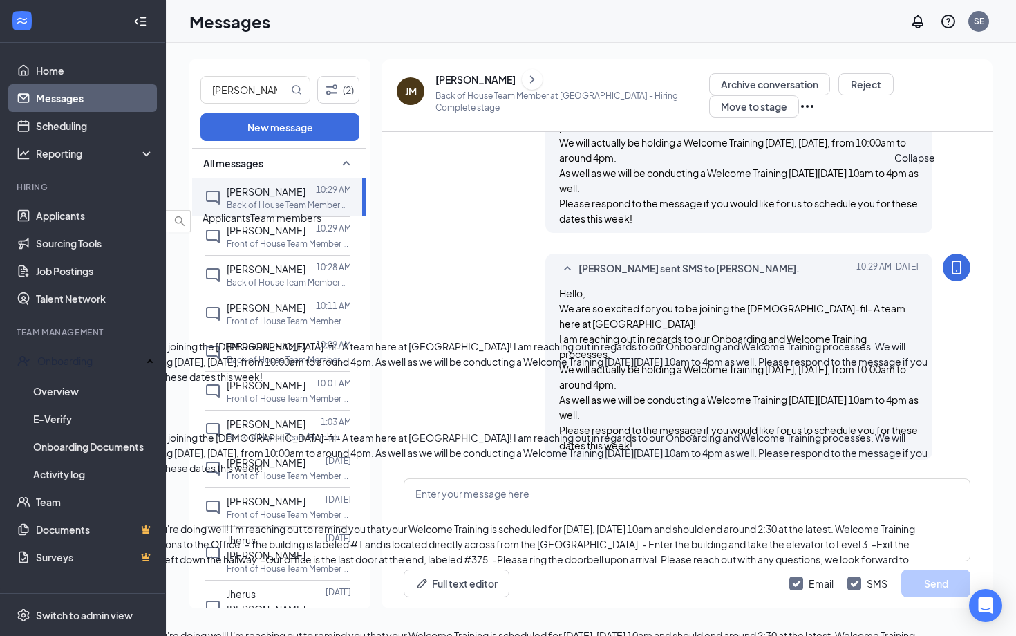
click at [19, 196] on icon "ChevronDown" at bounding box center [11, 198] width 17 height 17
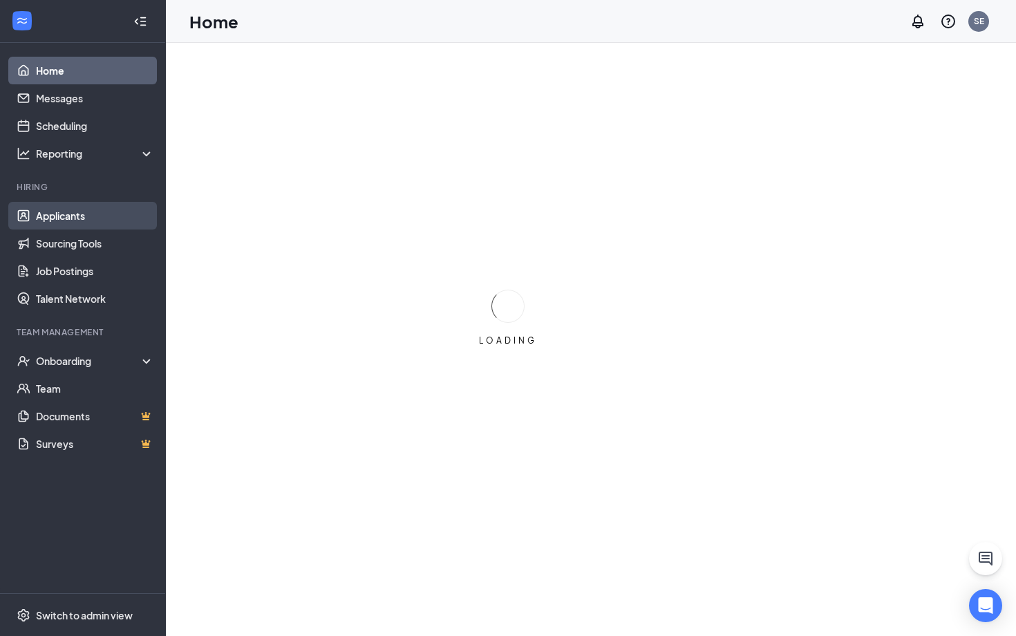
click at [120, 211] on link "Applicants" at bounding box center [95, 216] width 118 height 28
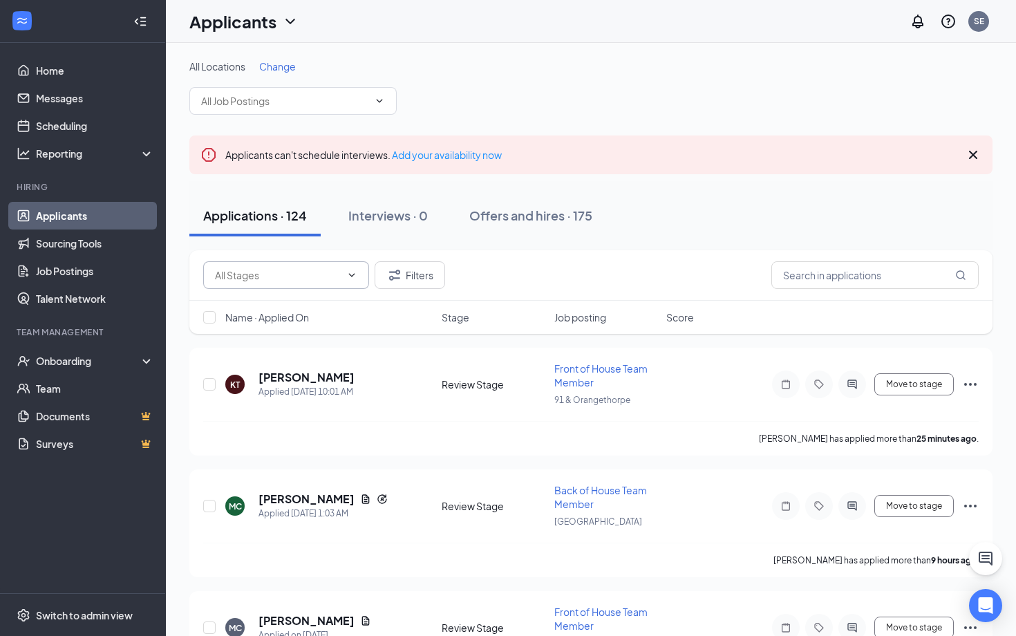
click at [308, 279] on input "text" at bounding box center [278, 275] width 126 height 15
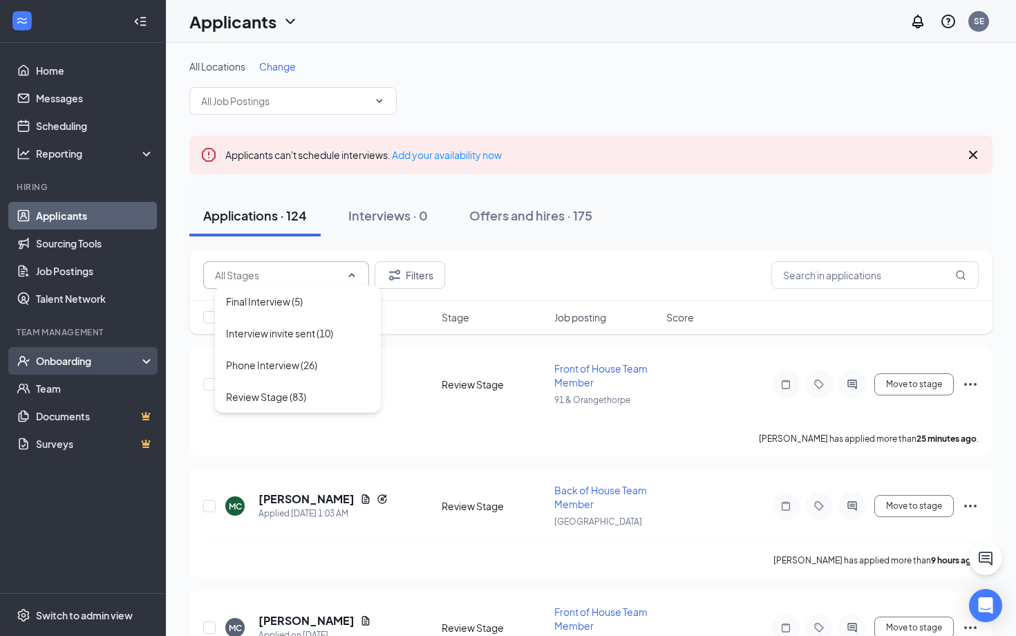
click at [101, 361] on div "Onboarding" at bounding box center [89, 361] width 106 height 14
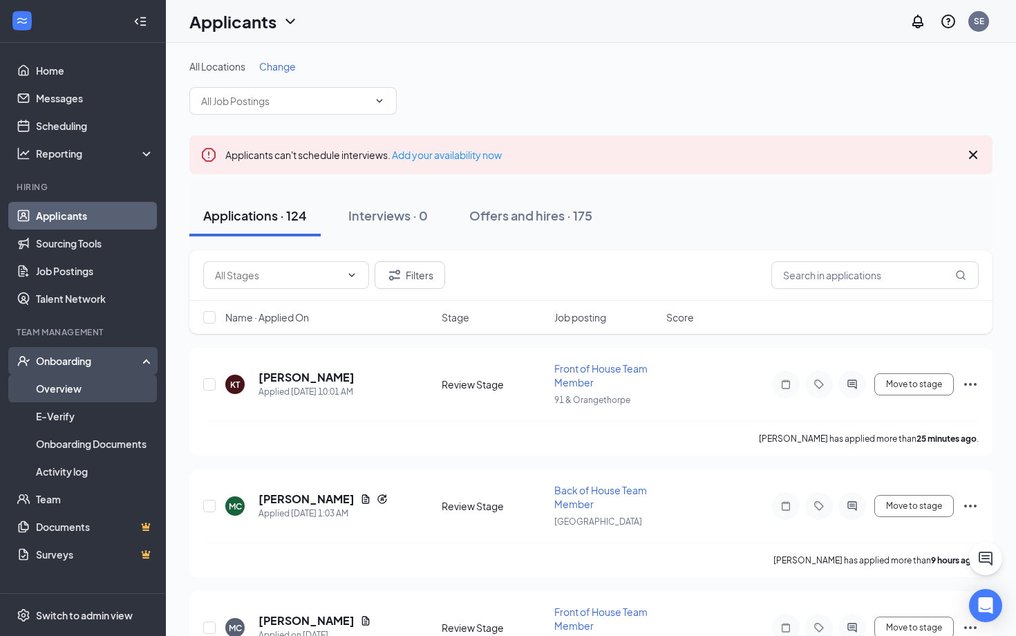
click at [91, 391] on link "Overview" at bounding box center [95, 389] width 118 height 28
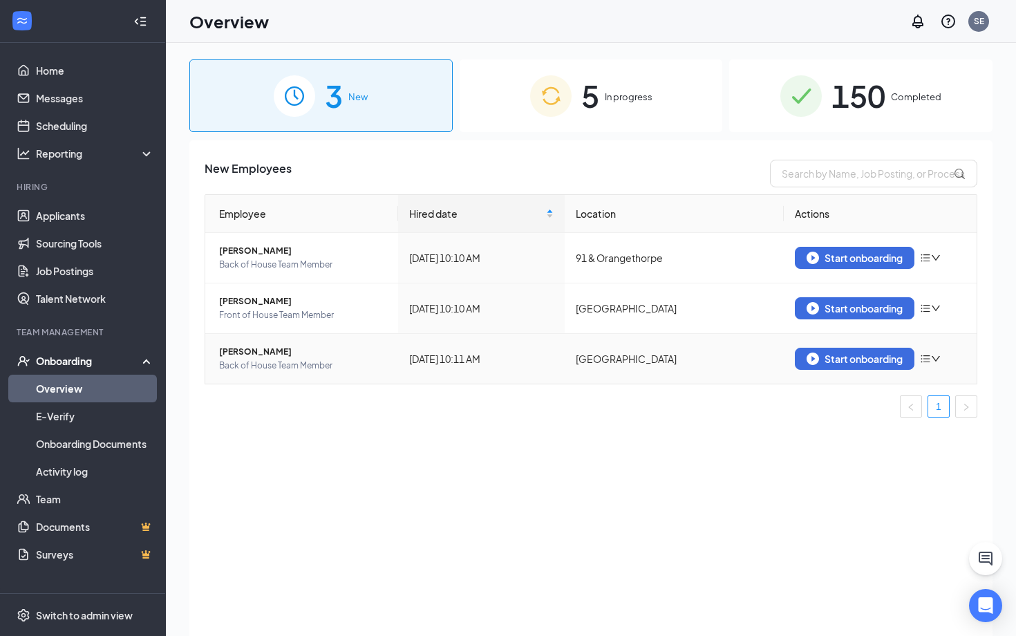
click at [252, 357] on span "[PERSON_NAME]" at bounding box center [303, 352] width 168 height 14
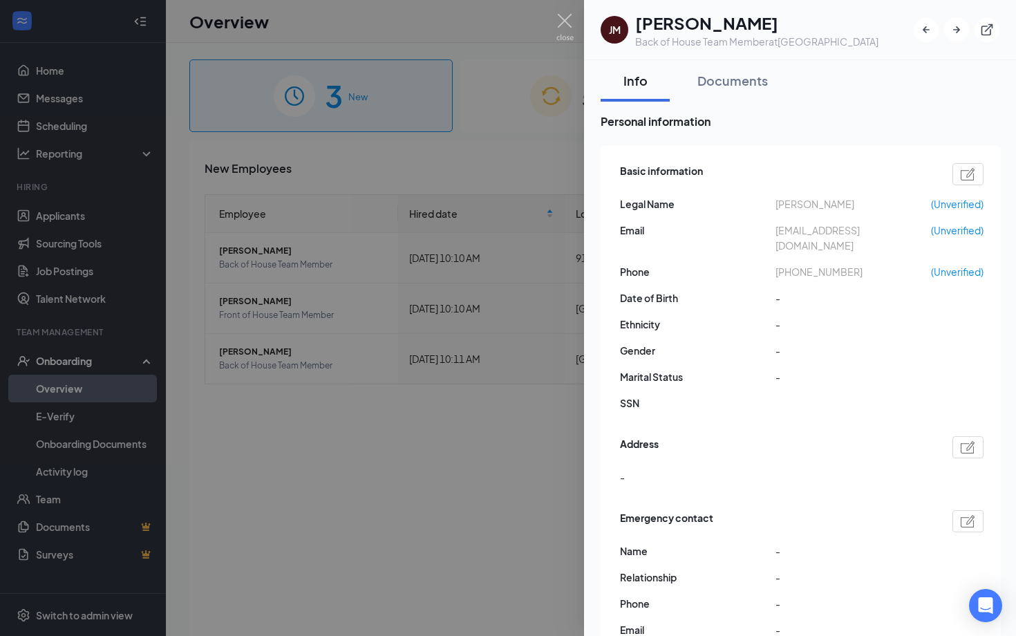
click at [431, 402] on div at bounding box center [508, 318] width 1016 height 636
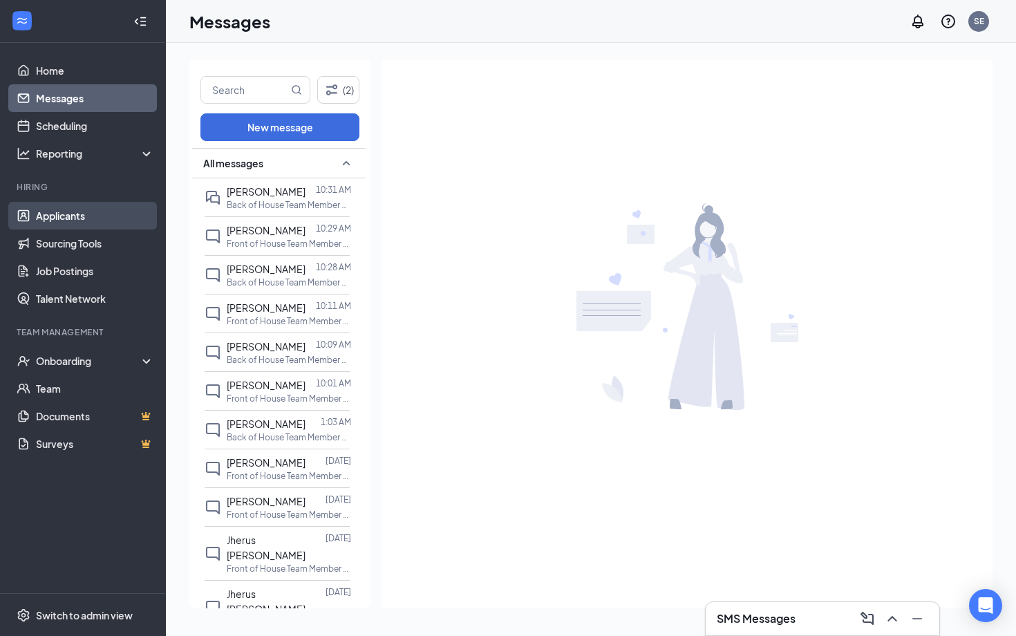
click at [91, 223] on link "Applicants" at bounding box center [95, 216] width 118 height 28
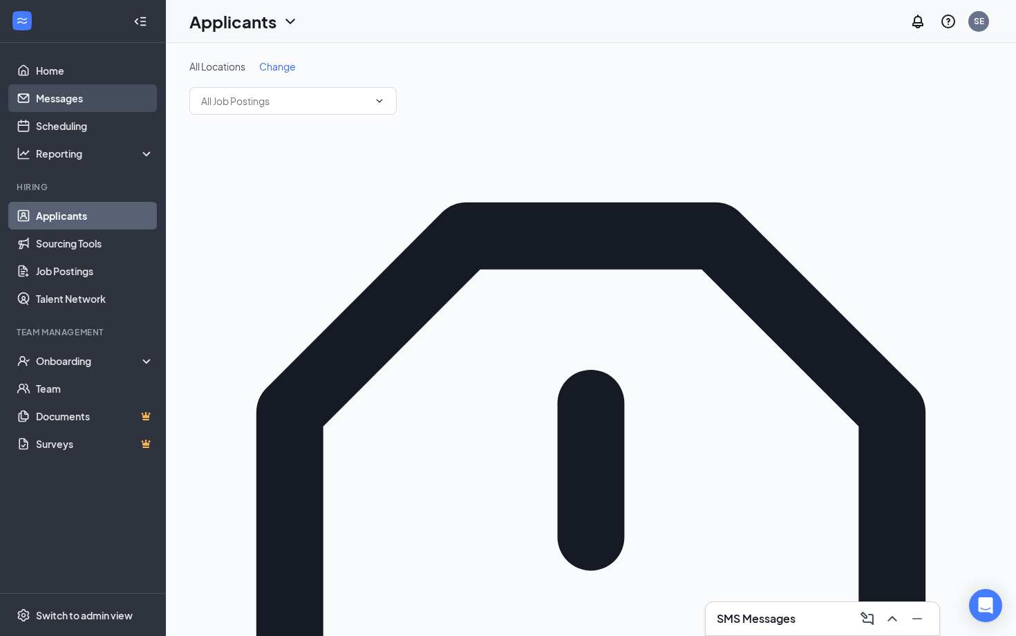
click at [103, 101] on link "Messages" at bounding box center [95, 98] width 118 height 28
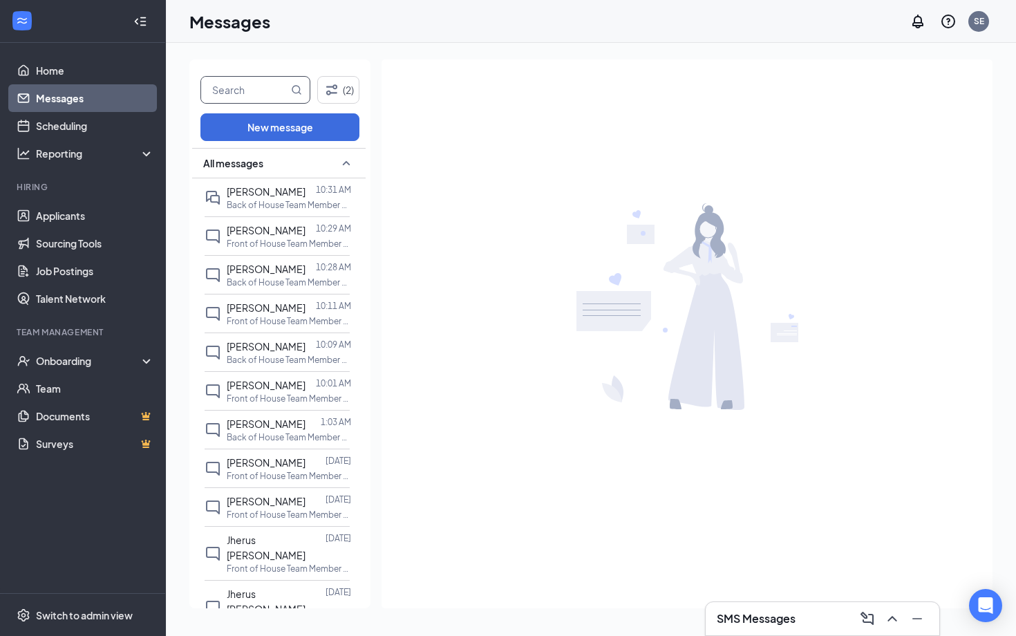
click at [275, 86] on input "text" at bounding box center [244, 90] width 87 height 26
click at [288, 192] on span "[PERSON_NAME]" at bounding box center [266, 191] width 79 height 12
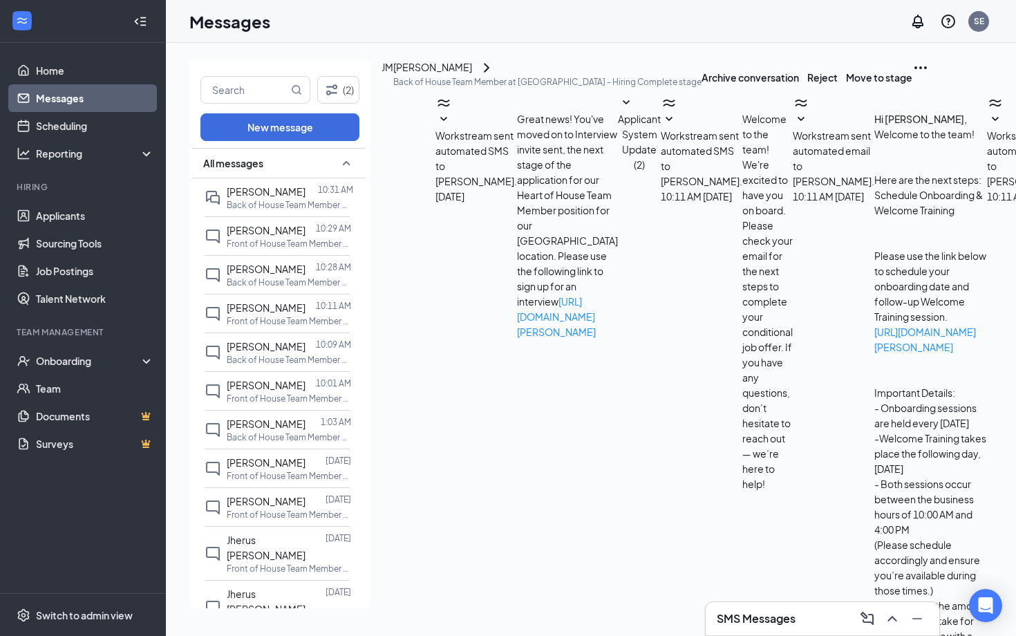
scroll to position [528, 0]
click at [286, 232] on span "[PERSON_NAME]" at bounding box center [266, 230] width 79 height 12
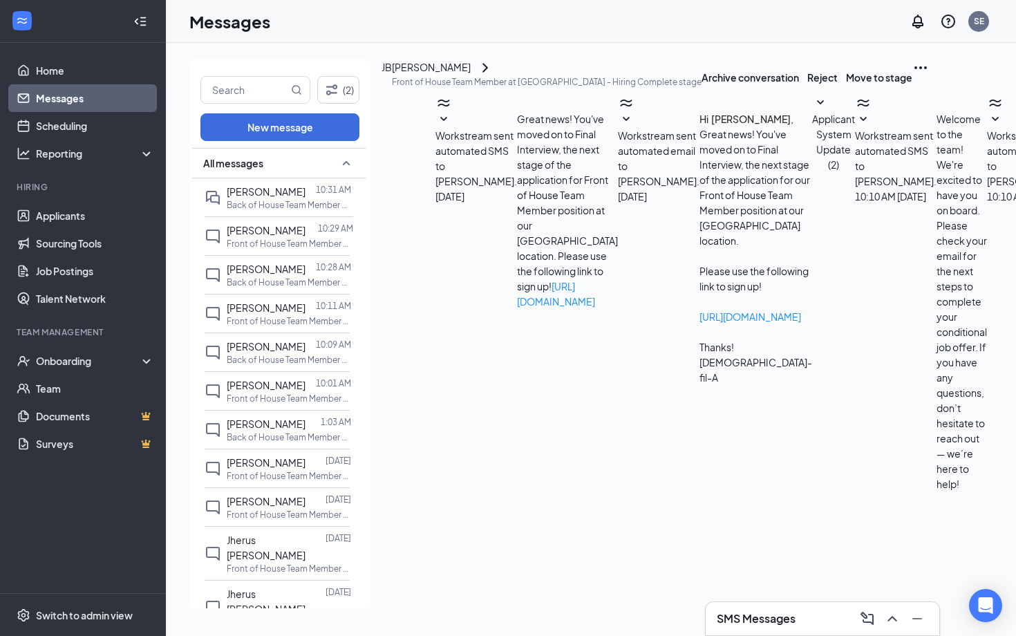
scroll to position [474, 0]
click at [275, 279] on p "Back of House Team Member at [GEOGRAPHIC_DATA]" at bounding box center [289, 283] width 124 height 12
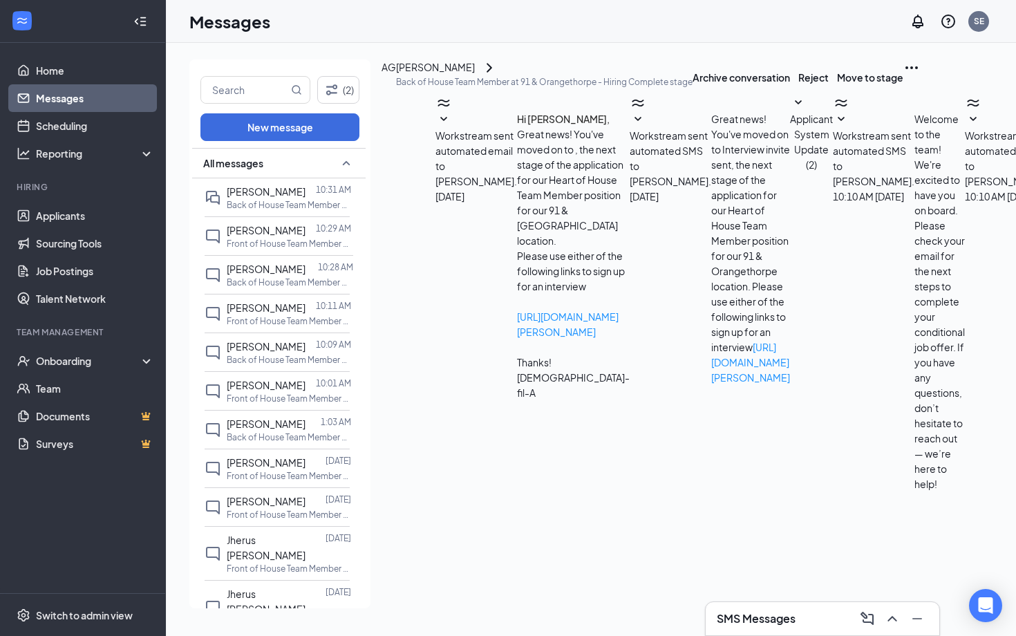
scroll to position [480, 0]
click at [279, 196] on span "[PERSON_NAME]" at bounding box center [266, 191] width 79 height 12
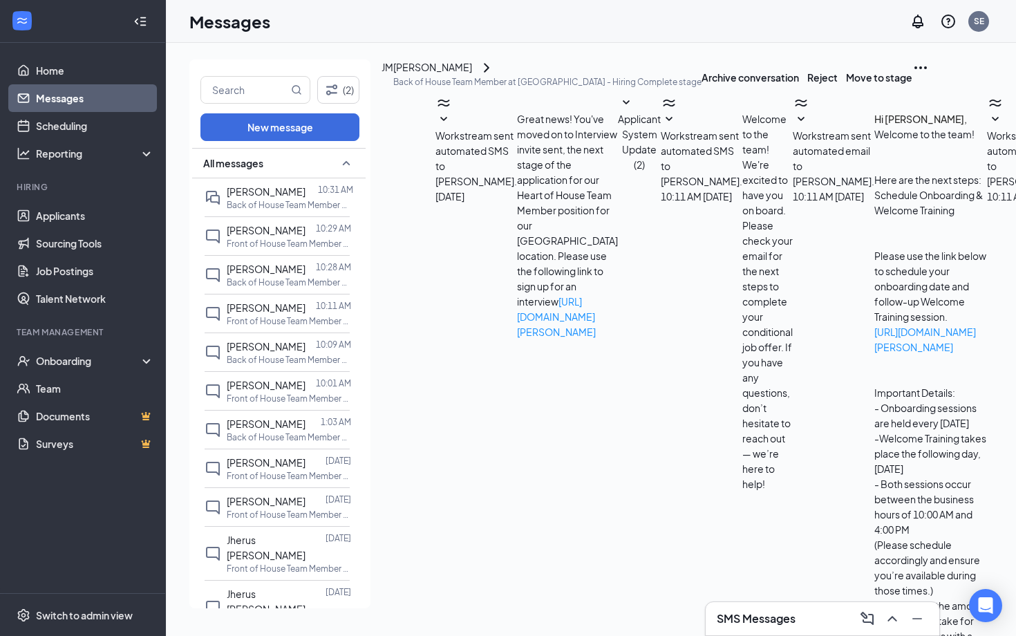
scroll to position [528, 0]
click at [306, 229] on div at bounding box center [311, 230] width 10 height 15
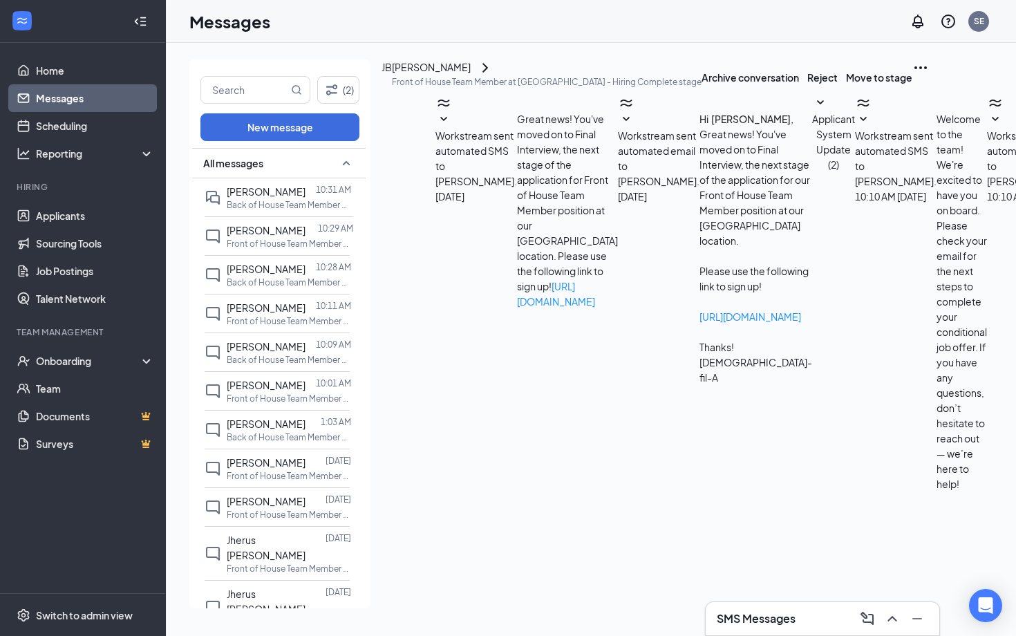
scroll to position [474, 0]
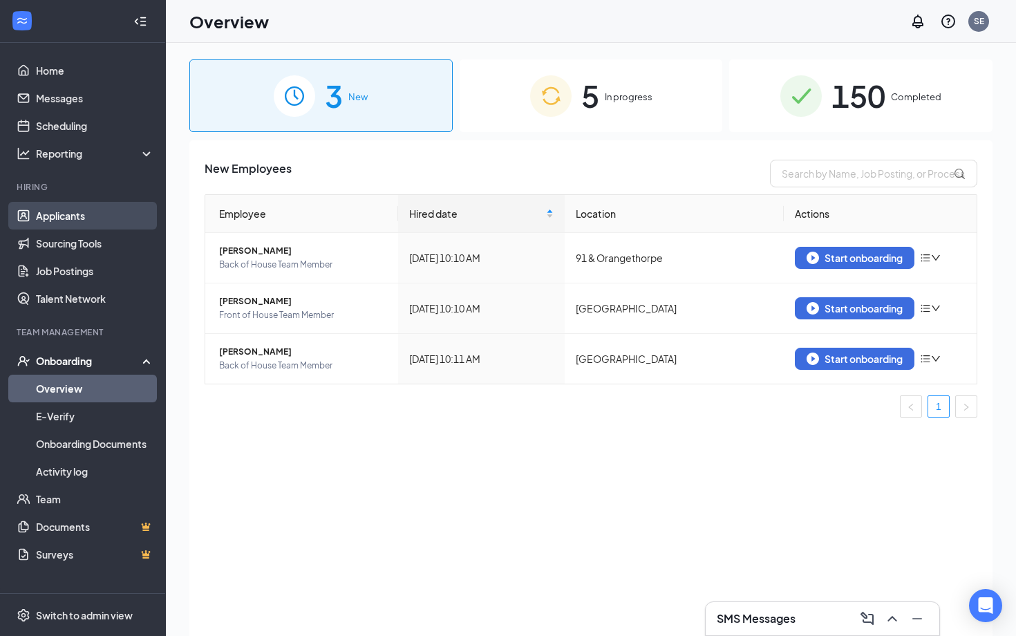
click at [97, 212] on link "Applicants" at bounding box center [95, 216] width 118 height 28
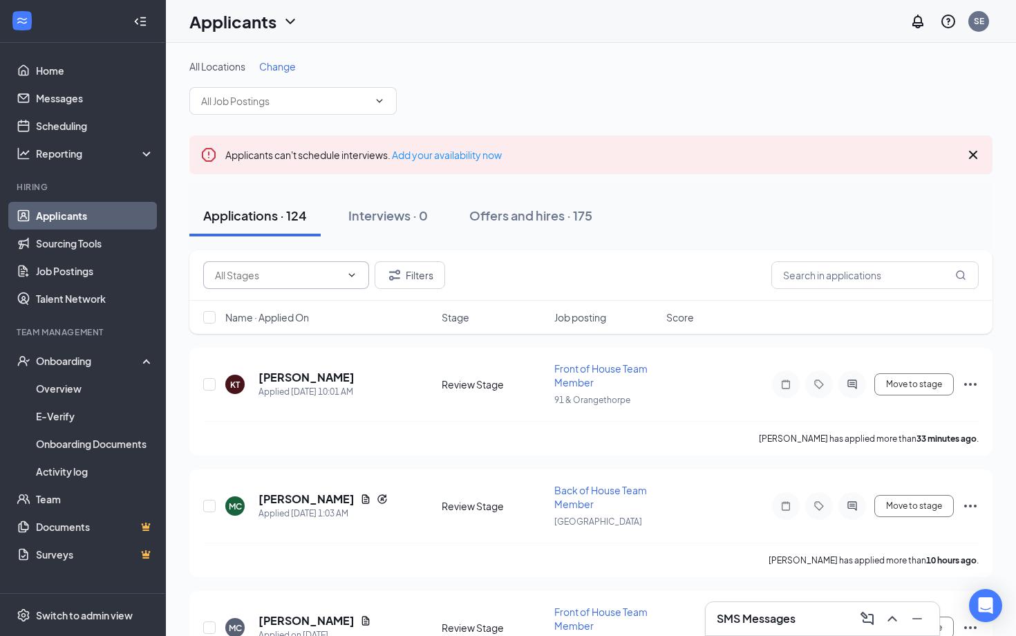
click at [302, 275] on input "text" at bounding box center [278, 275] width 126 height 15
click at [322, 342] on div "Interview invite sent (10)" at bounding box center [298, 333] width 166 height 32
type input "Interview invite sent (10)"
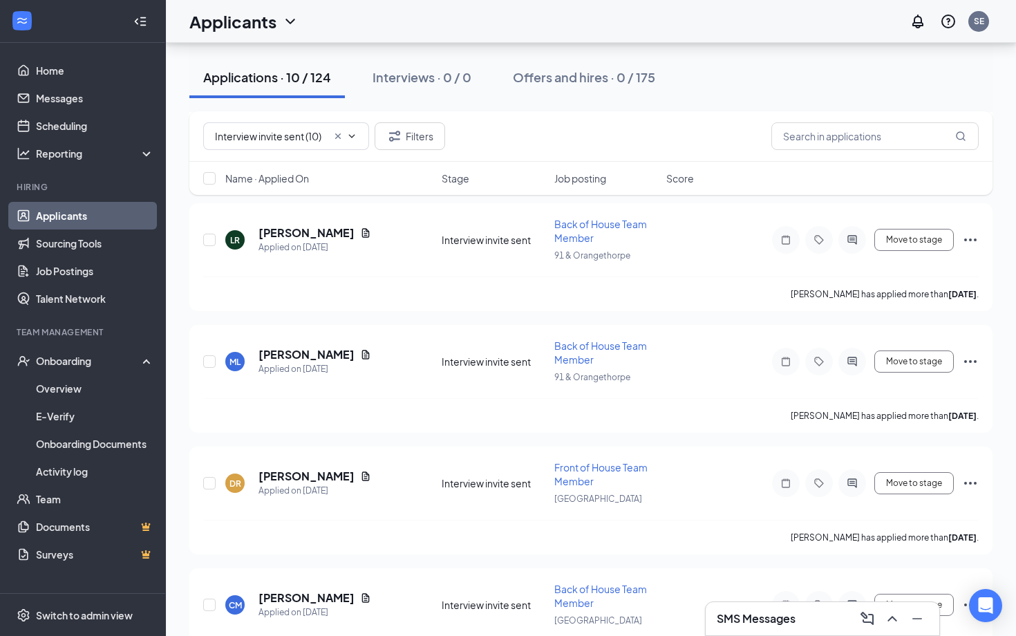
scroll to position [509, 0]
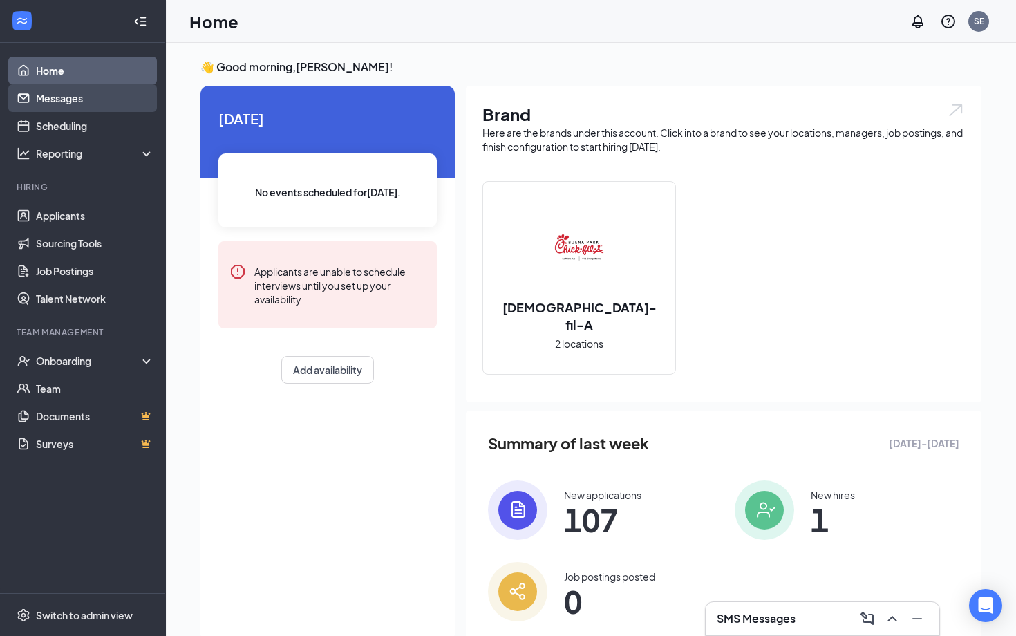
click at [99, 101] on link "Messages" at bounding box center [95, 98] width 118 height 28
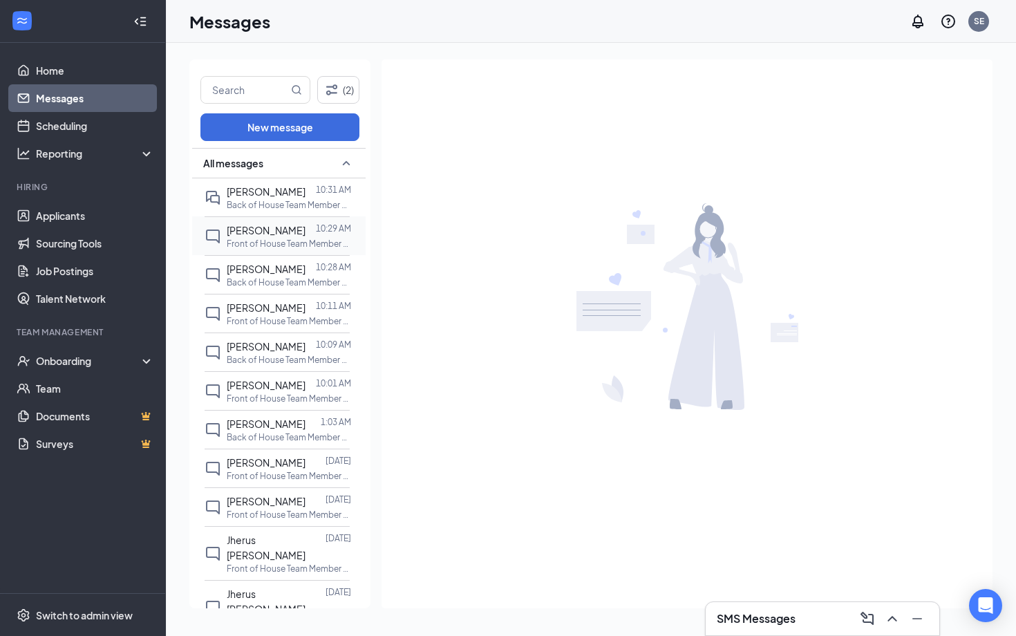
click at [260, 243] on p "Front of House Team Member at La Palma Ave" at bounding box center [289, 244] width 124 height 12
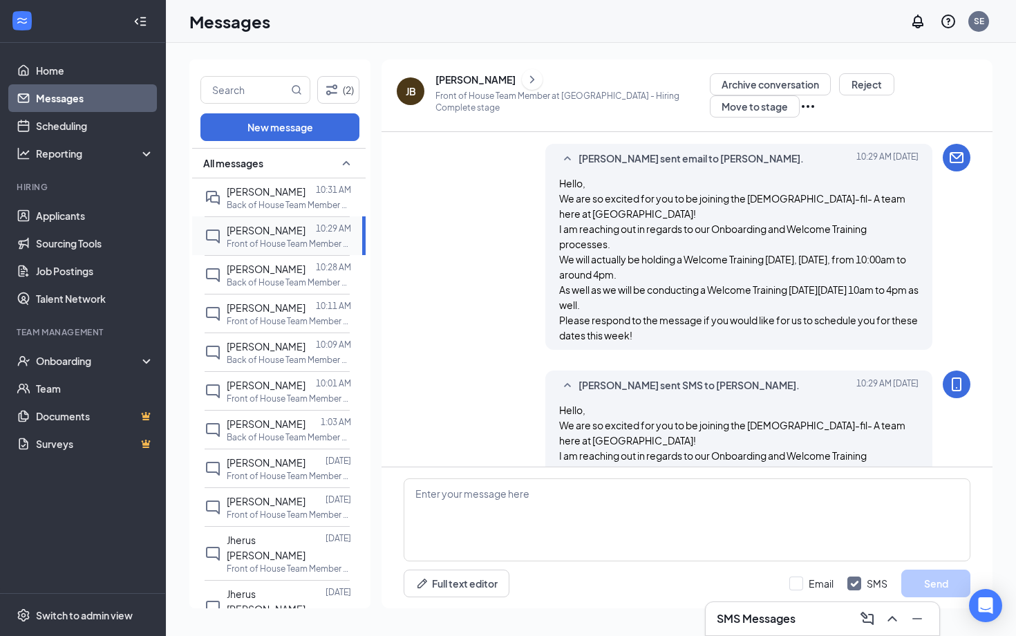
scroll to position [474, 0]
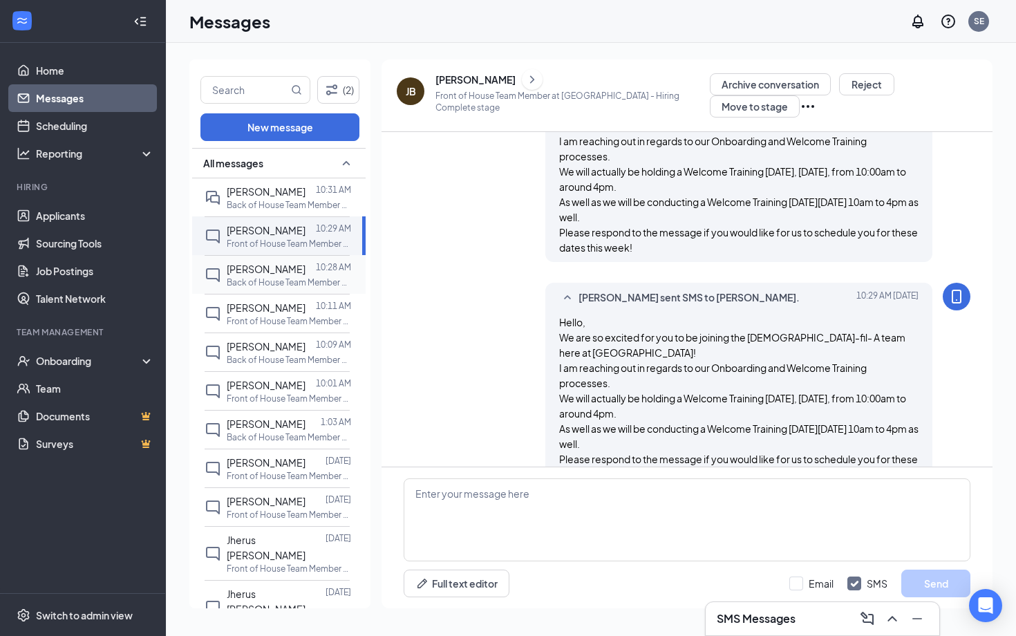
click at [246, 284] on p "Back of House Team Member at 91 & Orangethorpe" at bounding box center [289, 283] width 124 height 12
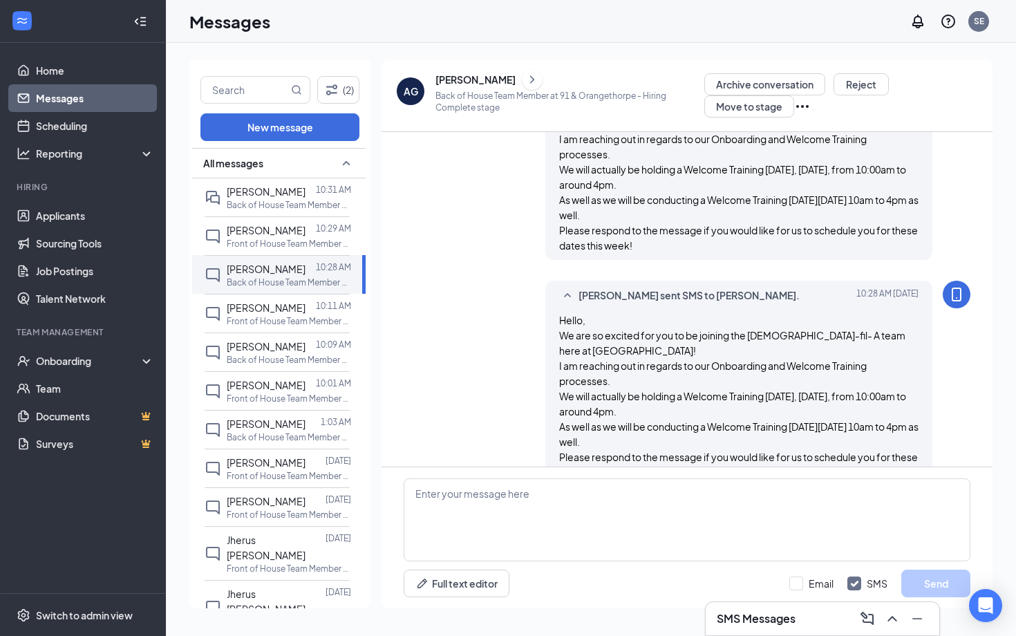
scroll to position [480, 0]
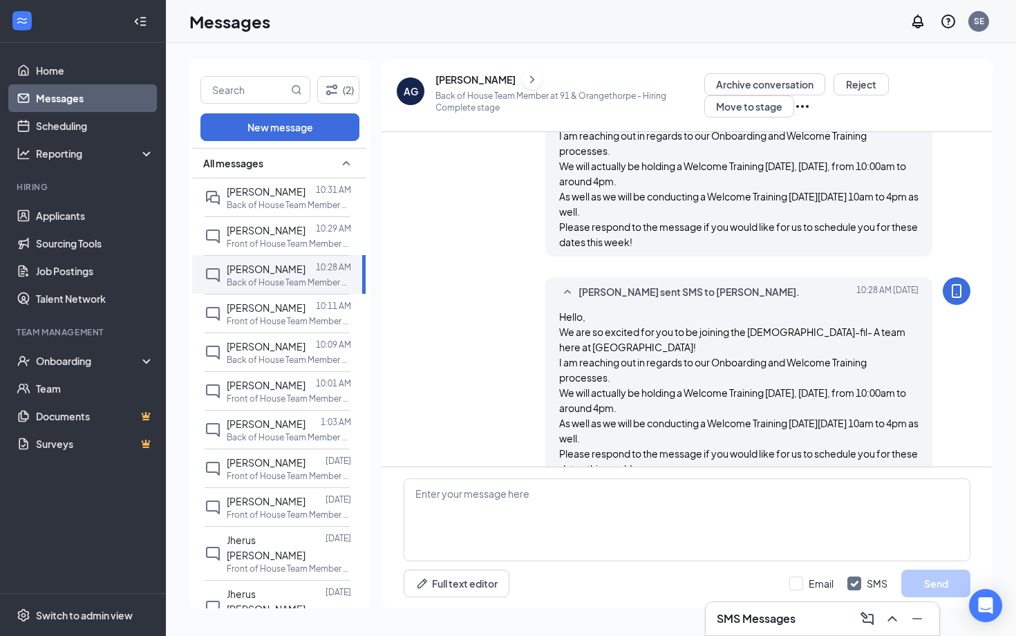
click at [920, 618] on icon "Minimize" at bounding box center [918, 618] width 10 height 1
click at [267, 191] on span "[PERSON_NAME]" at bounding box center [266, 191] width 79 height 12
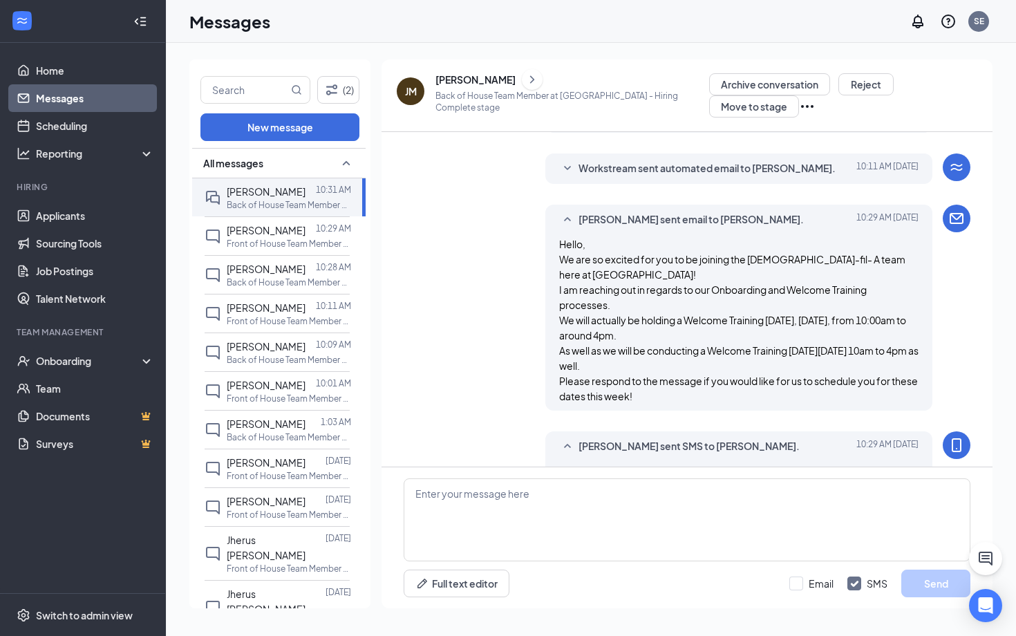
scroll to position [528, 0]
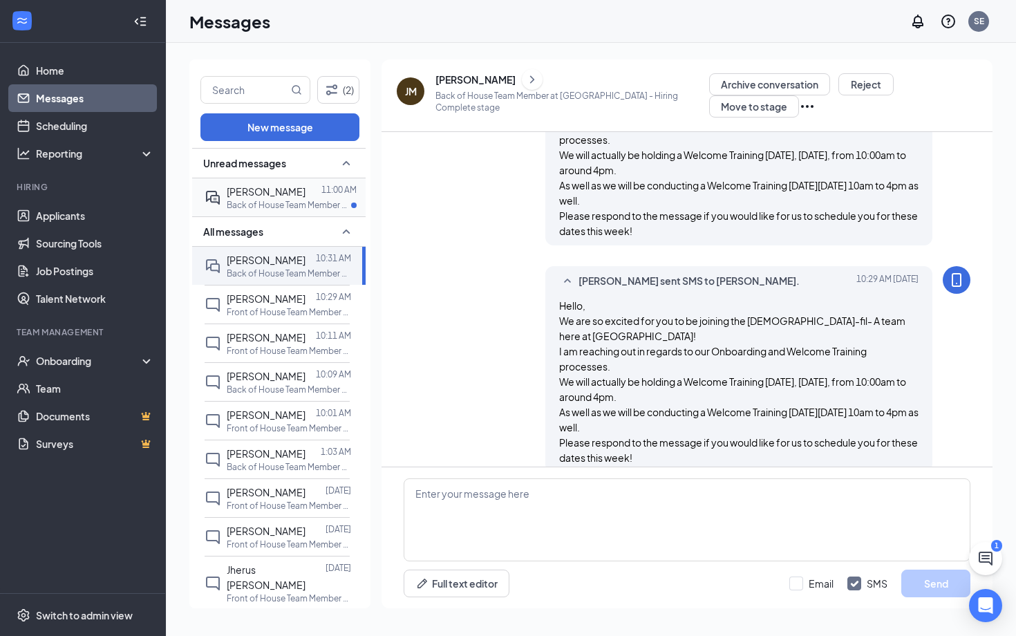
scroll to position [528, 0]
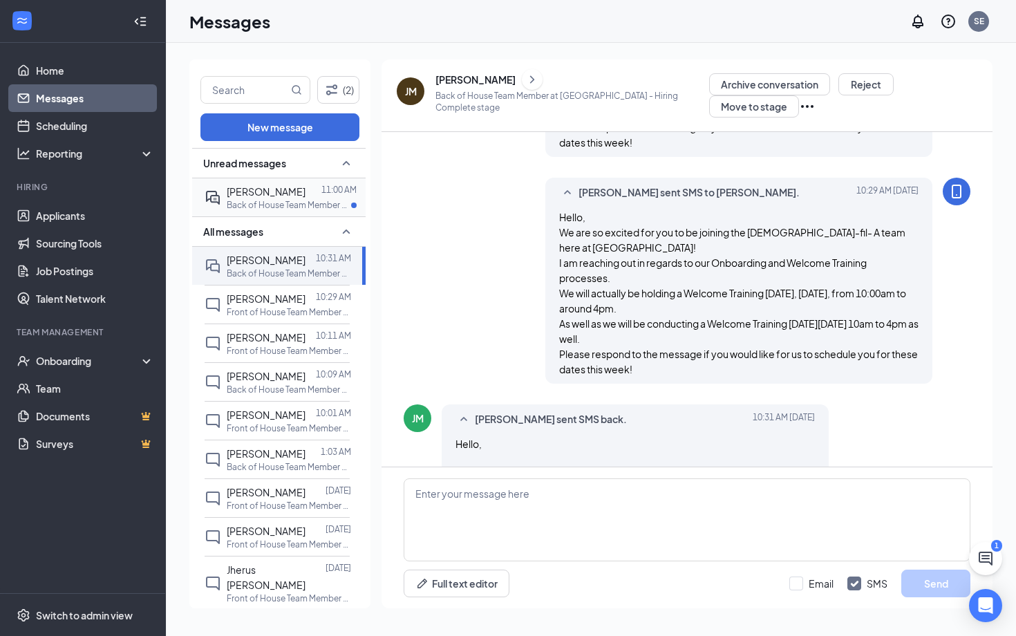
click at [306, 198] on div at bounding box center [314, 191] width 16 height 15
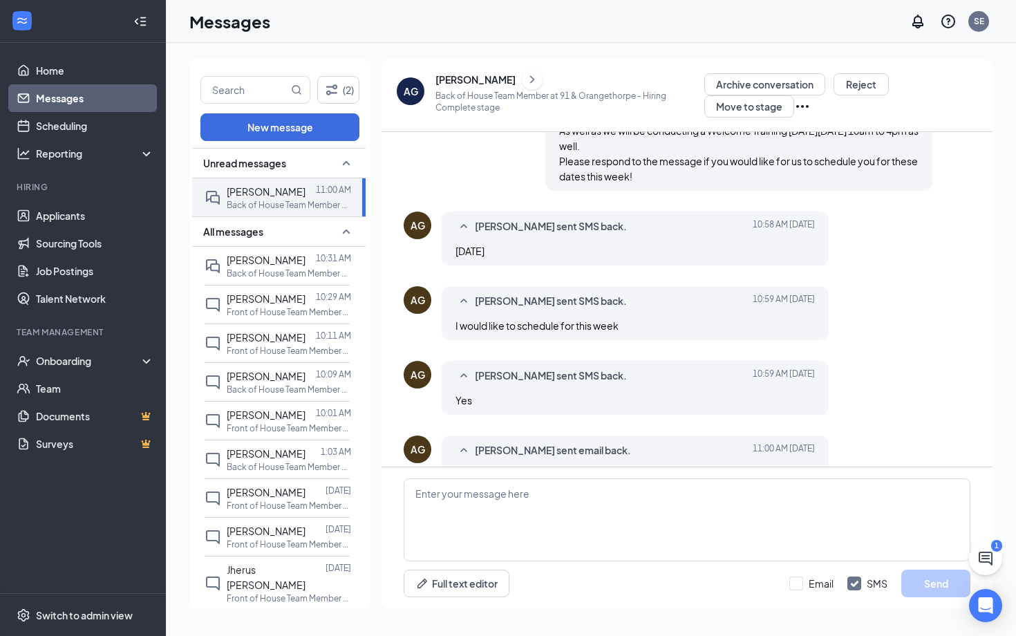
scroll to position [636, 0]
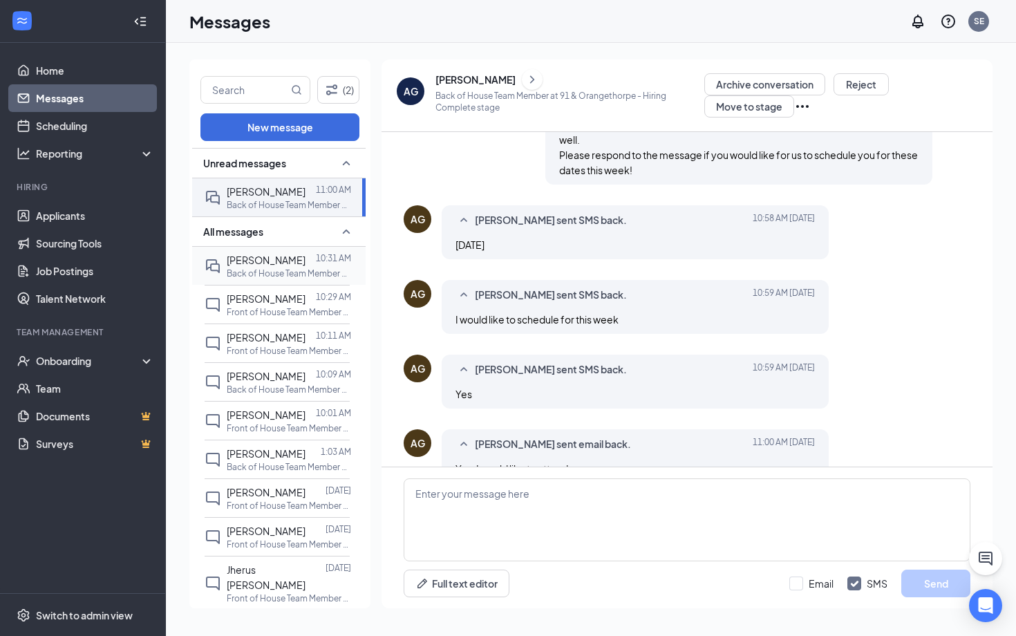
click at [284, 270] on p "Back of House Team Member at [GEOGRAPHIC_DATA]" at bounding box center [289, 274] width 124 height 12
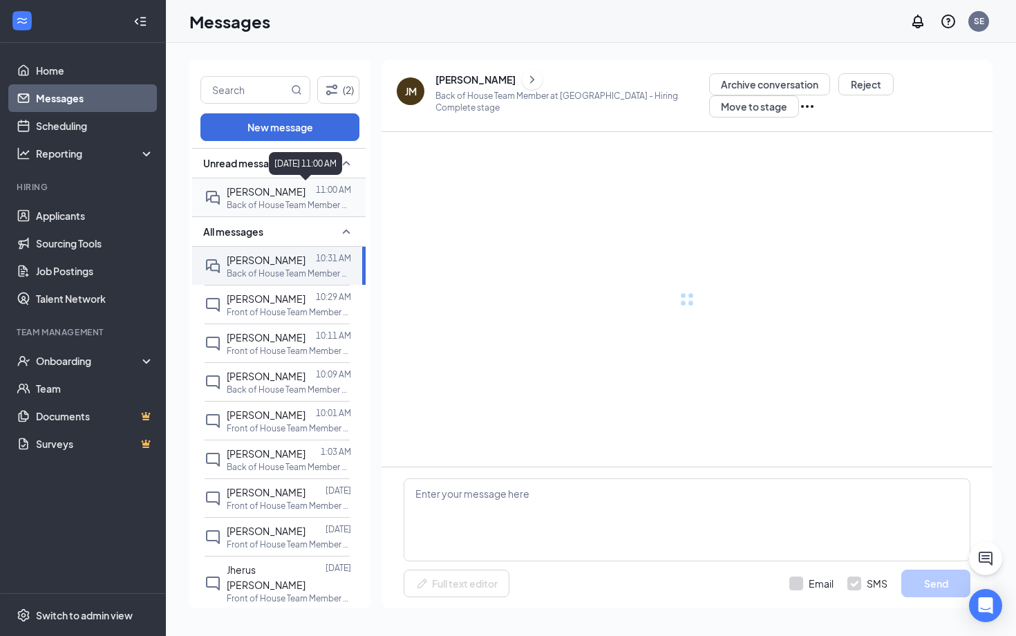
scroll to position [17, 0]
click at [301, 201] on p "Back of House Team Member at [GEOGRAPHIC_DATA]" at bounding box center [289, 205] width 124 height 12
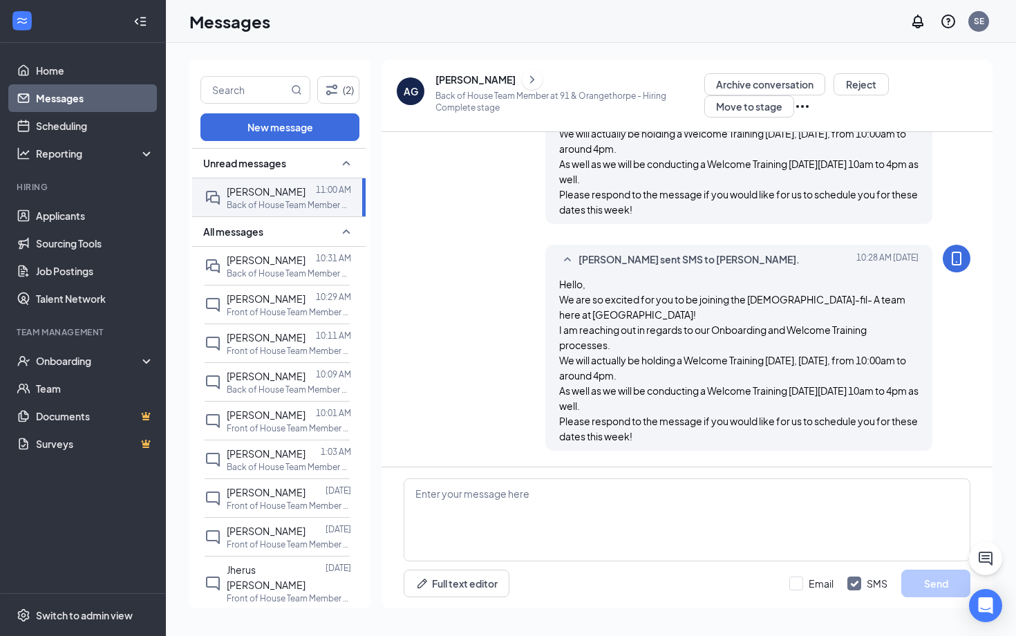
scroll to position [636, 0]
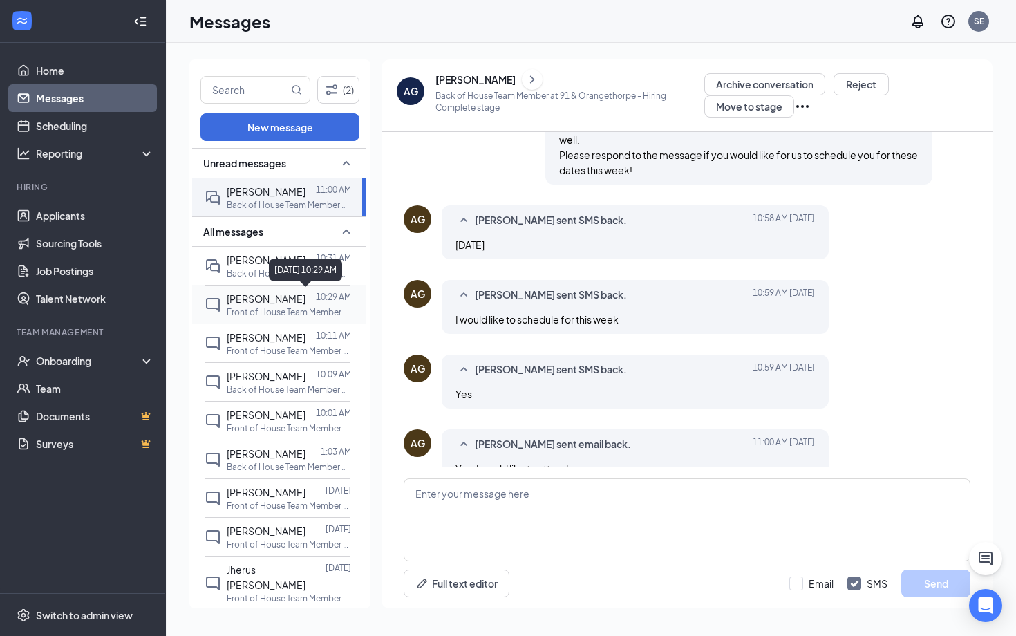
click at [259, 307] on p "Front of House Team Member at [GEOGRAPHIC_DATA]" at bounding box center [289, 312] width 124 height 12
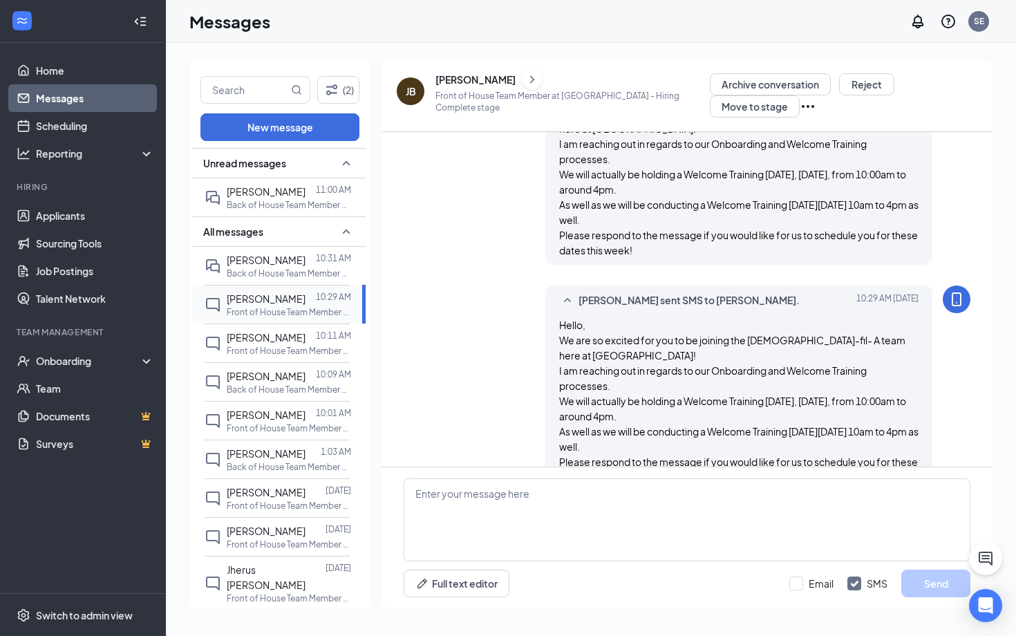
scroll to position [474, 0]
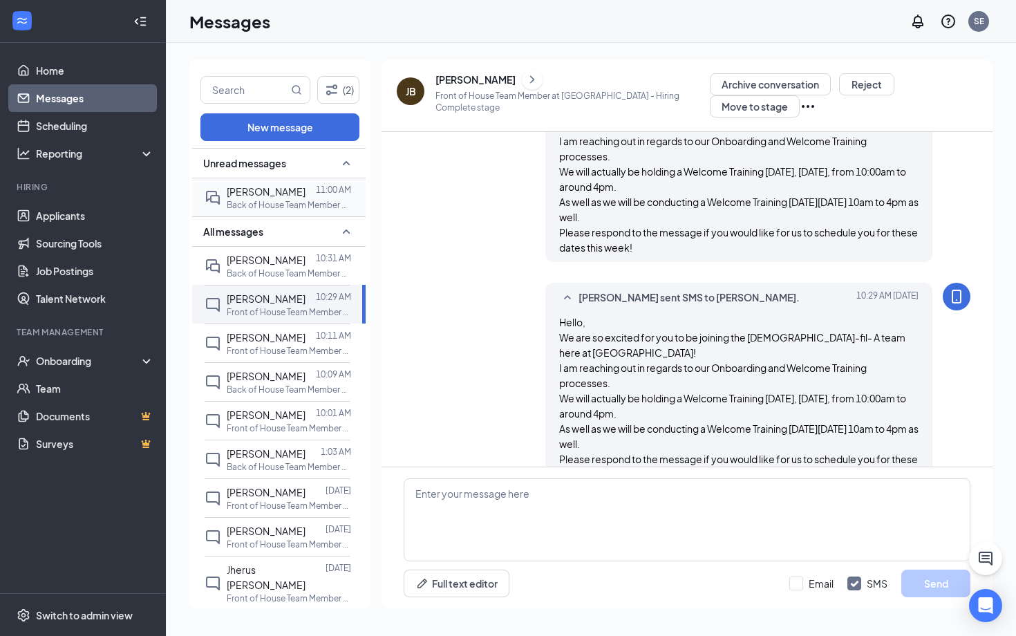
click at [245, 190] on span "[PERSON_NAME]" at bounding box center [266, 191] width 79 height 12
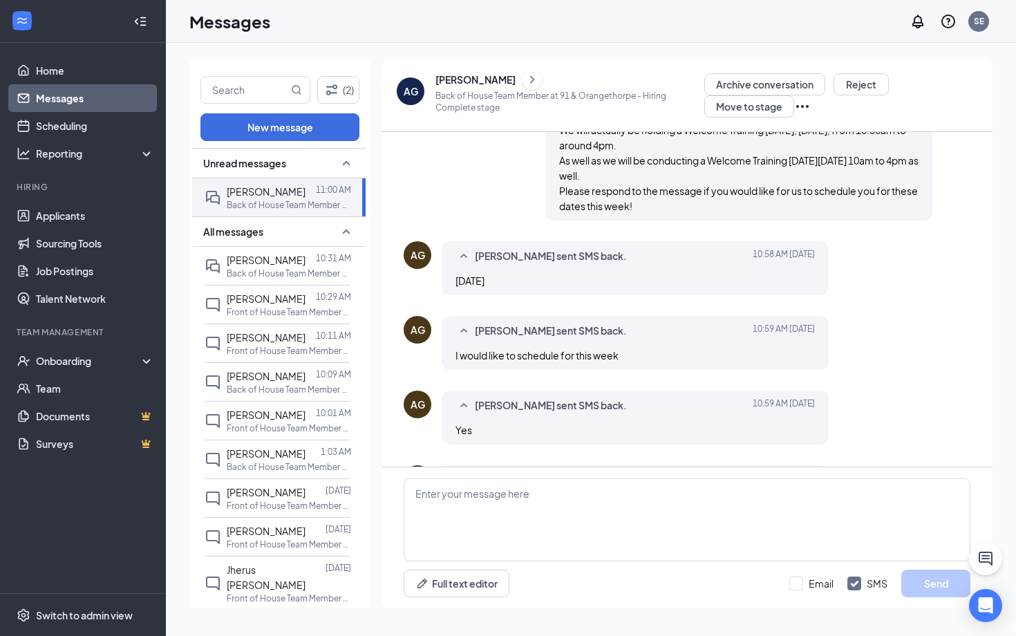
scroll to position [636, 0]
